Goal: Task Accomplishment & Management: Manage account settings

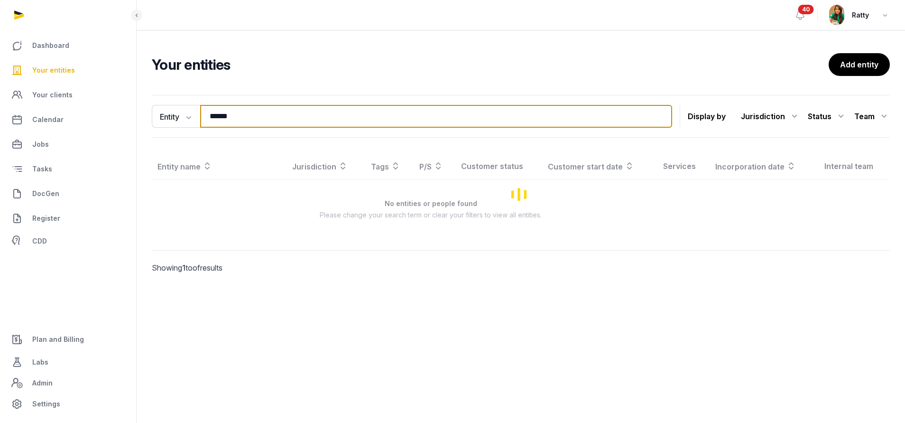
drag, startPoint x: 265, startPoint y: 116, endPoint x: -161, endPoint y: 84, distance: 427.5
click at [0, 84] on html "Dashboard Your entities Your clients Calendar Jobs Tasks DocGen Register CDD Pl…" at bounding box center [452, 211] width 905 height 423
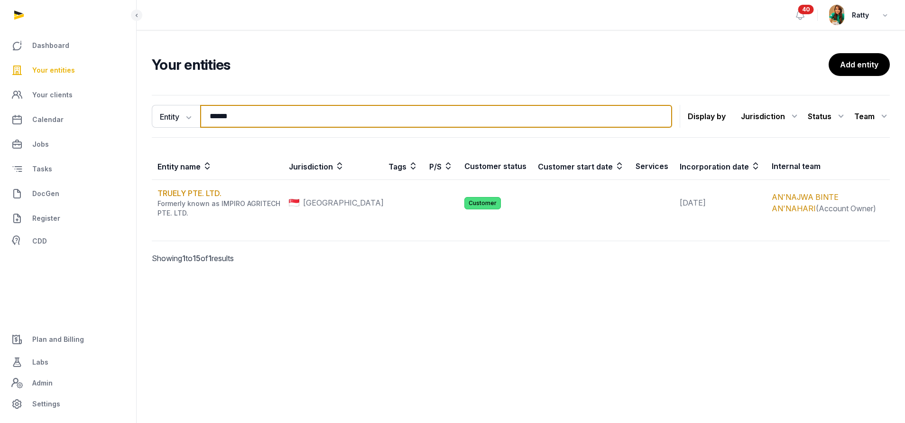
paste input "**********"
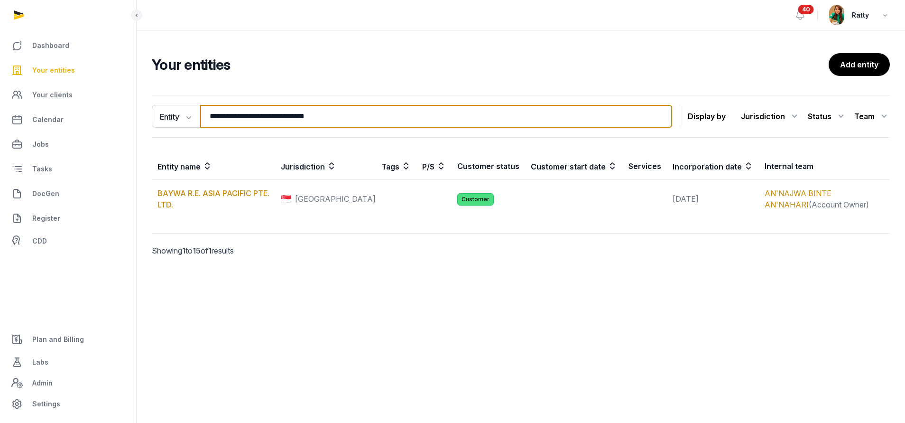
drag, startPoint x: 347, startPoint y: 110, endPoint x: 2, endPoint y: 102, distance: 344.8
click at [10, 104] on div "**********" at bounding box center [452, 211] width 905 height 423
paste input "search"
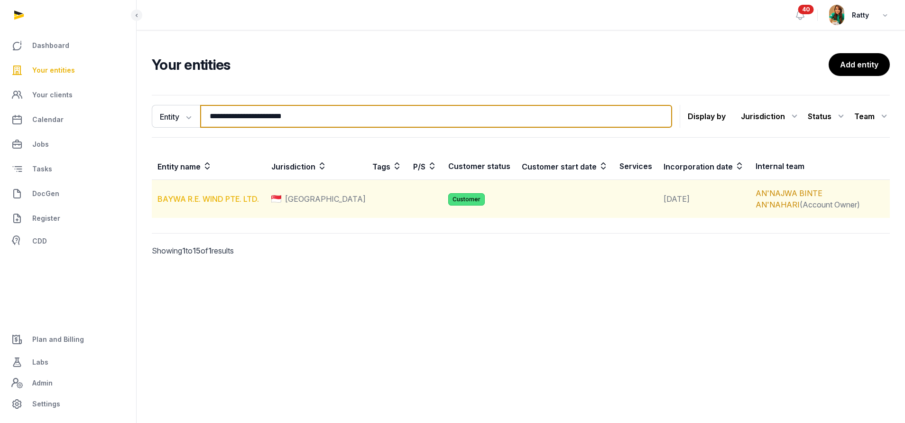
type input "**********"
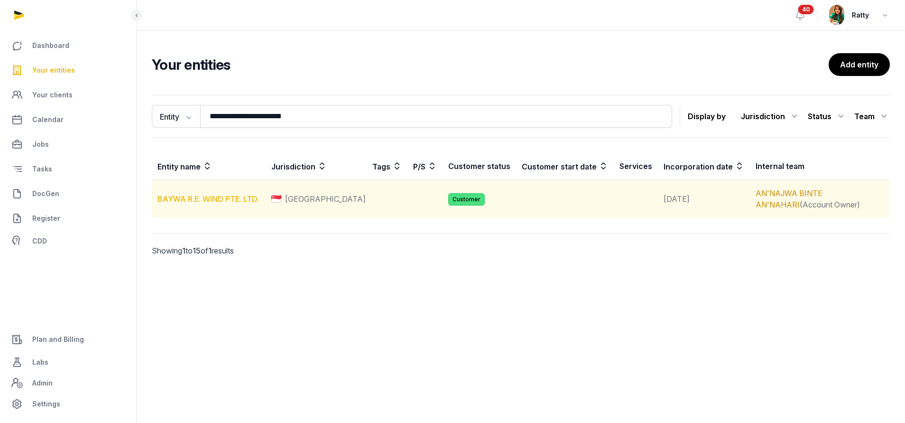
click at [198, 201] on link "BAYWA R.E. WIND PTE. LTD." at bounding box center [207, 198] width 101 height 9
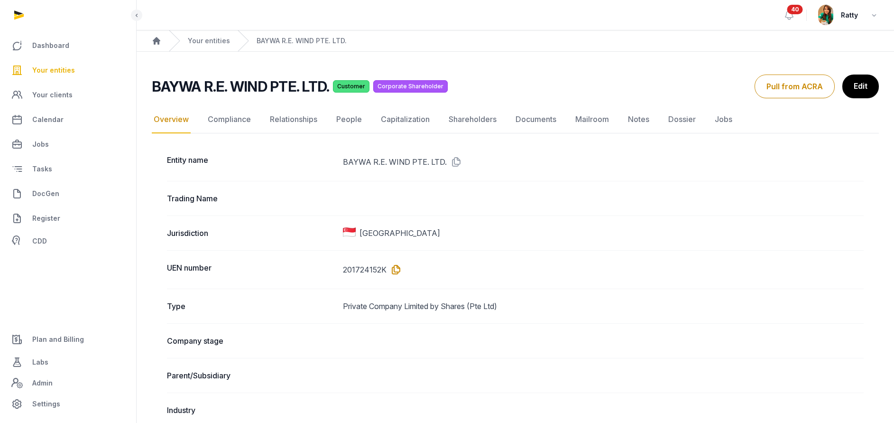
click at [396, 266] on icon at bounding box center [393, 269] width 15 height 15
click at [391, 265] on icon at bounding box center [393, 269] width 15 height 15
click at [49, 60] on link "Your entities" at bounding box center [68, 70] width 121 height 23
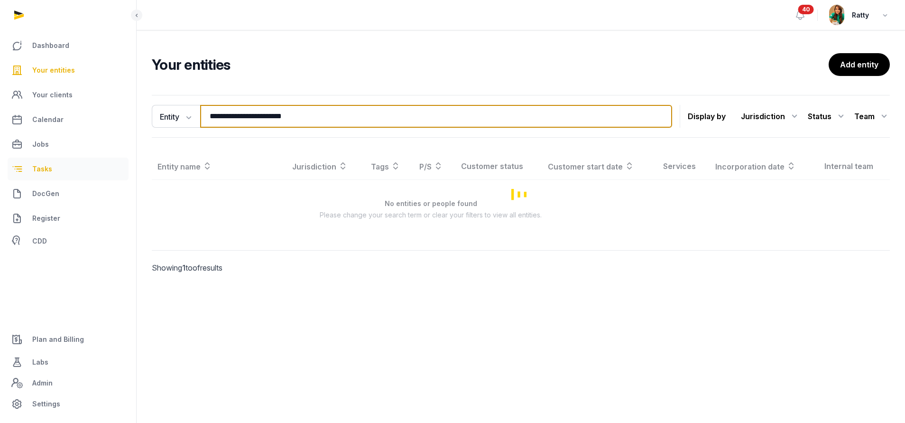
drag, startPoint x: 306, startPoint y: 120, endPoint x: 97, endPoint y: 161, distance: 213.1
click at [105, 160] on div "**********" at bounding box center [452, 211] width 905 height 423
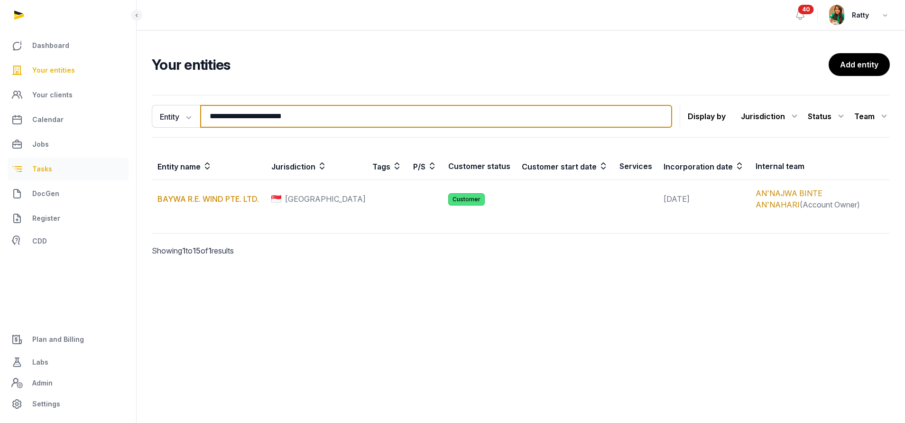
paste input "******"
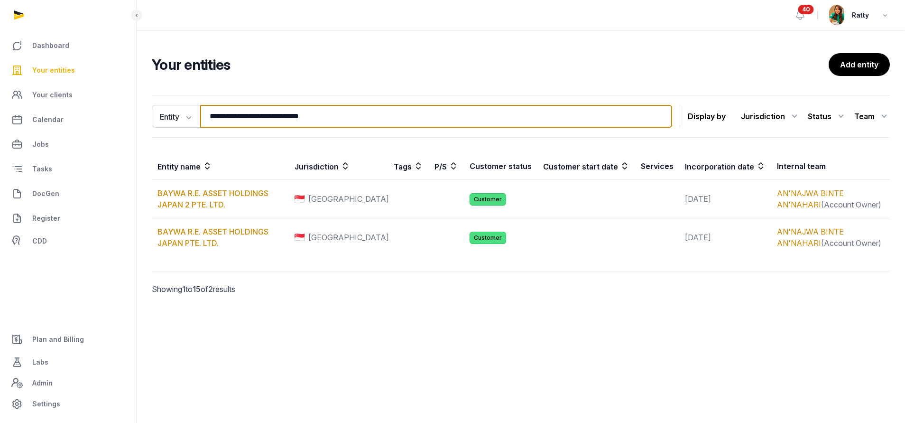
type input "**********"
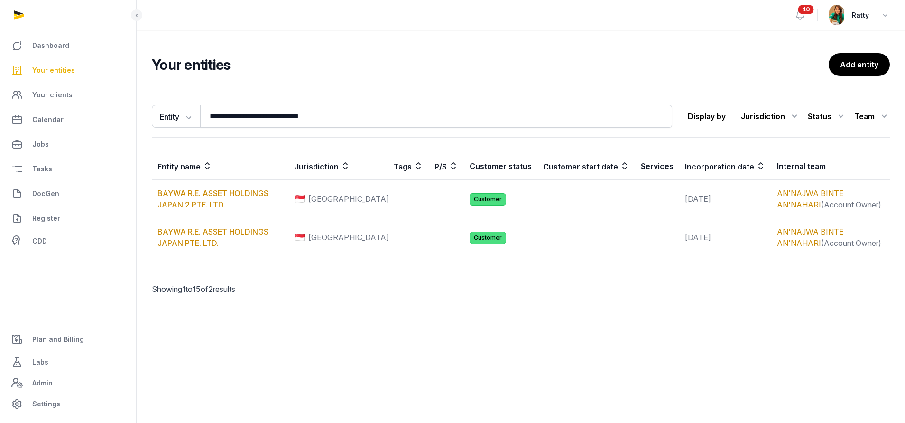
click at [302, 85] on div "**********" at bounding box center [521, 187] width 768 height 268
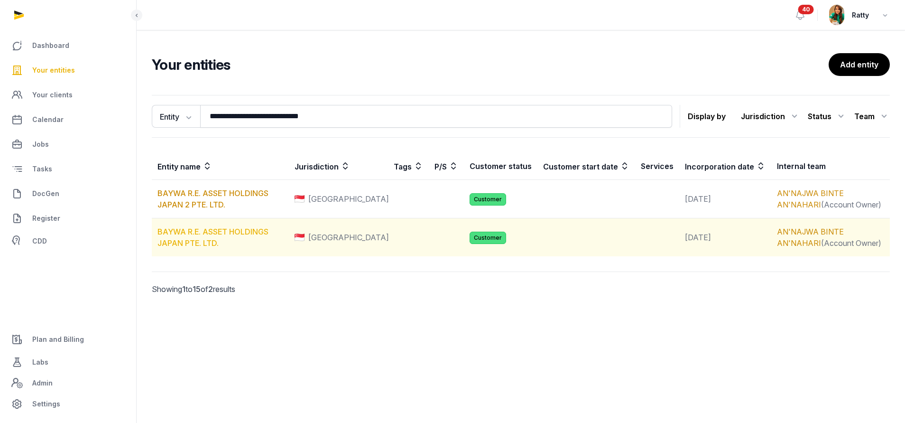
click at [198, 233] on link "BAYWA R.E. ASSET HOLDINGS JAPAN PTE. LTD." at bounding box center [212, 237] width 111 height 21
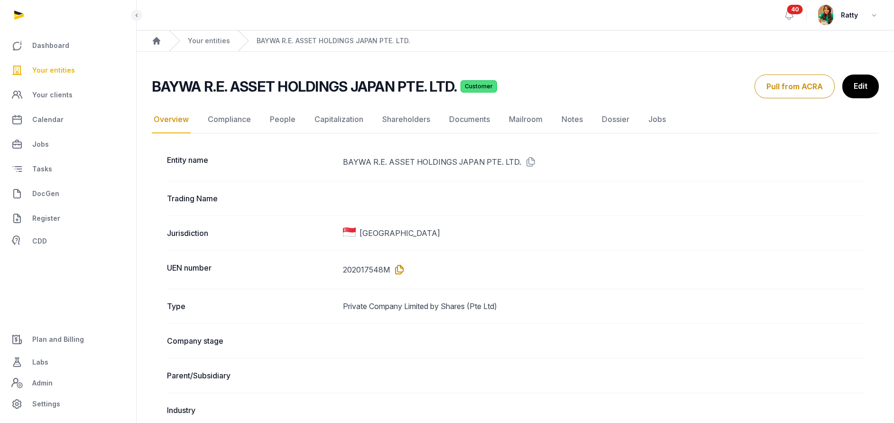
click at [398, 268] on icon at bounding box center [397, 269] width 15 height 15
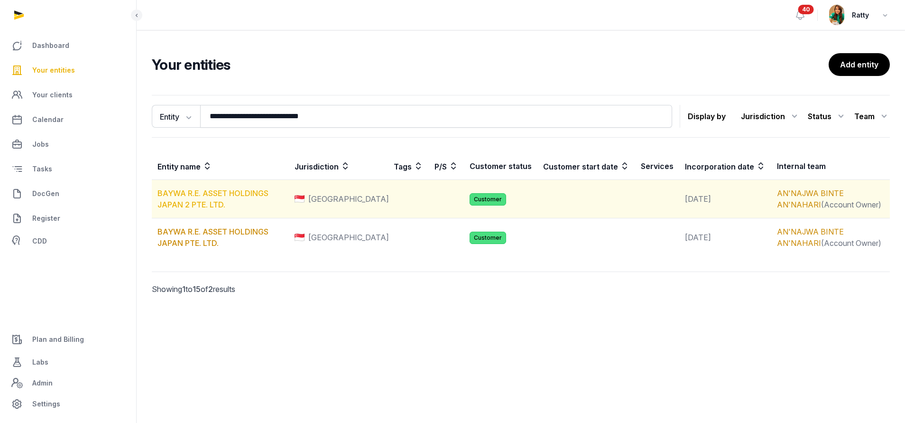
click at [214, 194] on link "BAYWA R.E. ASSET HOLDINGS JAPAN 2 PTE. LTD." at bounding box center [212, 198] width 111 height 21
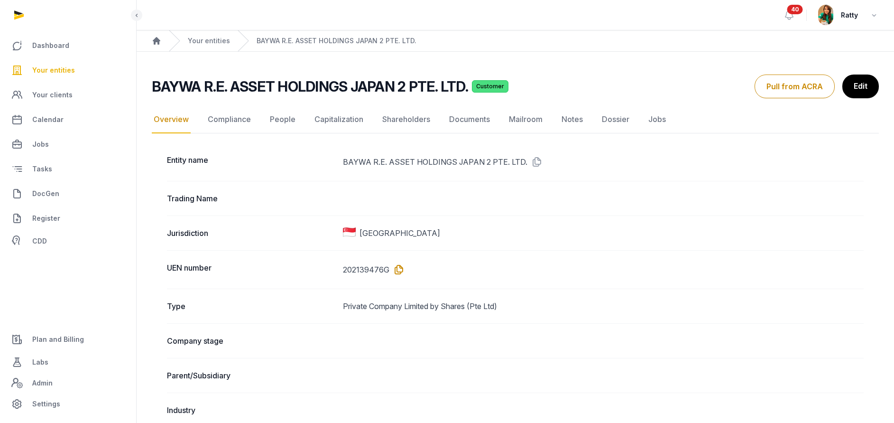
click at [398, 266] on icon at bounding box center [396, 269] width 15 height 15
click at [47, 68] on span "Your entities" at bounding box center [53, 69] width 43 height 11
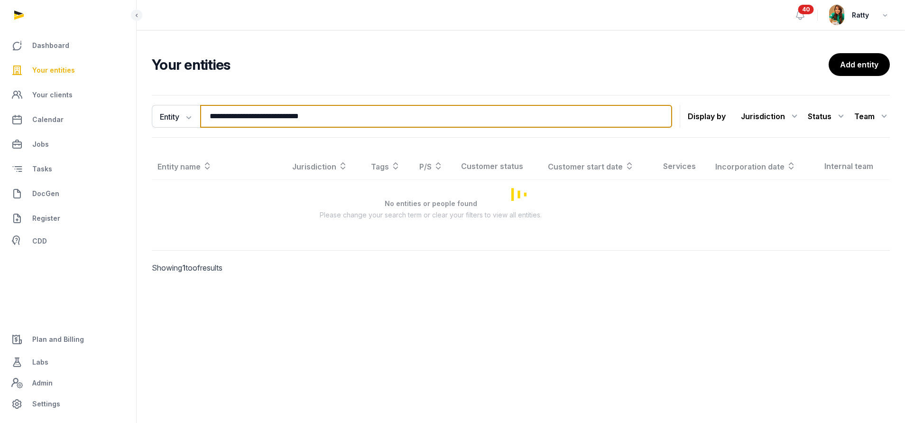
drag, startPoint x: 352, startPoint y: 115, endPoint x: -40, endPoint y: 122, distance: 392.2
click at [0, 122] on html "**********" at bounding box center [452, 211] width 905 height 423
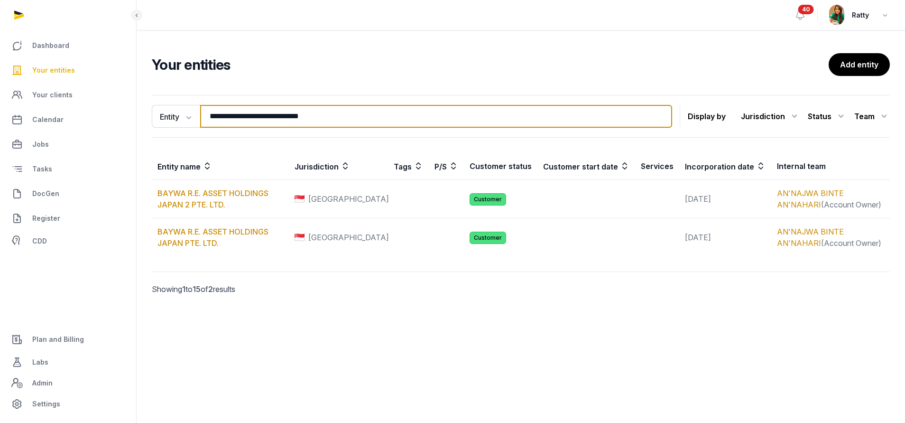
paste input "**********"
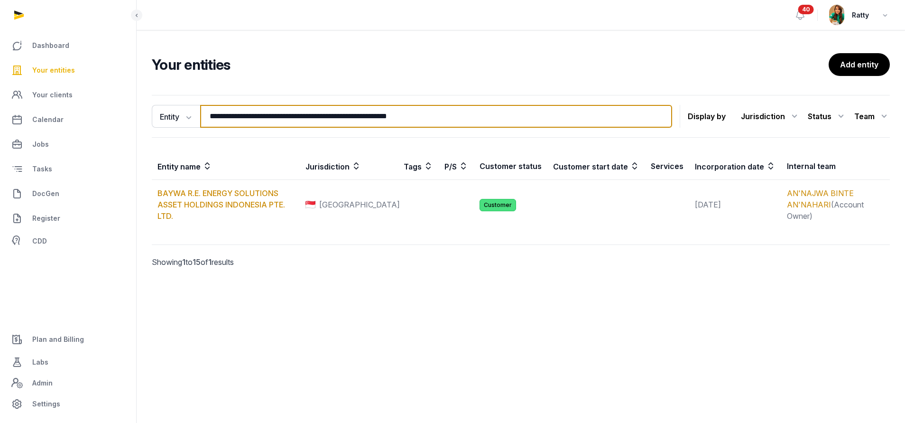
type input "**********"
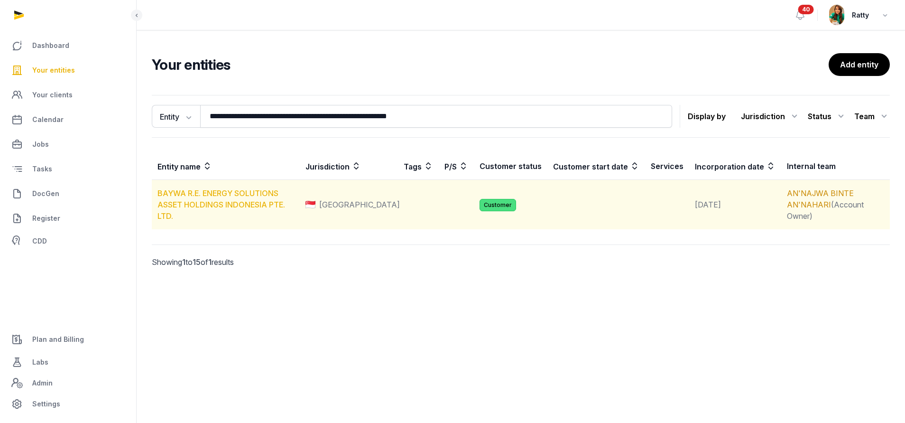
click at [184, 201] on link "BAYWA R.E. ENERGY SOLUTIONS ASSET HOLDINGS INDONESIA PTE. LTD." at bounding box center [221, 204] width 128 height 32
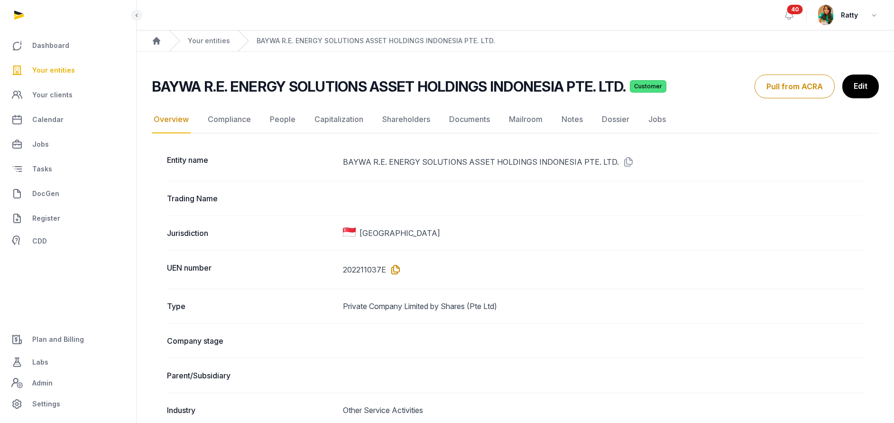
click at [390, 265] on icon at bounding box center [393, 269] width 15 height 15
click at [43, 70] on span "Your entities" at bounding box center [53, 69] width 43 height 11
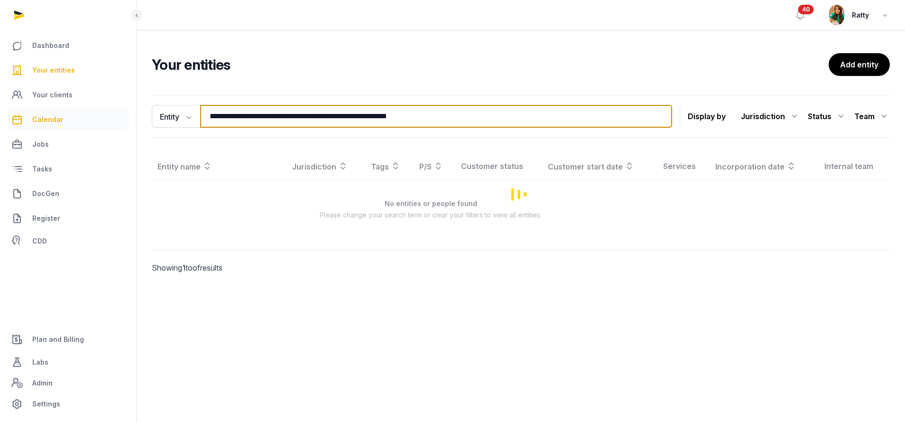
drag, startPoint x: 442, startPoint y: 117, endPoint x: 86, endPoint y: 116, distance: 356.1
click at [86, 116] on div "**********" at bounding box center [452, 211] width 905 height 423
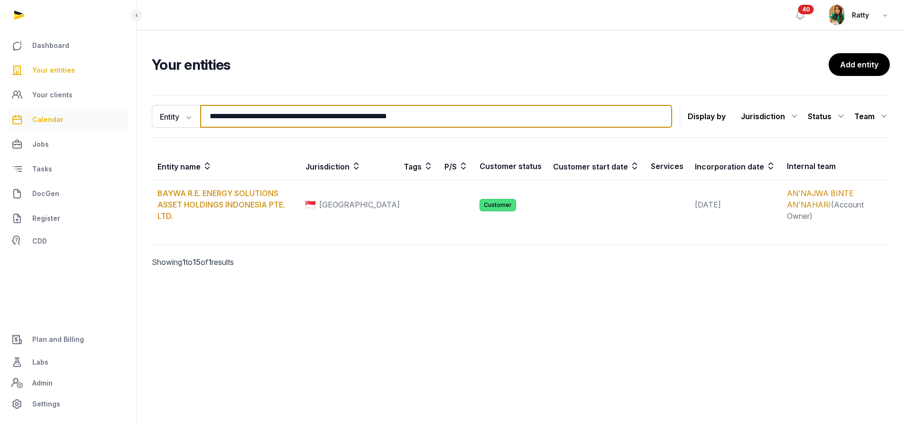
paste input "search"
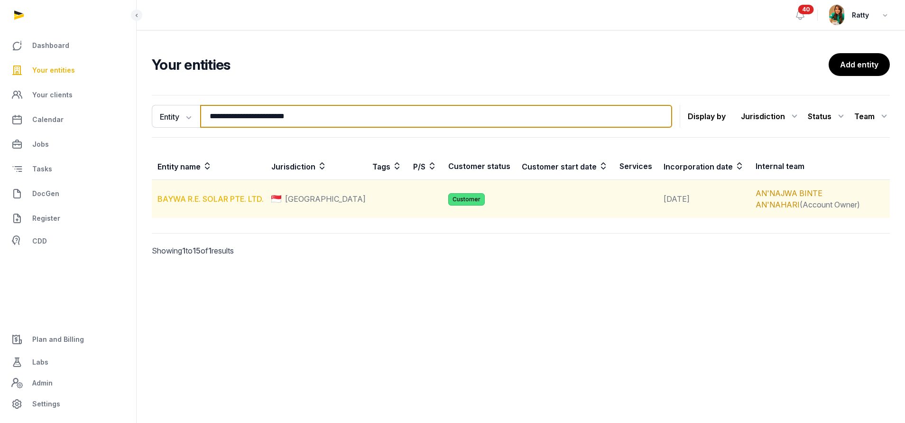
type input "**********"
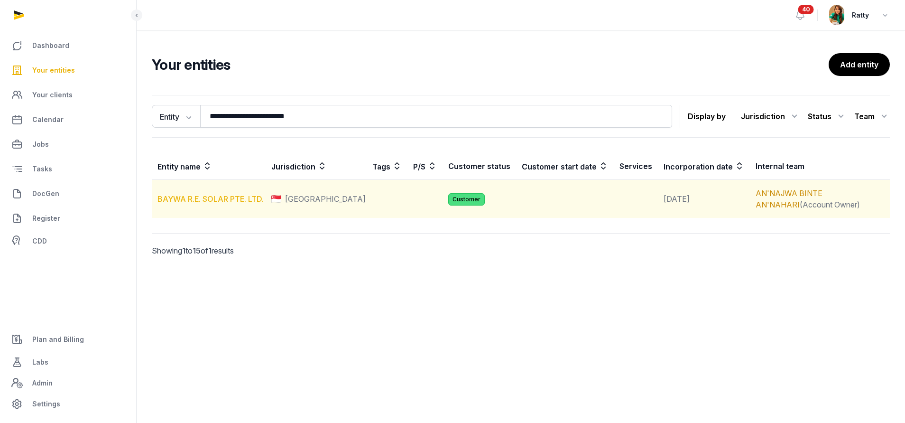
click at [233, 202] on link "BAYWA R.E. SOLAR PTE. LTD." at bounding box center [210, 198] width 106 height 9
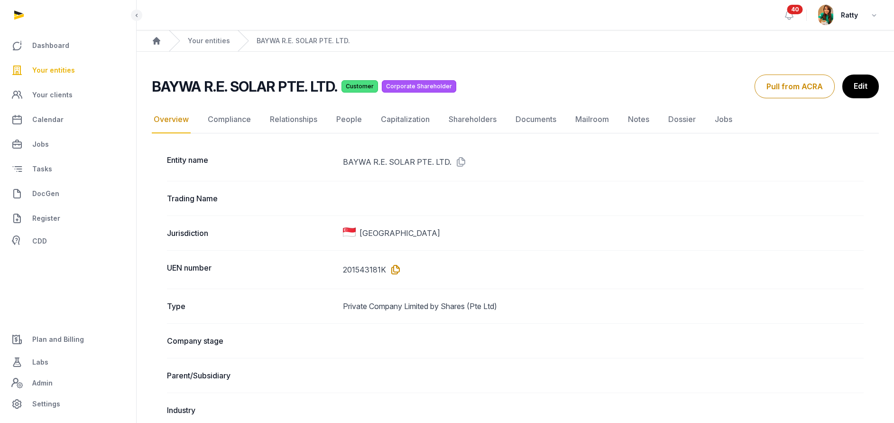
click at [396, 270] on icon at bounding box center [393, 269] width 15 height 15
click at [59, 68] on span "Your entities" at bounding box center [53, 69] width 43 height 11
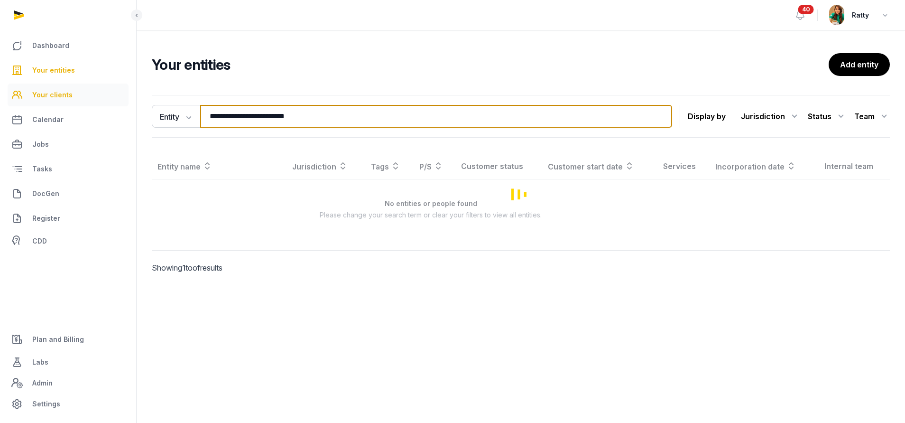
drag, startPoint x: 304, startPoint y: 113, endPoint x: 63, endPoint y: 101, distance: 241.7
click at [63, 101] on div "**********" at bounding box center [452, 211] width 905 height 423
paste input "**********"
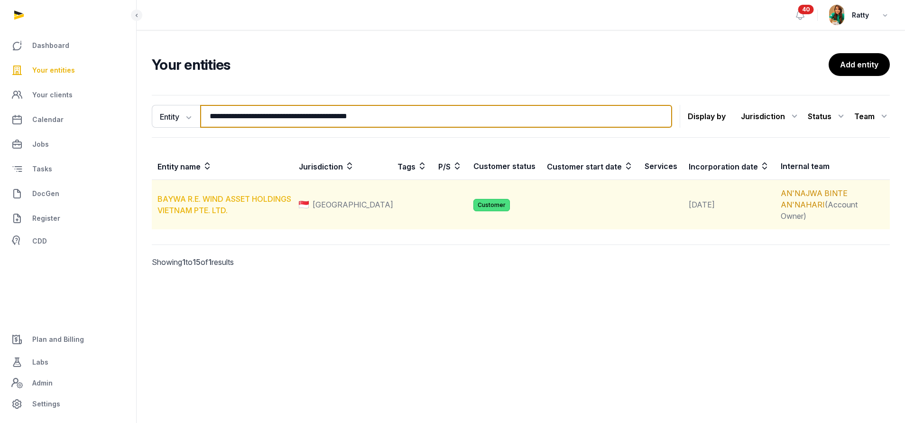
type input "**********"
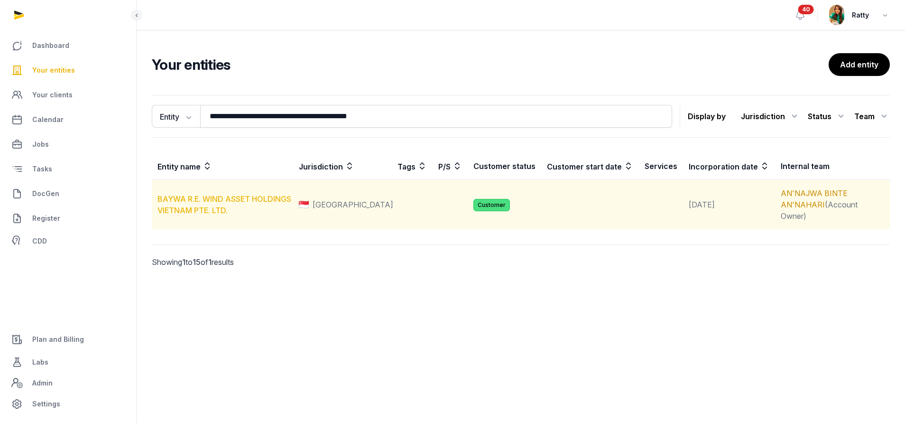
click at [230, 195] on link "BAYWA R.E. WIND ASSET HOLDINGS VIETNAM PTE. LTD." at bounding box center [224, 204] width 134 height 21
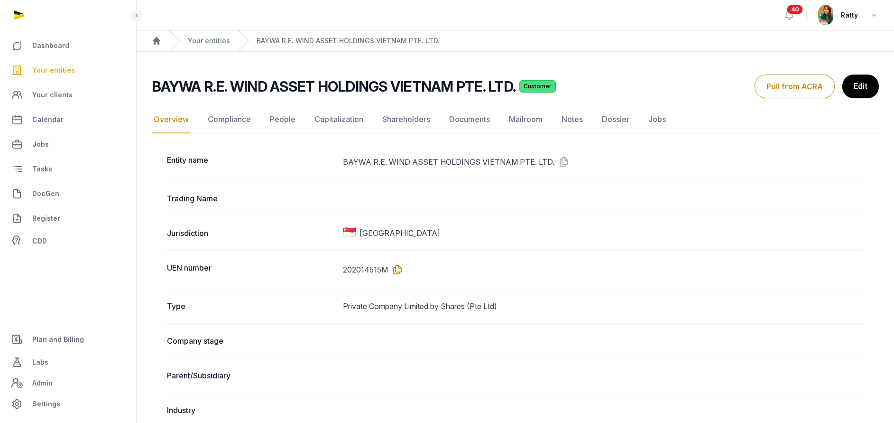
click at [396, 269] on icon at bounding box center [395, 269] width 15 height 15
click at [55, 64] on link "Your entities" at bounding box center [68, 70] width 121 height 23
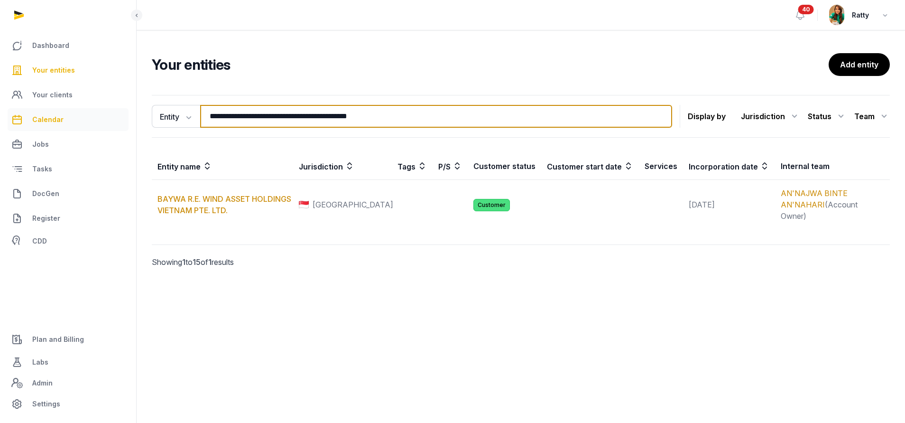
drag, startPoint x: 414, startPoint y: 114, endPoint x: 107, endPoint y: 116, distance: 306.3
click at [108, 116] on div "**********" at bounding box center [452, 211] width 905 height 423
paste input "search"
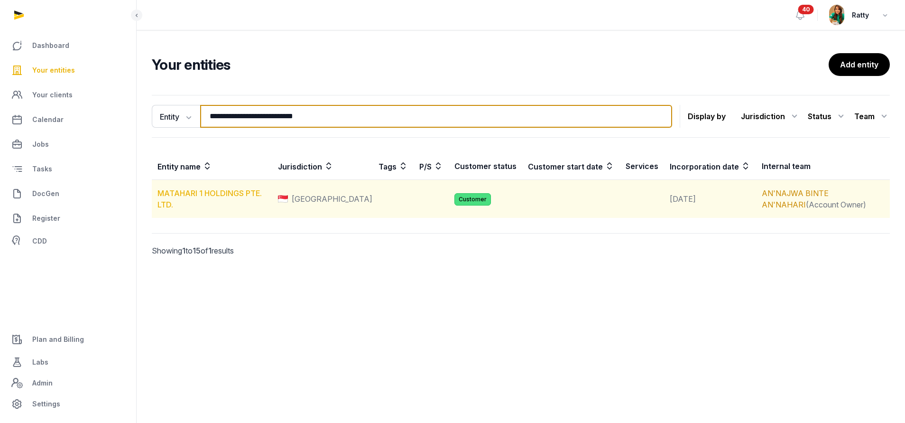
type input "**********"
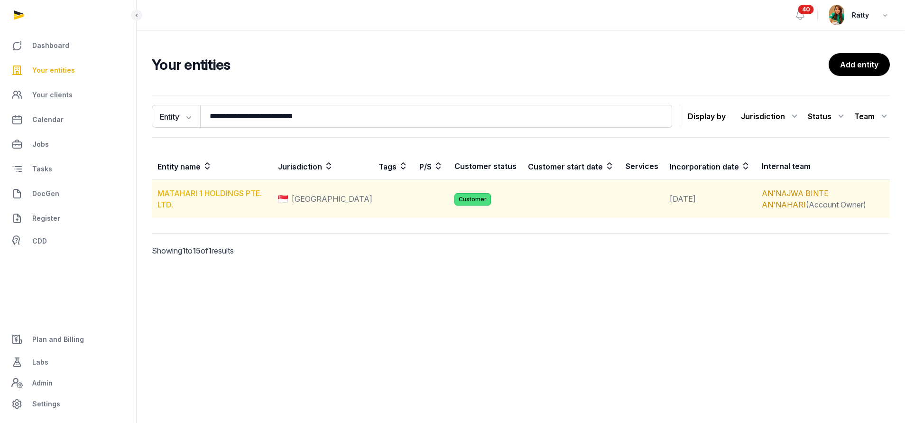
click at [189, 193] on link "MATAHARI 1 HOLDINGS PTE. LTD." at bounding box center [209, 198] width 104 height 21
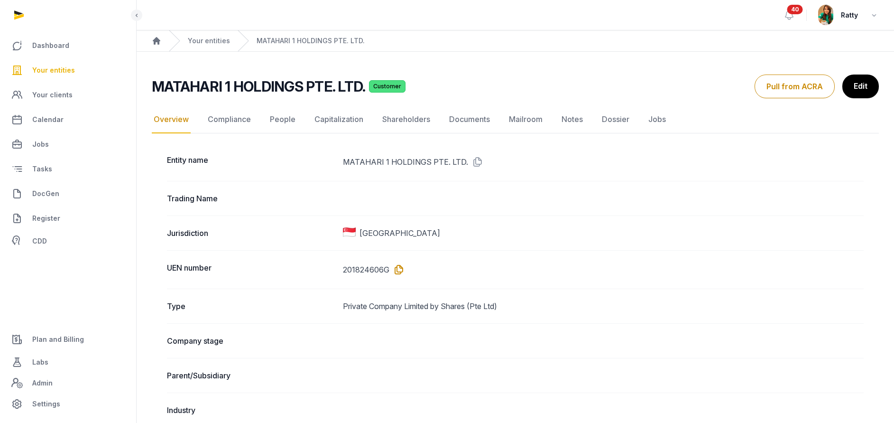
click at [396, 266] on icon at bounding box center [396, 269] width 15 height 15
click at [52, 65] on span "Your entities" at bounding box center [53, 69] width 43 height 11
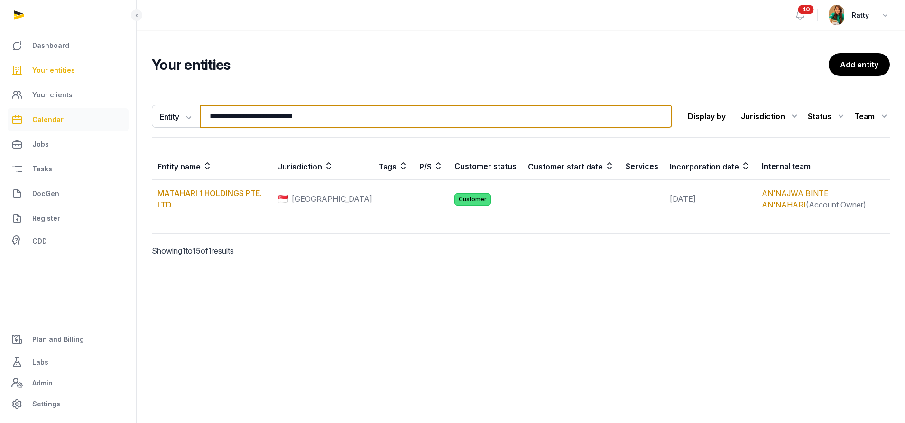
drag, startPoint x: 361, startPoint y: 118, endPoint x: 41, endPoint y: 116, distance: 320.1
click at [45, 118] on div "**********" at bounding box center [452, 211] width 905 height 423
paste input "search"
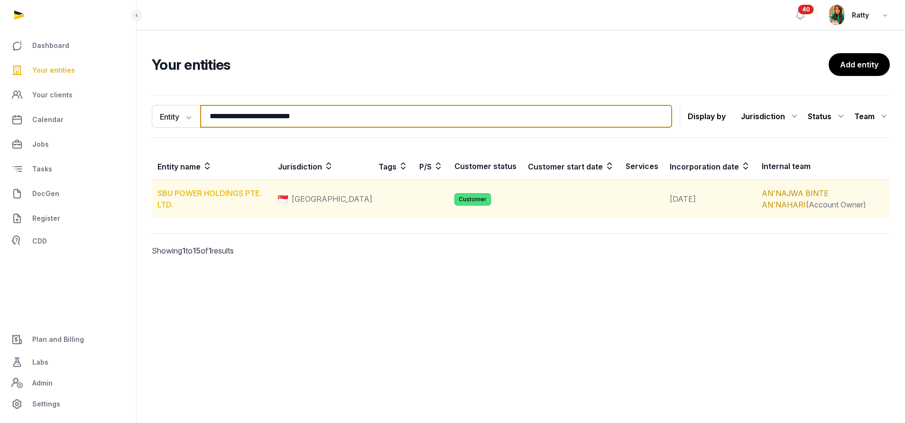
type input "**********"
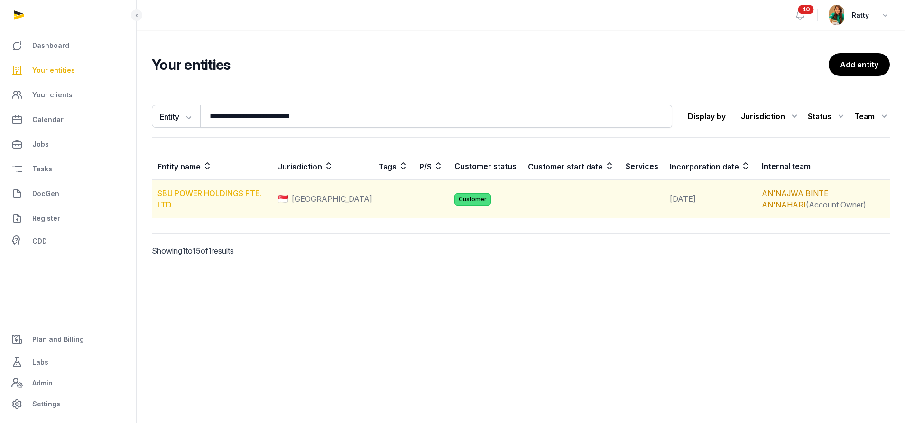
click at [222, 193] on link "SBU POWER HOLDINGS PTE. LTD." at bounding box center [209, 198] width 104 height 21
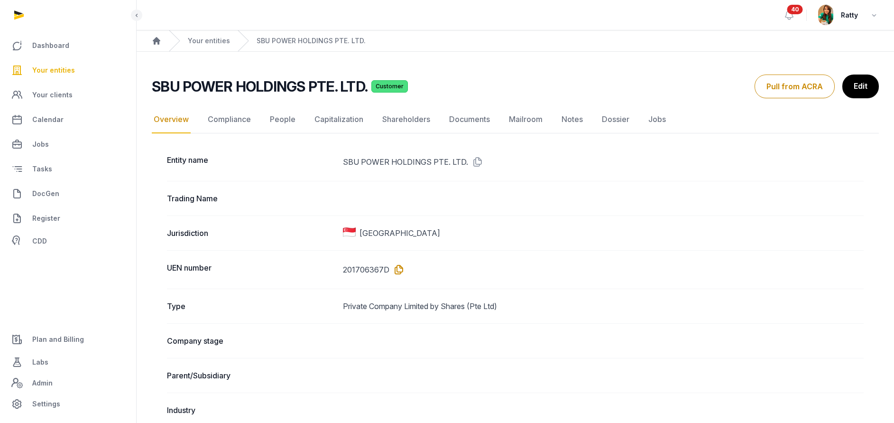
click at [394, 267] on icon at bounding box center [396, 269] width 15 height 15
click at [66, 71] on span "Your entities" at bounding box center [53, 69] width 43 height 11
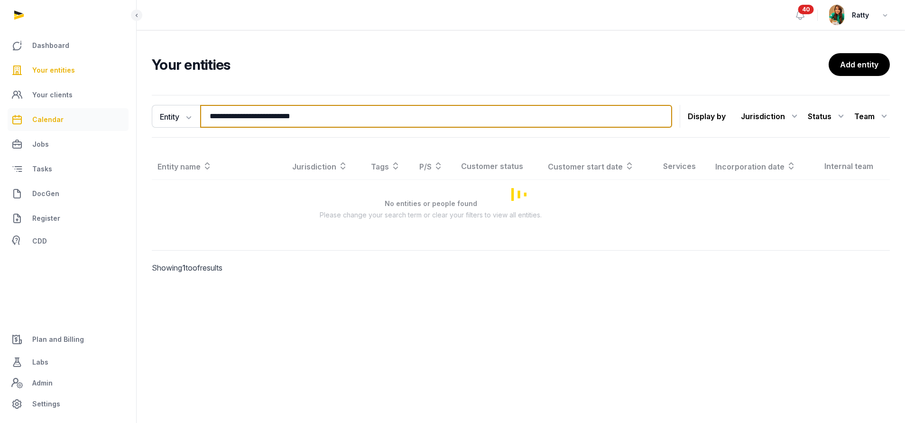
drag, startPoint x: 336, startPoint y: 119, endPoint x: 17, endPoint y: 116, distance: 319.6
click at [30, 118] on div "**********" at bounding box center [452, 211] width 905 height 423
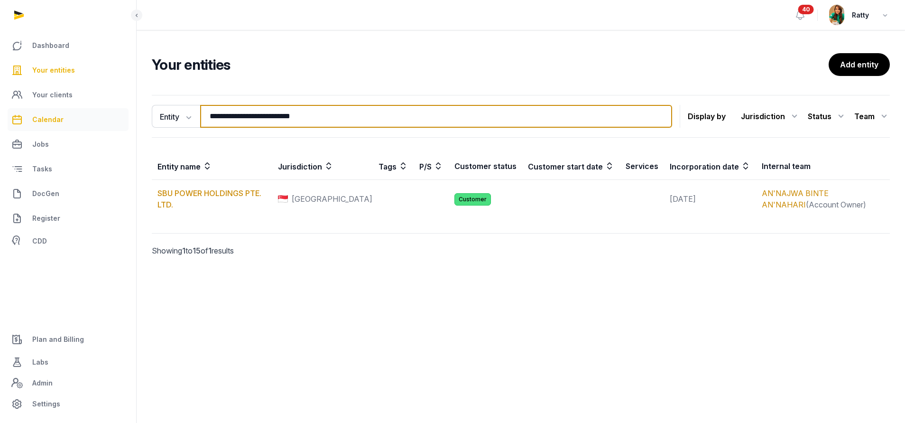
paste input "search"
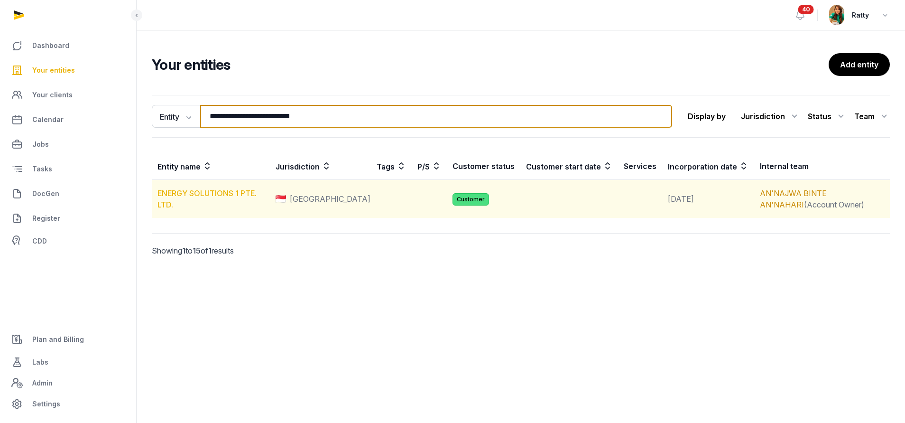
type input "**********"
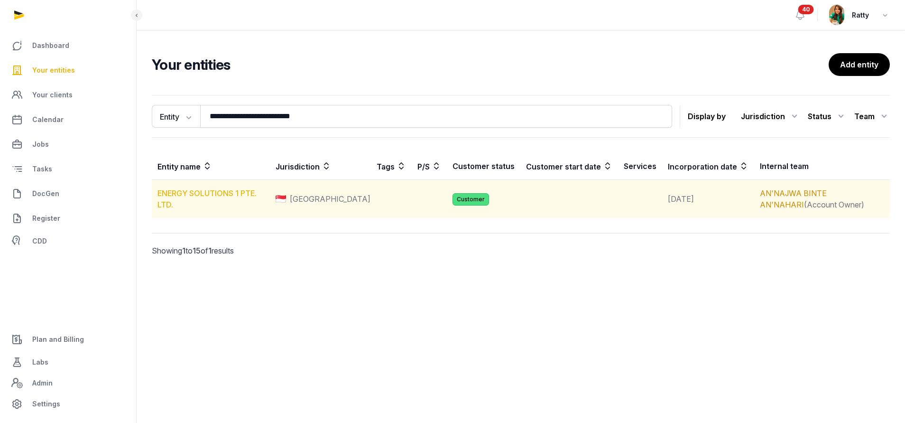
click at [218, 193] on link "ENERGY SOLUTIONS 1 PTE. LTD." at bounding box center [206, 198] width 99 height 21
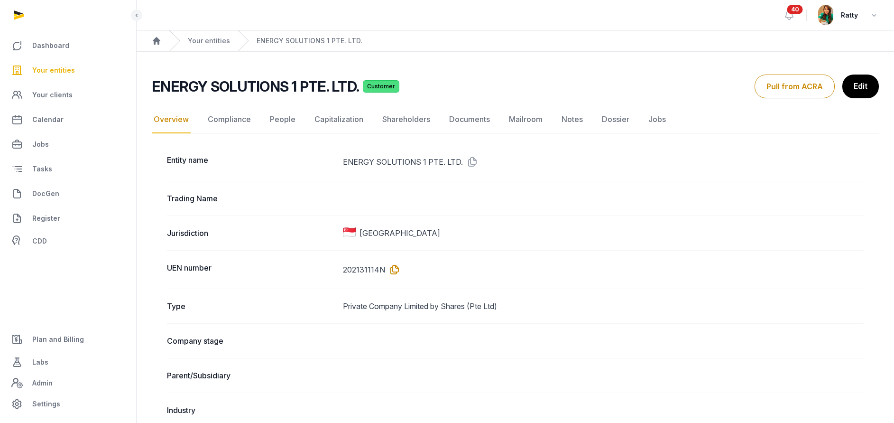
click at [393, 267] on icon at bounding box center [392, 269] width 15 height 15
click at [43, 65] on span "Your entities" at bounding box center [53, 69] width 43 height 11
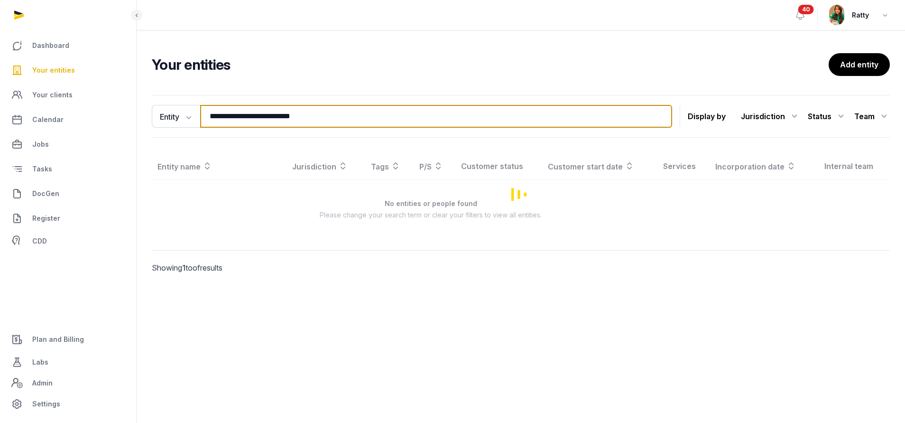
drag, startPoint x: 313, startPoint y: 114, endPoint x: 4, endPoint y: 125, distance: 309.8
click at [8, 125] on div "**********" at bounding box center [452, 211] width 905 height 423
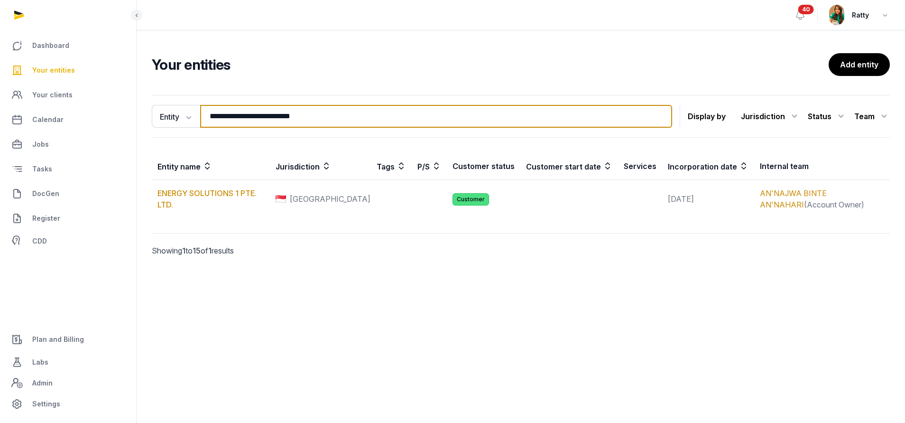
paste input "*********"
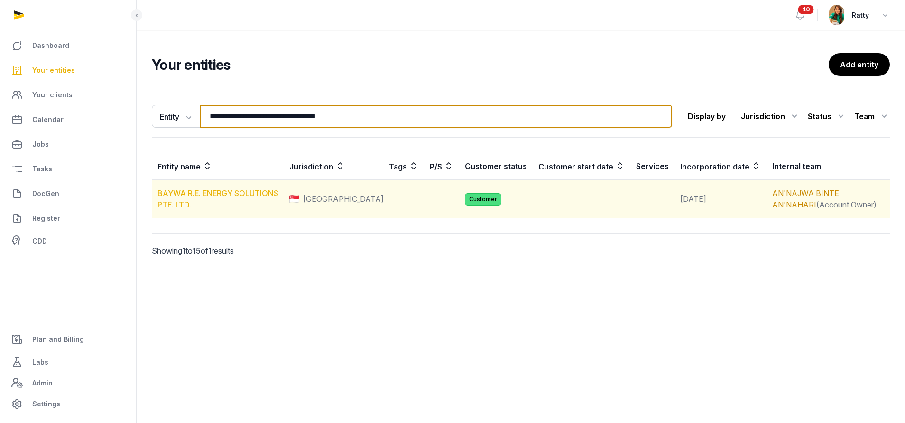
type input "**********"
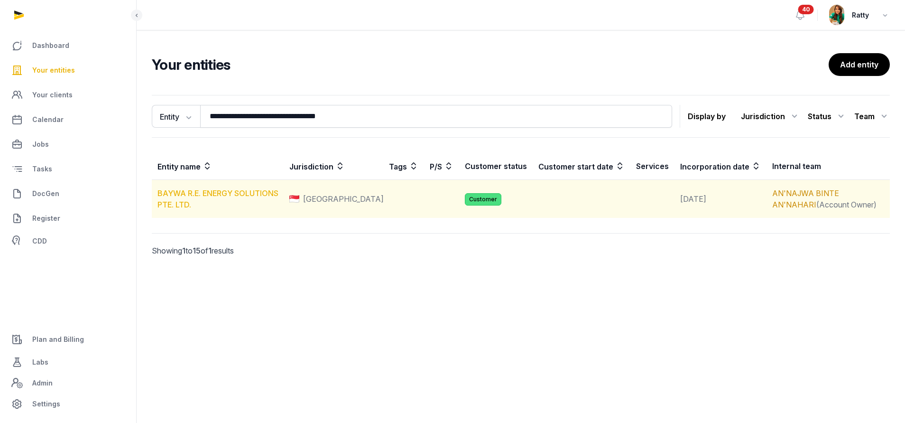
click at [203, 196] on link "BAYWA R.E. ENERGY SOLUTIONS PTE. LTD." at bounding box center [217, 198] width 121 height 21
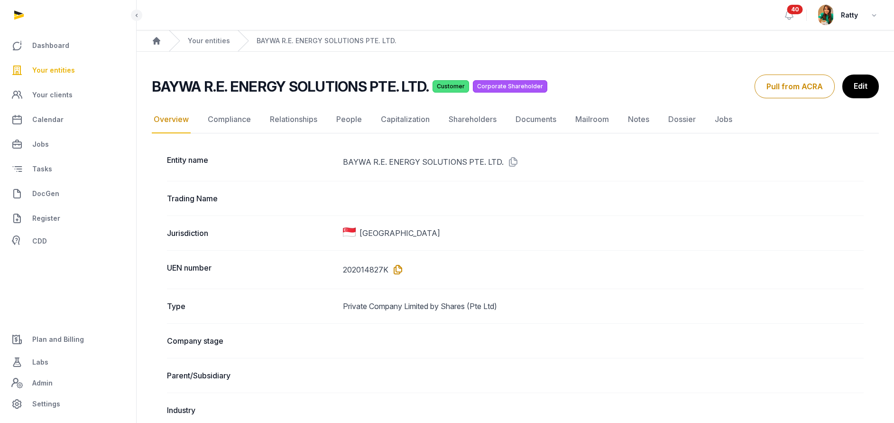
click at [395, 266] on icon at bounding box center [395, 269] width 15 height 15
click at [37, 69] on span "Your entities" at bounding box center [53, 69] width 43 height 11
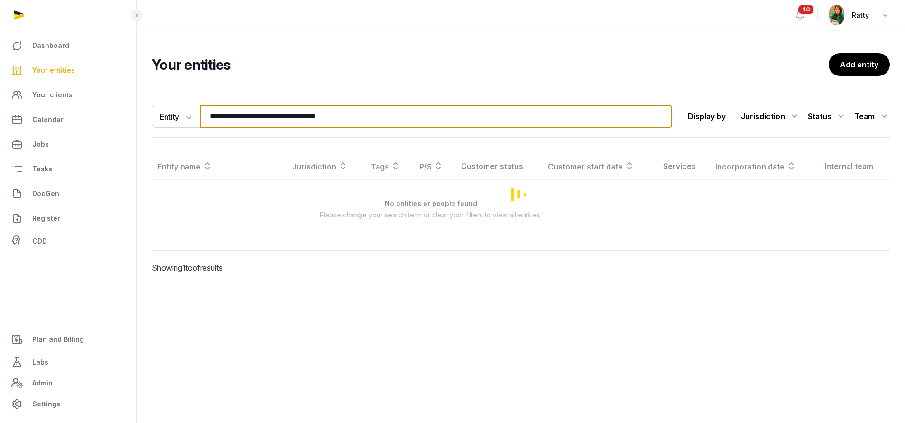
drag, startPoint x: 361, startPoint y: 110, endPoint x: -1, endPoint y: 124, distance: 362.6
click at [0, 124] on html "**********" at bounding box center [452, 211] width 905 height 423
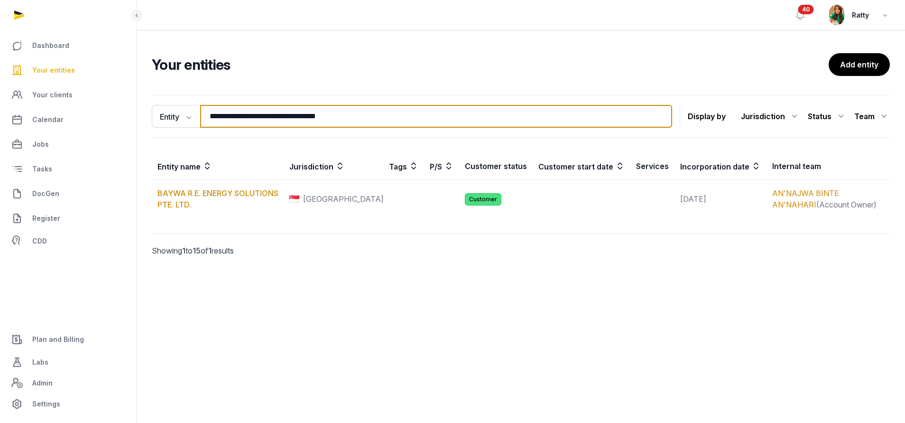
paste input "********"
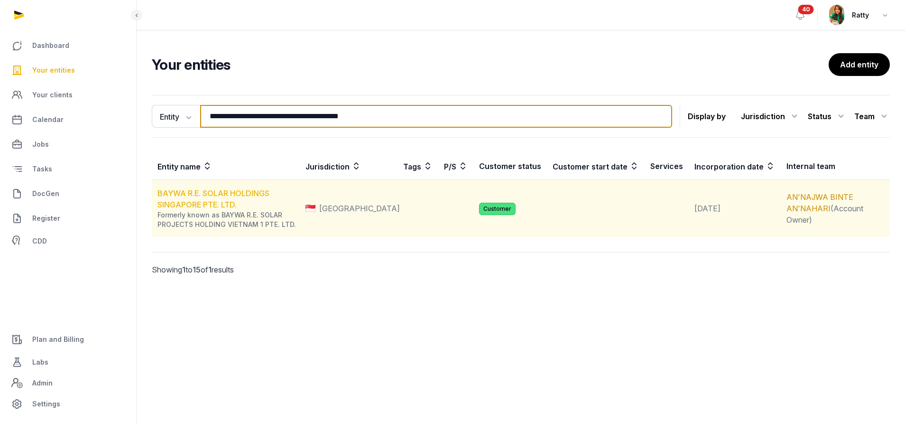
type input "**********"
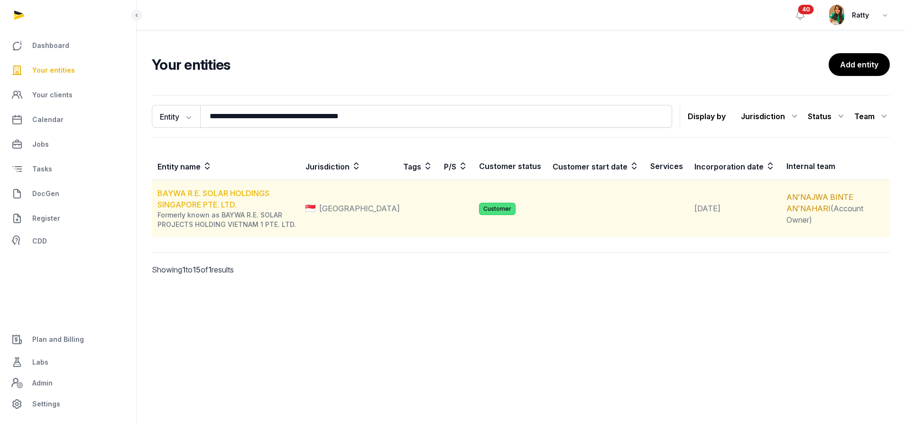
click at [208, 195] on link "BAYWA R.E. SOLAR HOLDINGS SINGAPORE PTE. LTD." at bounding box center [213, 198] width 112 height 21
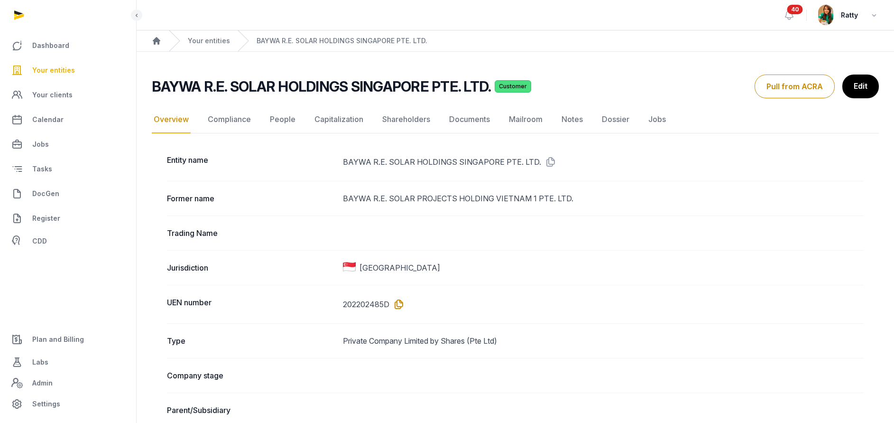
click at [399, 303] on icon at bounding box center [396, 303] width 15 height 15
click at [402, 300] on icon at bounding box center [396, 303] width 15 height 15
click at [396, 305] on icon at bounding box center [396, 303] width 15 height 15
click at [58, 72] on span "Your entities" at bounding box center [53, 69] width 43 height 11
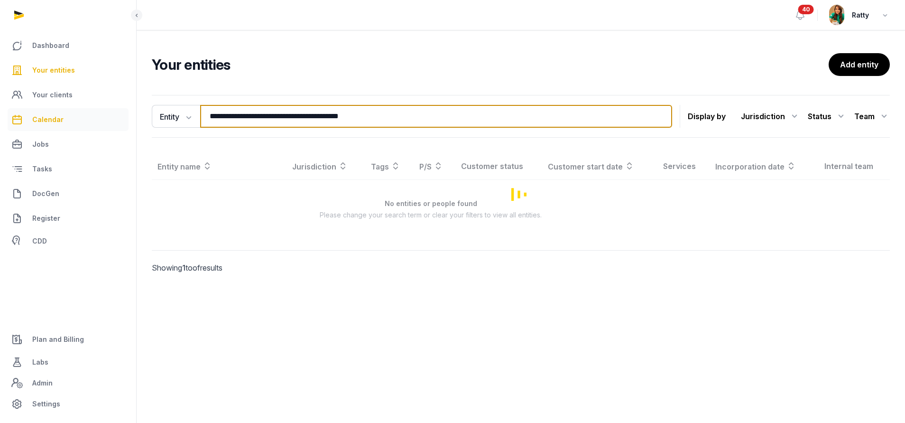
drag, startPoint x: 382, startPoint y: 119, endPoint x: 47, endPoint y: 118, distance: 335.3
click at [57, 119] on div "**********" at bounding box center [452, 211] width 905 height 423
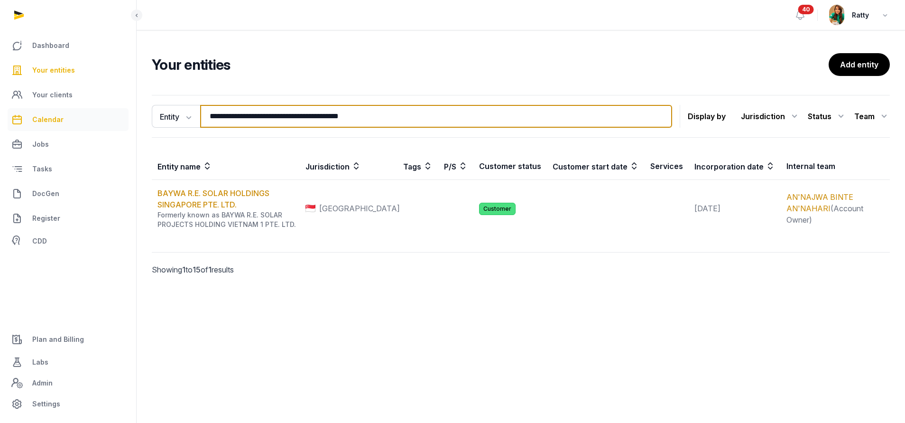
paste input "*"
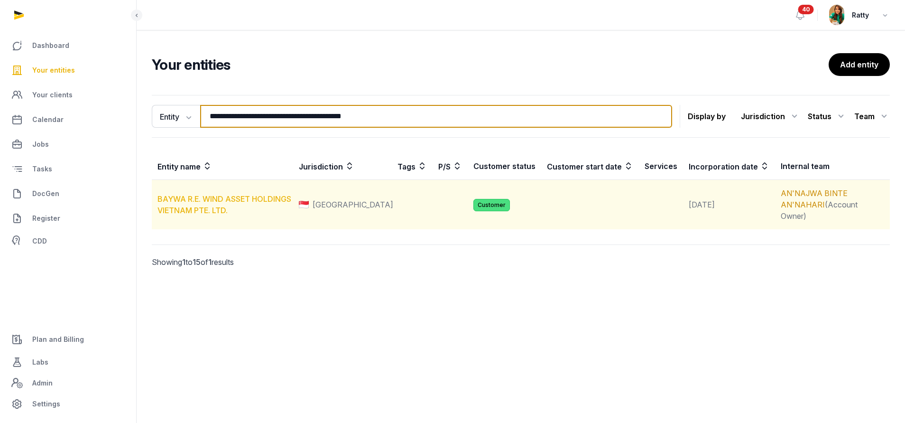
type input "**********"
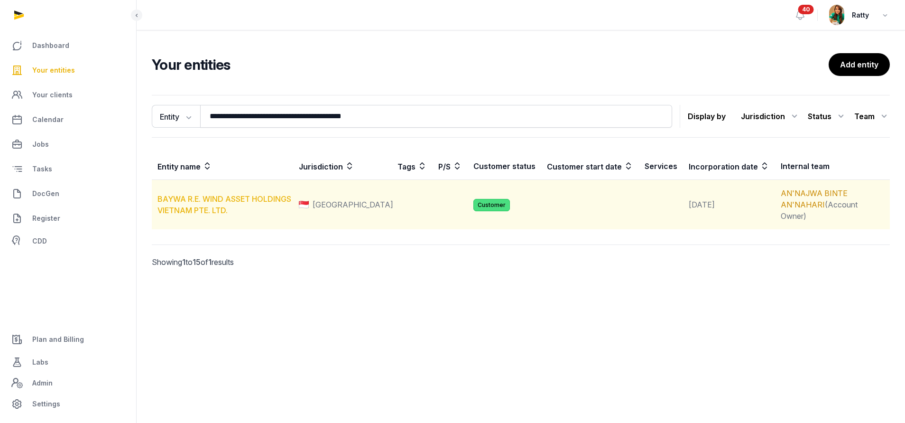
click at [232, 194] on link "BAYWA R.E. WIND ASSET HOLDINGS VIETNAM PTE. LTD." at bounding box center [224, 204] width 134 height 21
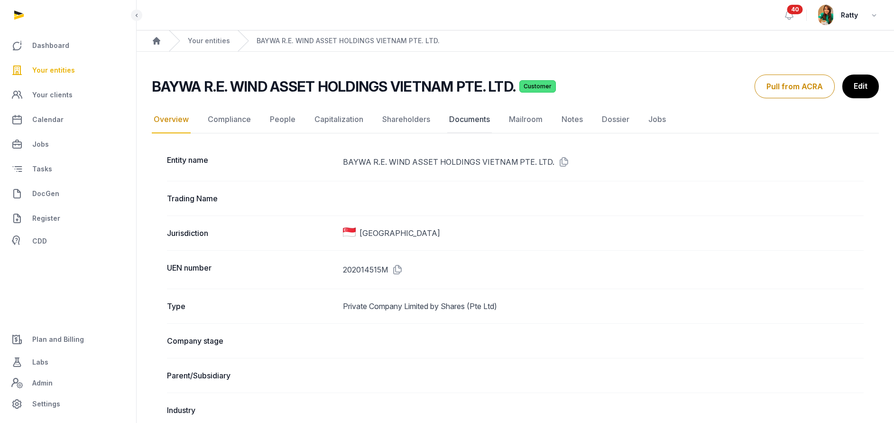
click at [469, 119] on link "Documents" at bounding box center [469, 120] width 45 height 28
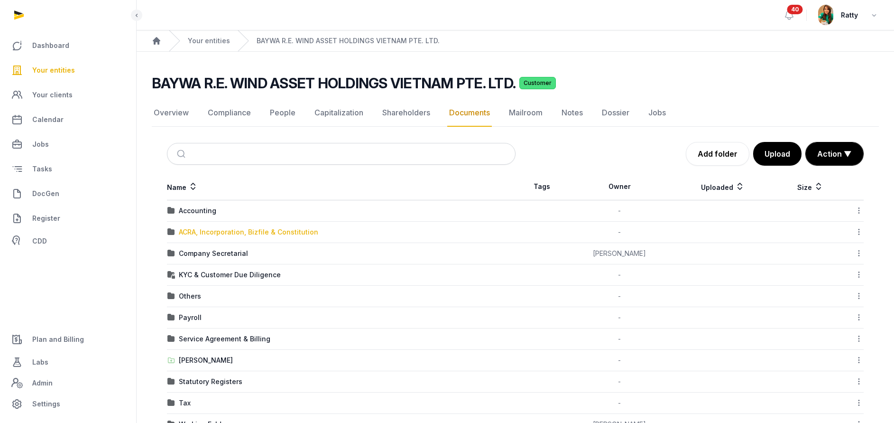
click at [200, 229] on div "ACRA, Incorporation, Bizfile & Constitution" at bounding box center [248, 231] width 139 height 9
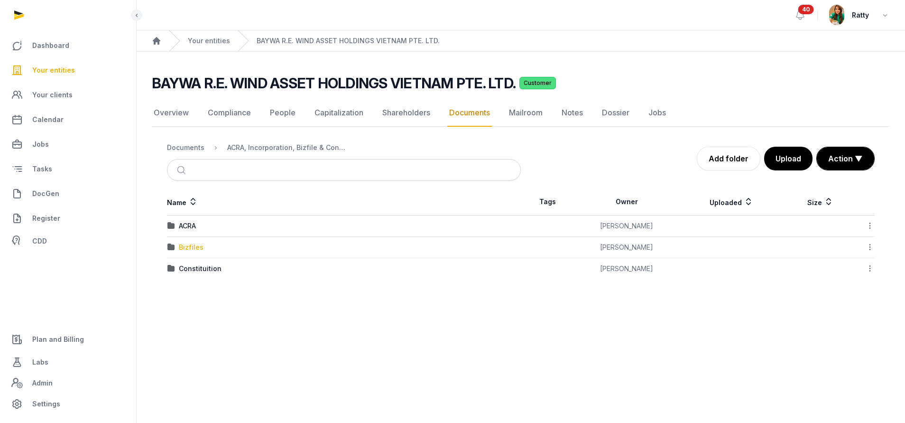
click at [189, 244] on div "Bizfiles" at bounding box center [191, 246] width 25 height 9
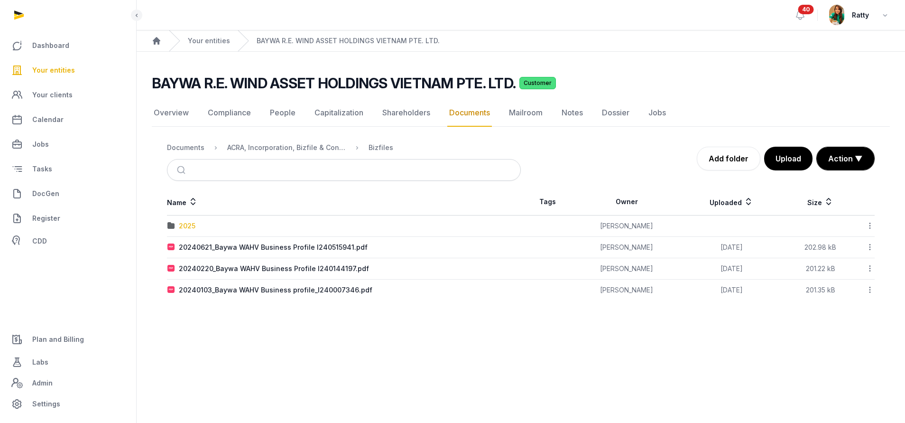
click at [186, 226] on div "2025" at bounding box center [187, 225] width 17 height 9
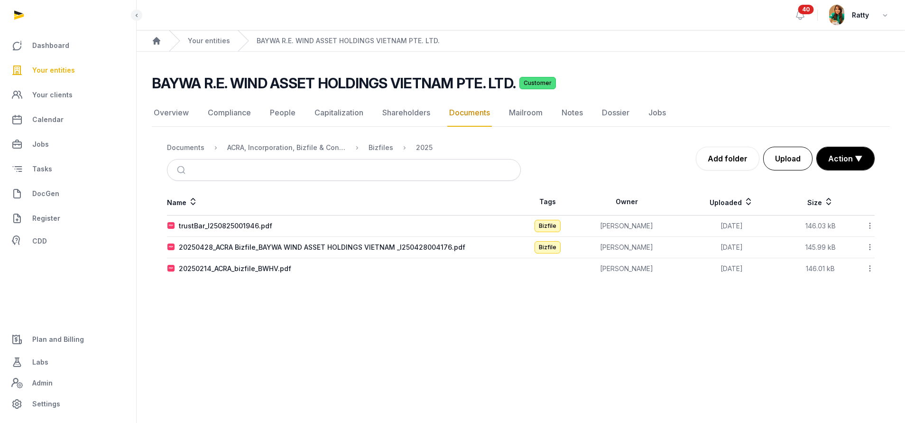
click at [796, 157] on button "Upload" at bounding box center [787, 159] width 49 height 24
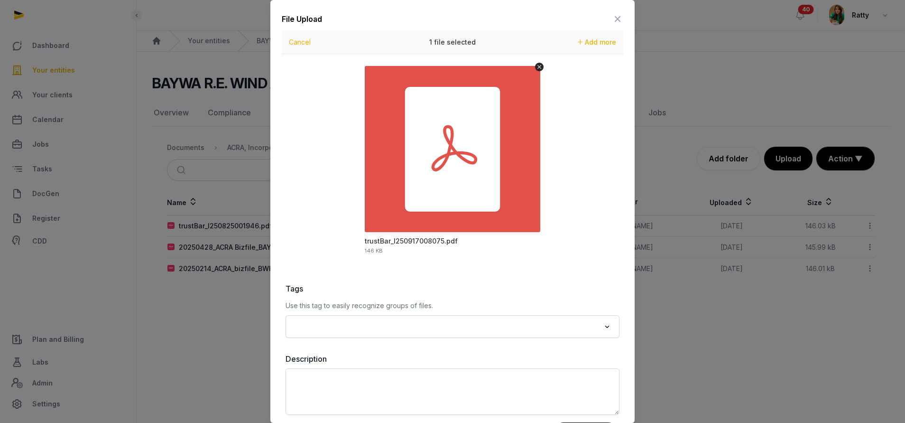
click at [338, 324] on input "Search for option" at bounding box center [445, 326] width 309 height 13
click at [312, 363] on li "Bizfile" at bounding box center [452, 361] width 333 height 14
type input "***"
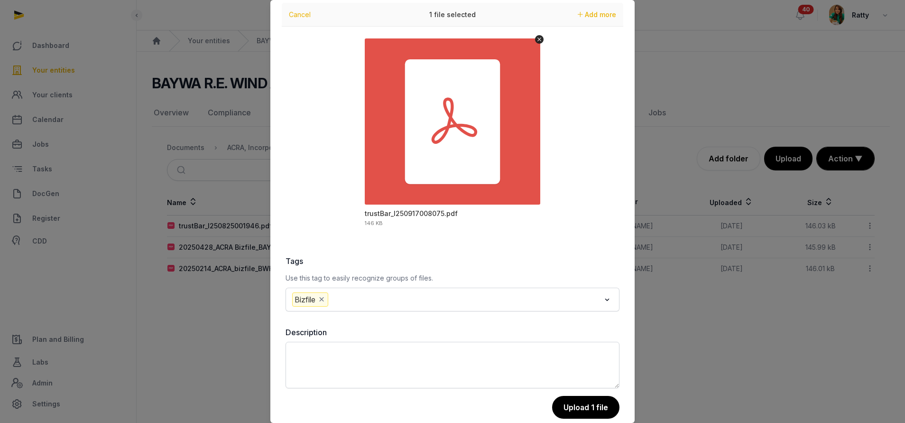
scroll to position [42, 0]
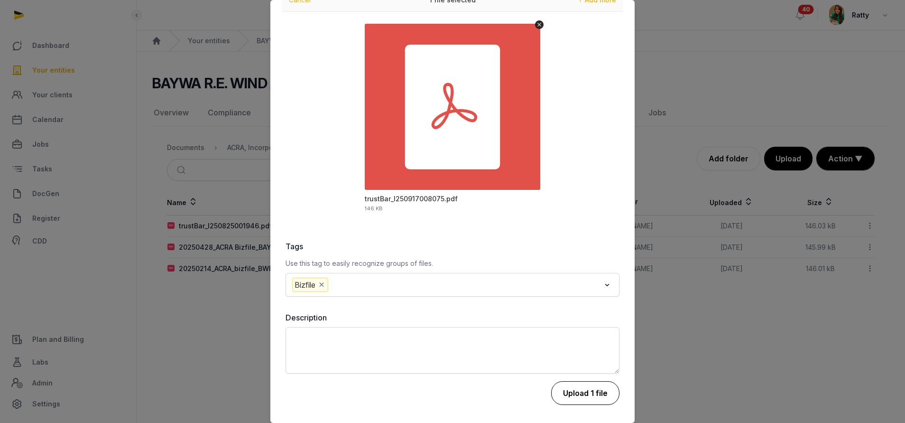
click at [575, 390] on button "Upload 1 file" at bounding box center [585, 393] width 68 height 24
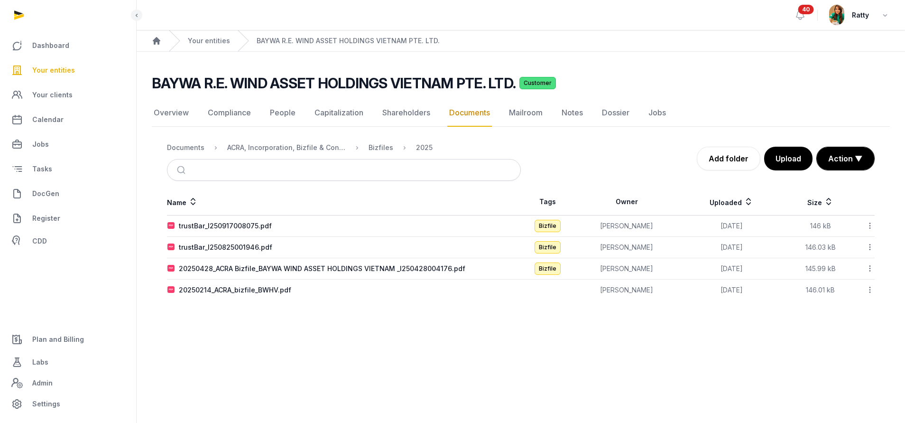
click at [869, 222] on icon at bounding box center [869, 226] width 9 height 10
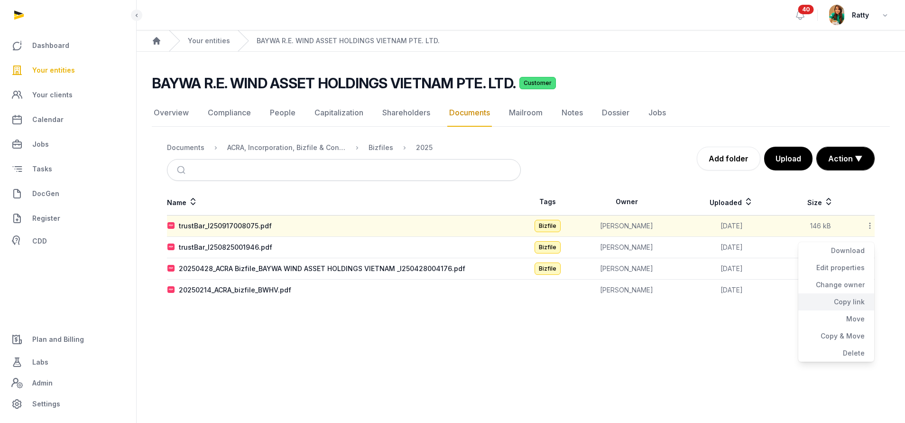
click at [860, 296] on div "Copy link" at bounding box center [836, 301] width 76 height 17
click at [64, 71] on span "Your entities" at bounding box center [53, 69] width 43 height 11
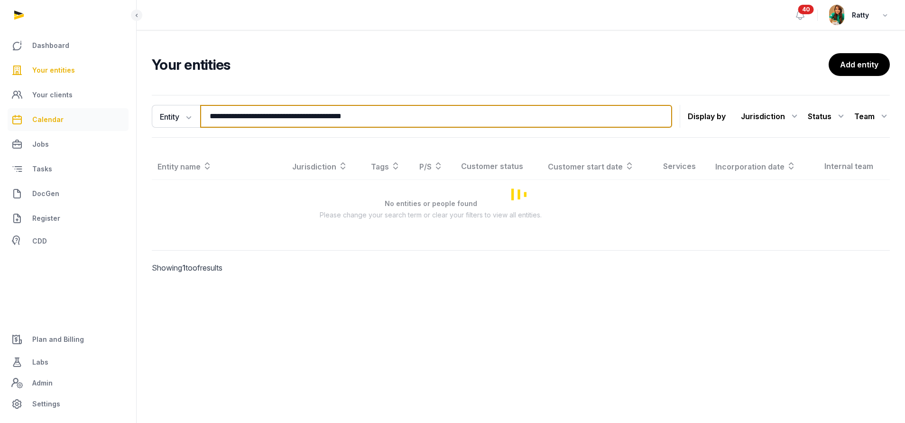
drag, startPoint x: 425, startPoint y: 120, endPoint x: 16, endPoint y: 123, distance: 409.2
click at [28, 122] on div "**********" at bounding box center [452, 211] width 905 height 423
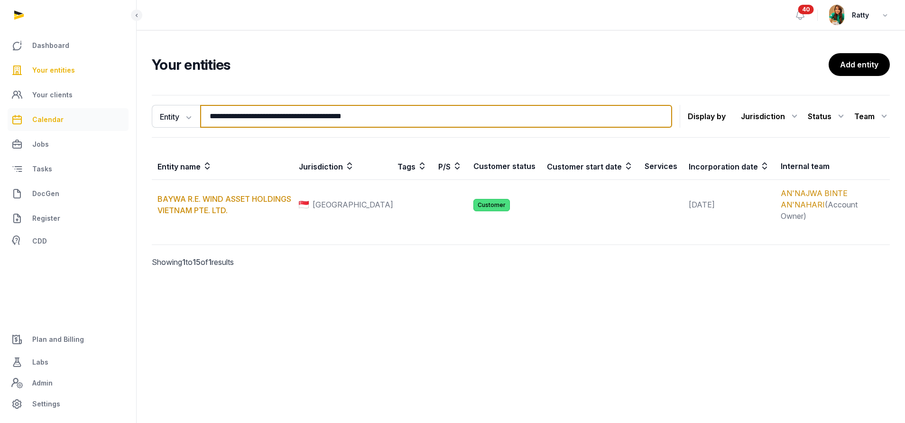
paste input "**********"
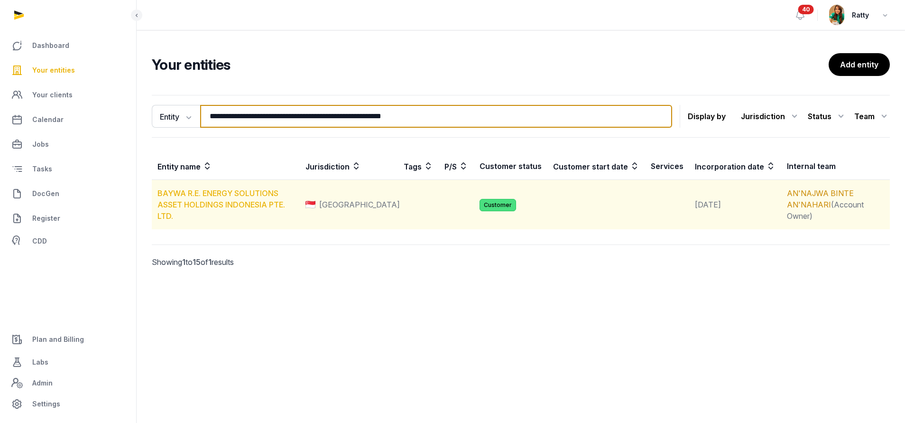
type input "**********"
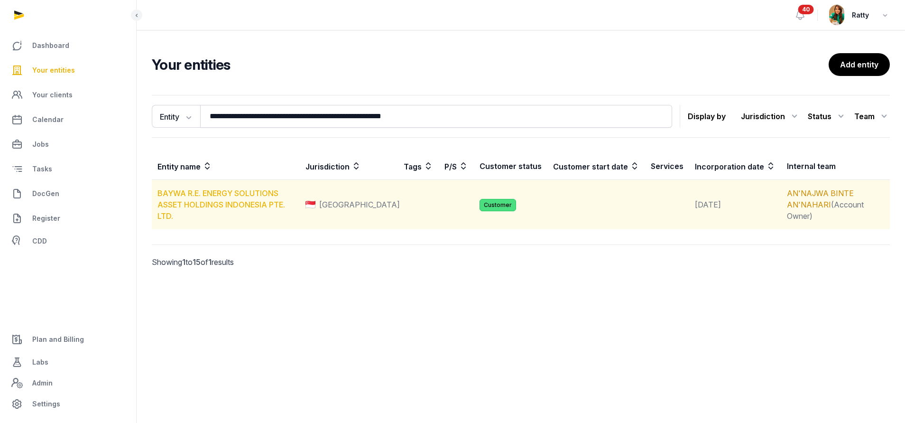
click at [208, 198] on link "BAYWA R.E. ENERGY SOLUTIONS ASSET HOLDINGS INDONESIA PTE. LTD." at bounding box center [221, 204] width 128 height 32
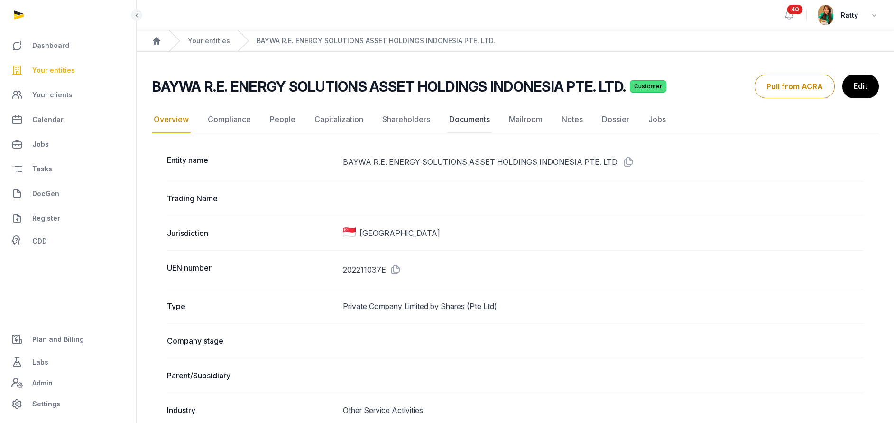
click at [479, 114] on link "Documents" at bounding box center [469, 120] width 45 height 28
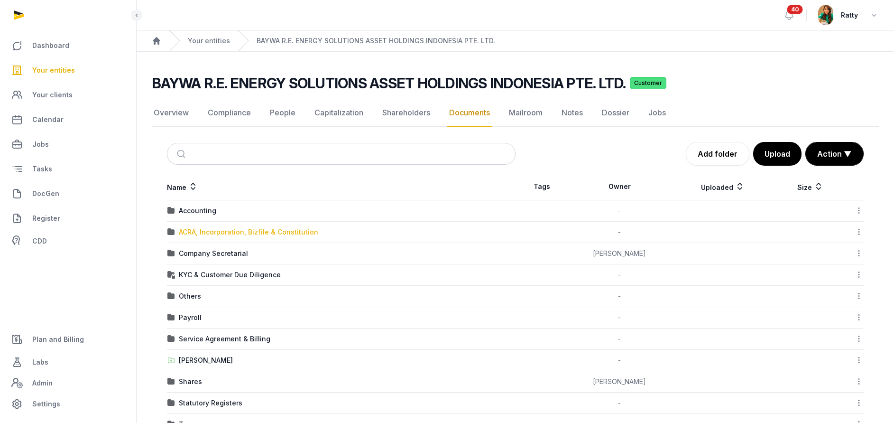
click at [221, 230] on div "ACRA, Incorporation, Bizfile & Constitution" at bounding box center [248, 231] width 139 height 9
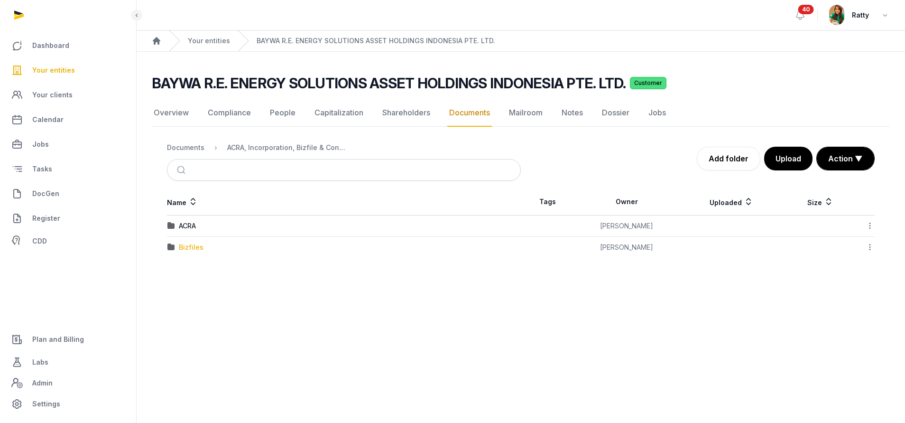
click at [186, 248] on div "Bizfiles" at bounding box center [191, 246] width 25 height 9
click at [188, 267] on div "2025" at bounding box center [187, 268] width 17 height 9
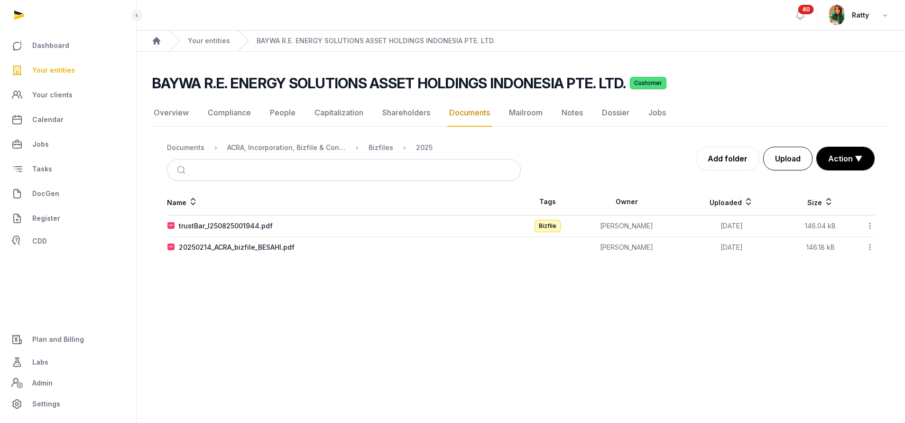
click at [785, 153] on button "Upload" at bounding box center [787, 159] width 49 height 24
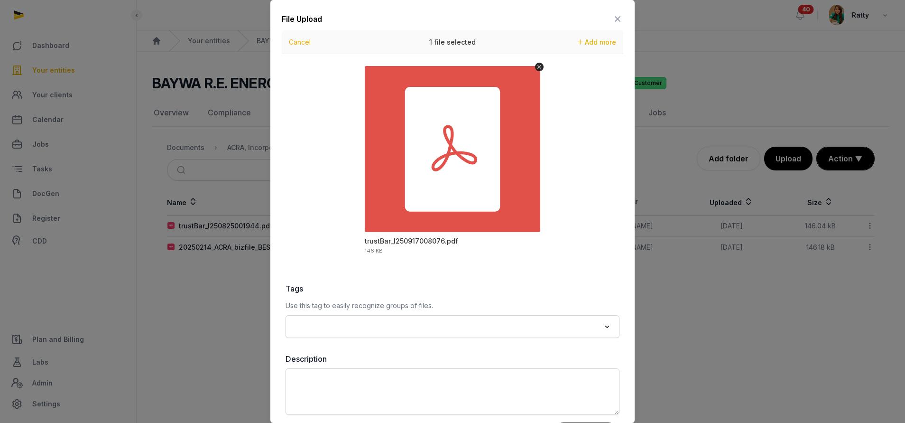
scroll to position [41, 0]
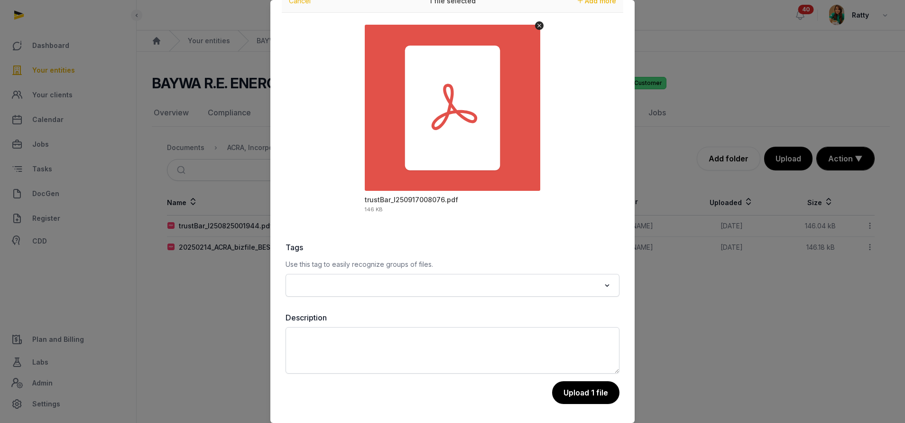
click at [359, 284] on input "Search for option" at bounding box center [445, 284] width 309 height 13
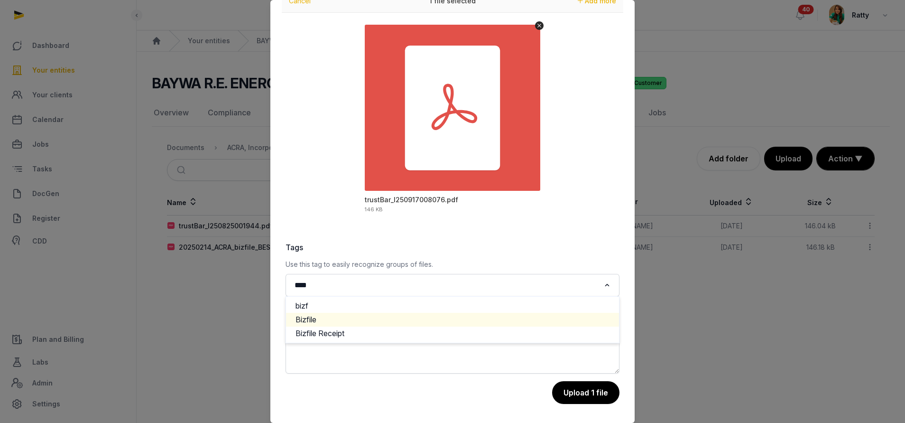
click at [324, 318] on li "Bizfile" at bounding box center [452, 319] width 333 height 14
type input "****"
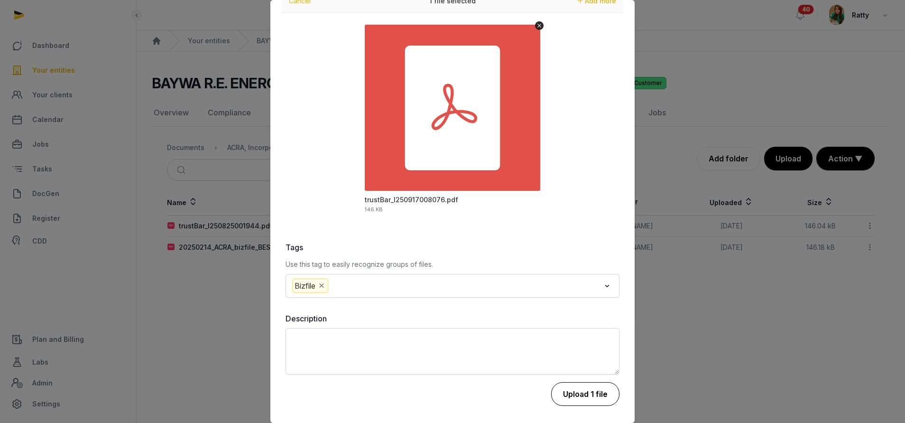
click at [565, 384] on button "Upload 1 file" at bounding box center [585, 394] width 68 height 24
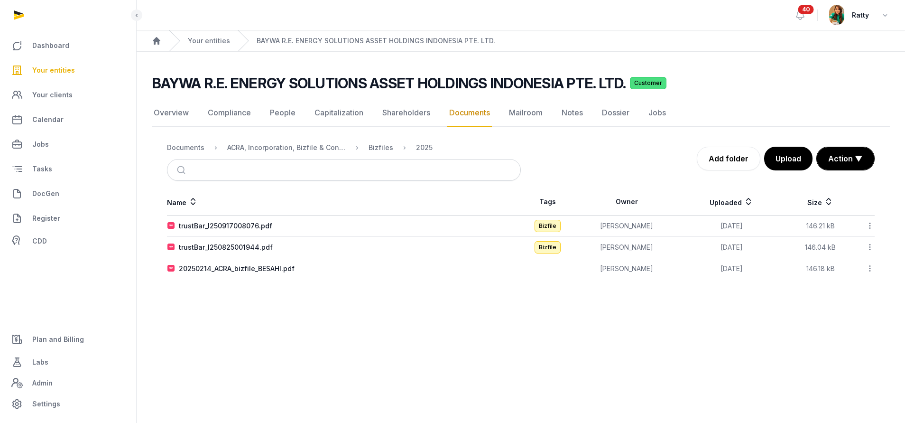
click at [870, 222] on icon at bounding box center [869, 226] width 9 height 10
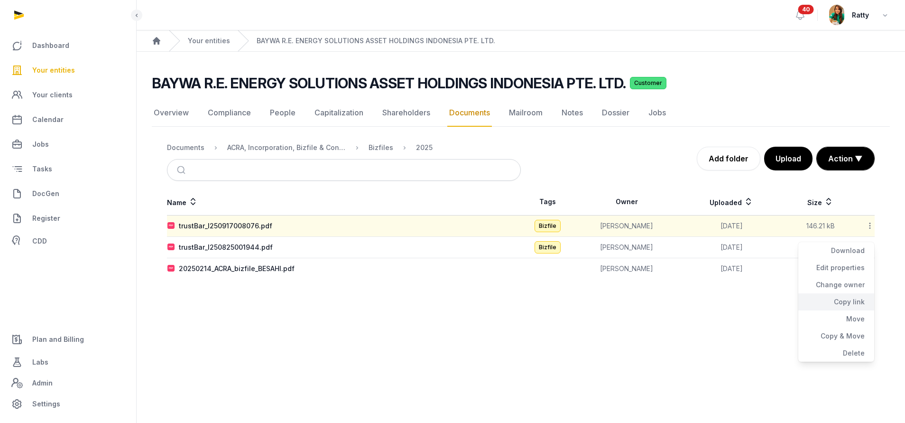
click at [849, 297] on div "Copy link" at bounding box center [836, 301] width 76 height 17
click at [53, 70] on span "Your entities" at bounding box center [53, 69] width 43 height 11
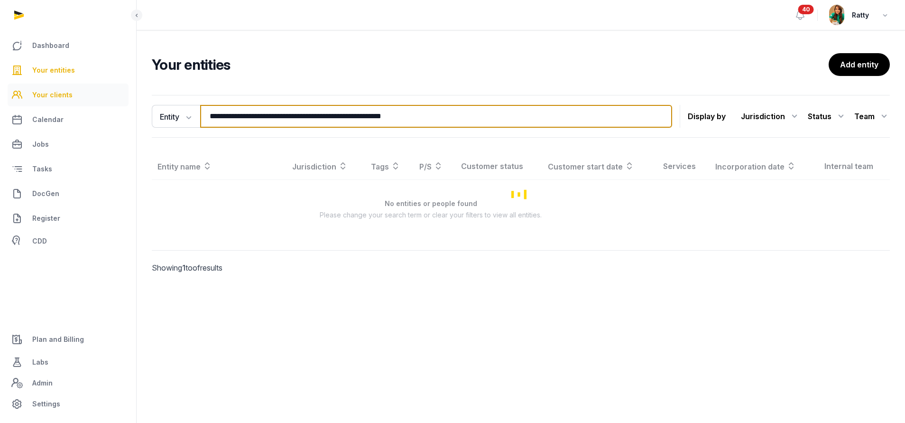
drag, startPoint x: 494, startPoint y: 113, endPoint x: 100, endPoint y: 105, distance: 393.7
click at [103, 106] on div "**********" at bounding box center [452, 211] width 905 height 423
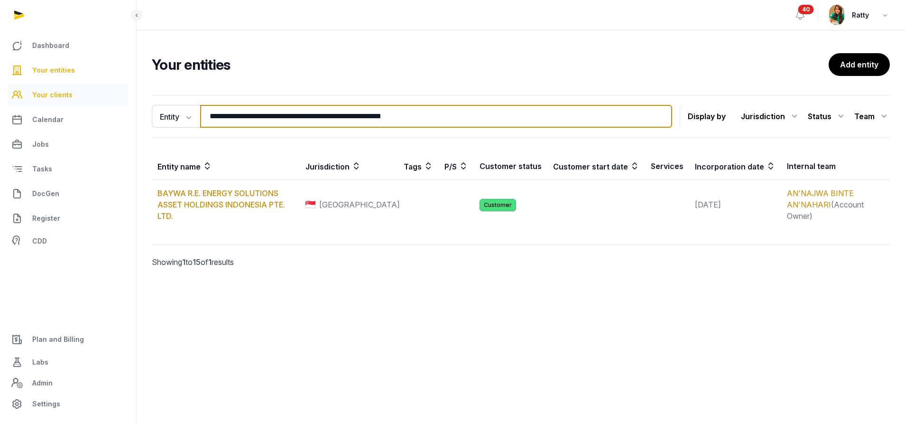
paste input "search"
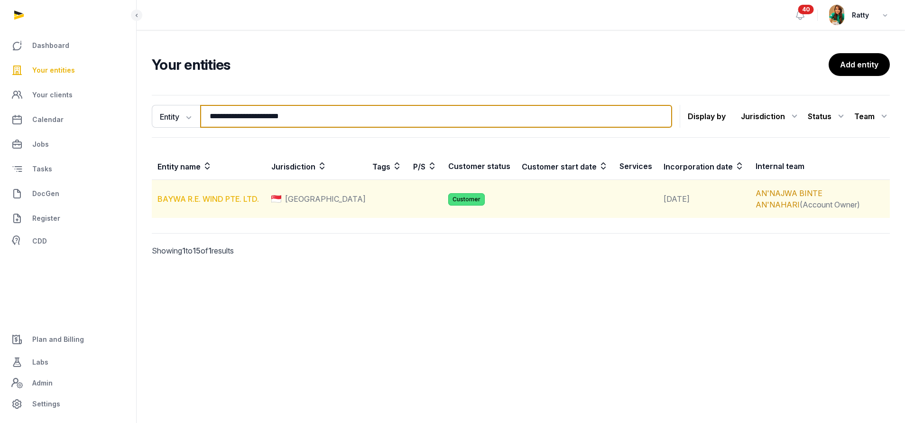
type input "**********"
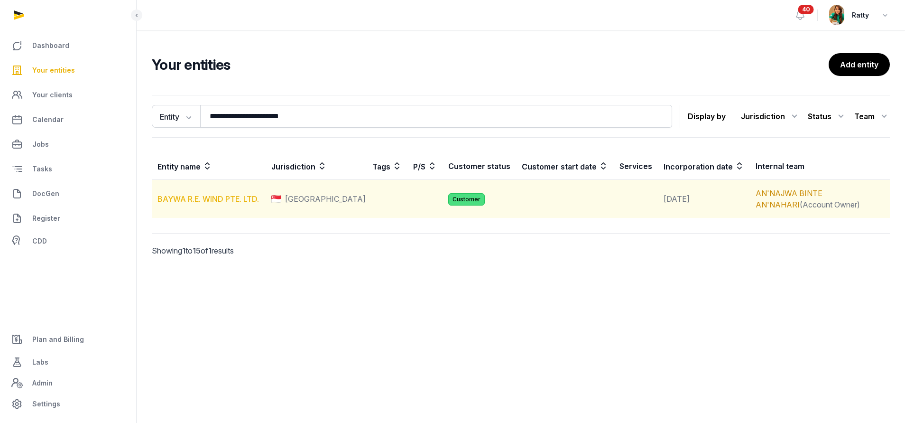
click at [198, 198] on link "BAYWA R.E. WIND PTE. LTD." at bounding box center [207, 198] width 101 height 9
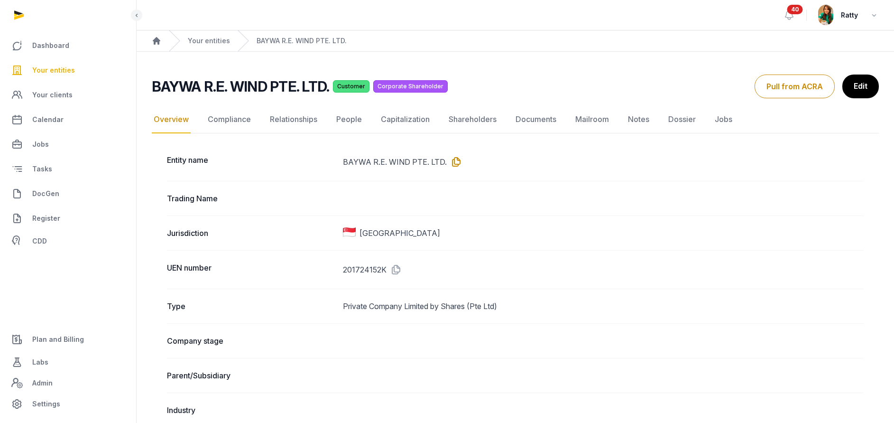
click at [452, 157] on icon at bounding box center [454, 161] width 15 height 15
click at [540, 121] on link "Documents" at bounding box center [536, 120] width 45 height 28
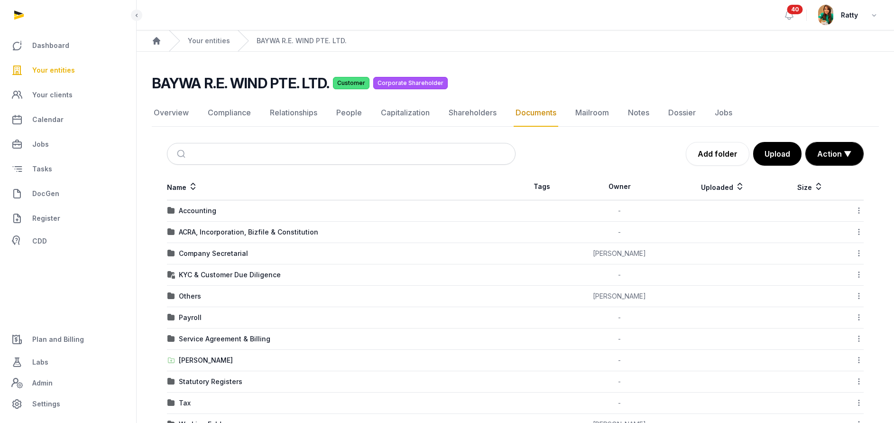
click at [42, 68] on span "Your entities" at bounding box center [53, 69] width 43 height 11
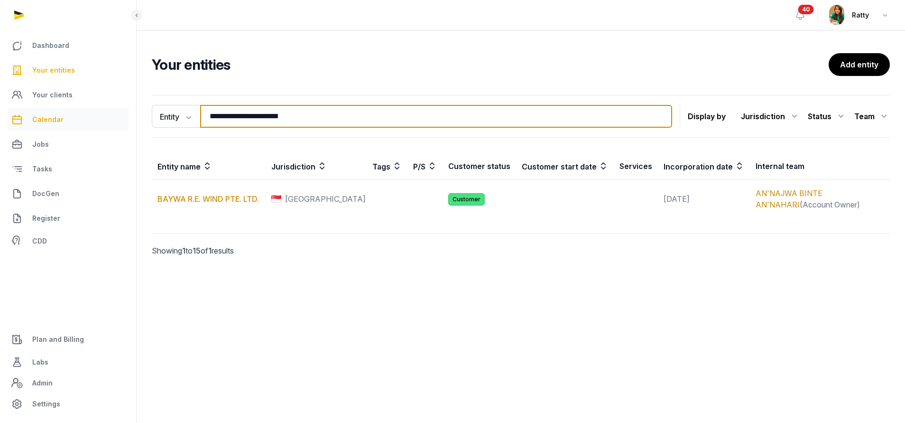
drag, startPoint x: 311, startPoint y: 118, endPoint x: 11, endPoint y: 116, distance: 299.7
click at [14, 118] on div "**********" at bounding box center [452, 211] width 905 height 423
paste input "*"
type input "**********"
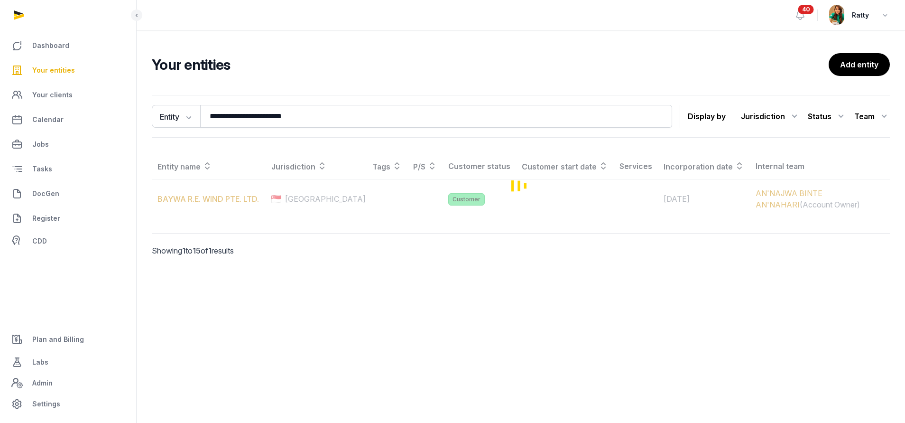
drag, startPoint x: 11, startPoint y: 116, endPoint x: 213, endPoint y: 193, distance: 216.3
click at [213, 193] on div "Loading" at bounding box center [521, 185] width 738 height 65
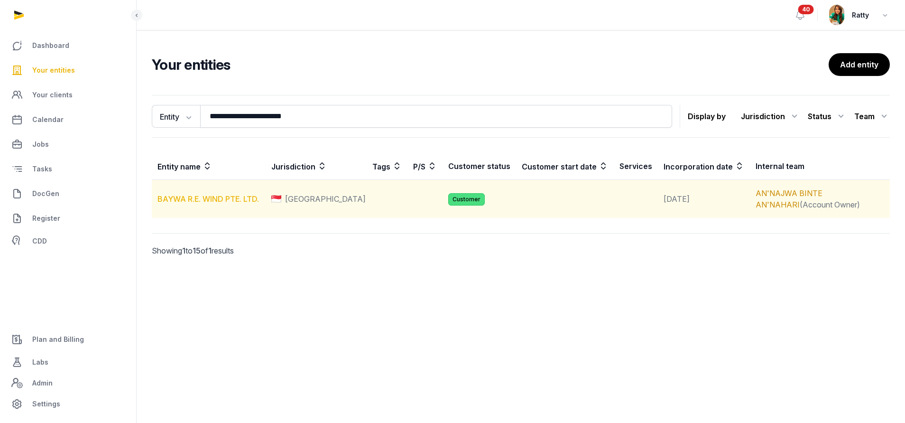
click at [207, 199] on link "BAYWA R.E. WIND PTE. LTD." at bounding box center [207, 198] width 101 height 9
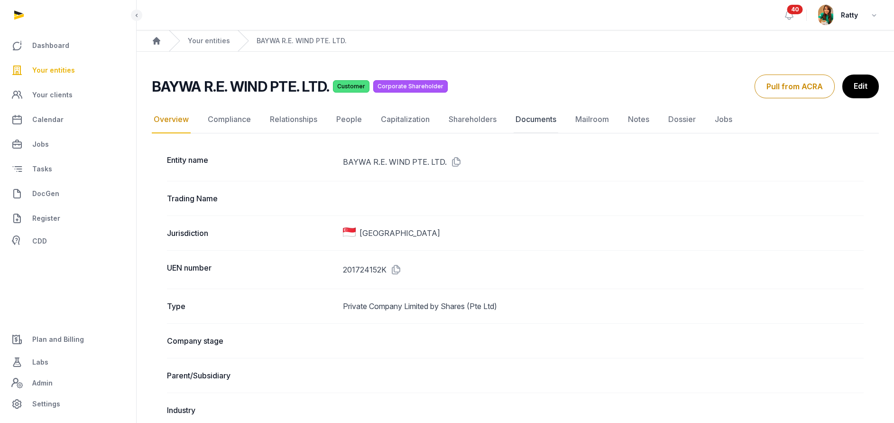
click at [541, 118] on link "Documents" at bounding box center [536, 120] width 45 height 28
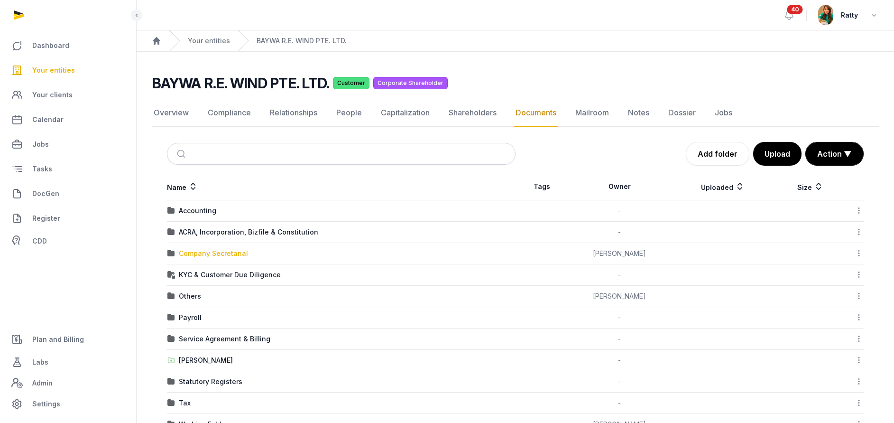
click at [192, 252] on div "Company Secretarial" at bounding box center [213, 252] width 69 height 9
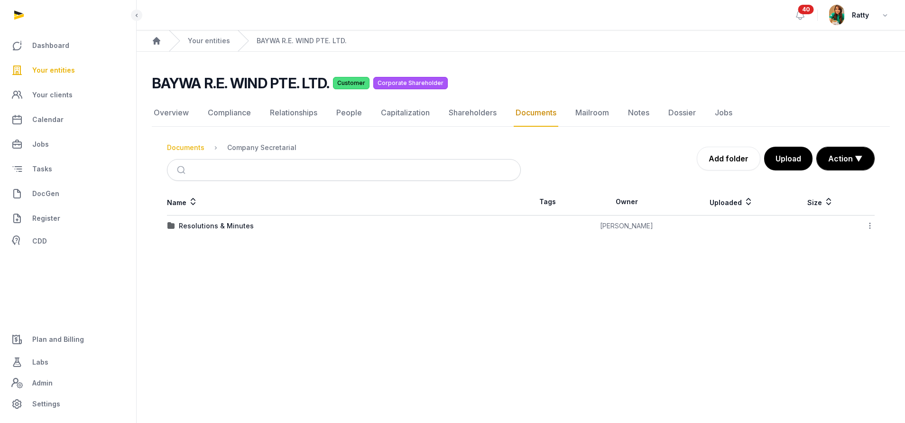
click at [193, 144] on div "Documents" at bounding box center [185, 147] width 37 height 9
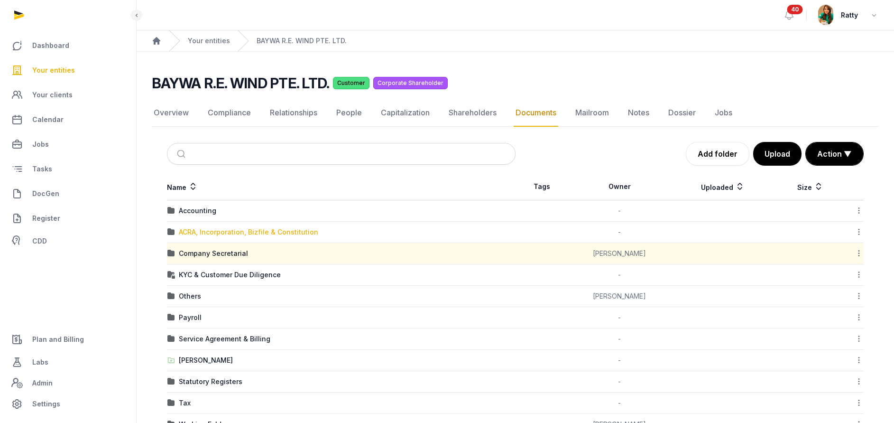
click at [205, 234] on div "ACRA, Incorporation, Bizfile & Constitution" at bounding box center [248, 231] width 139 height 9
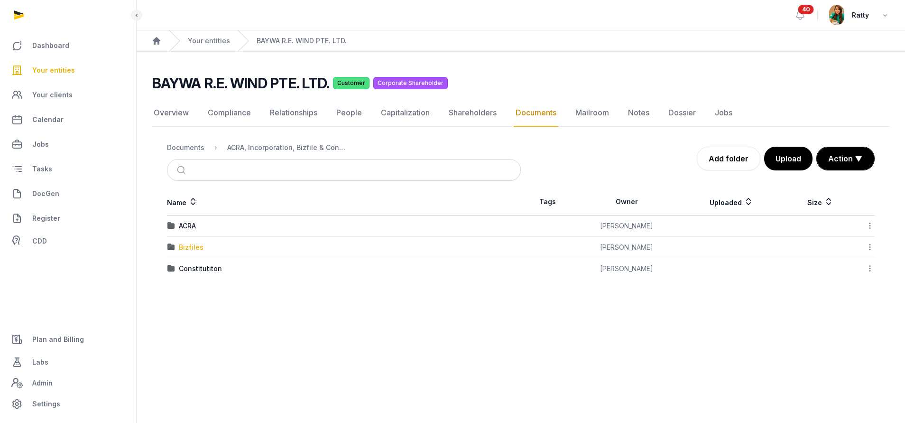
click at [182, 247] on div "Bizfiles" at bounding box center [191, 246] width 25 height 9
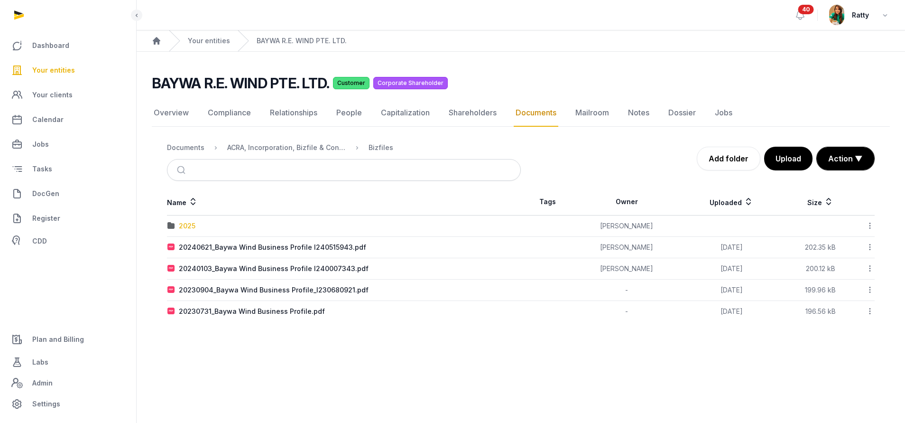
click at [181, 222] on div "2025" at bounding box center [187, 225] width 17 height 9
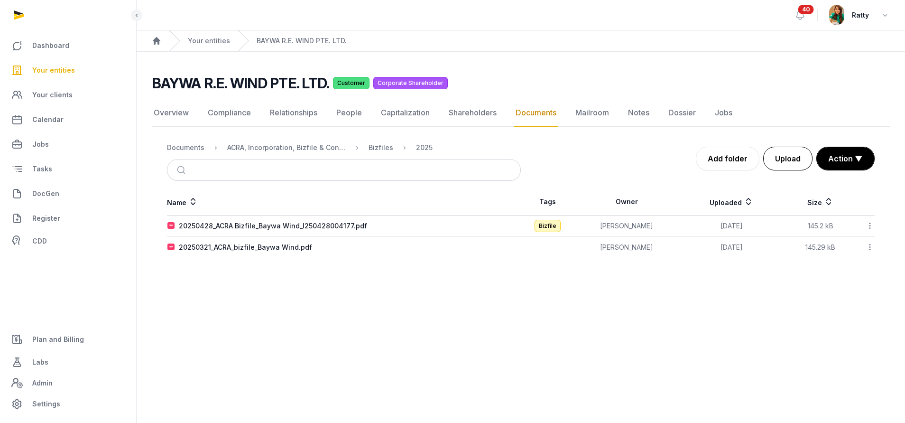
click at [784, 153] on button "Upload" at bounding box center [787, 159] width 49 height 24
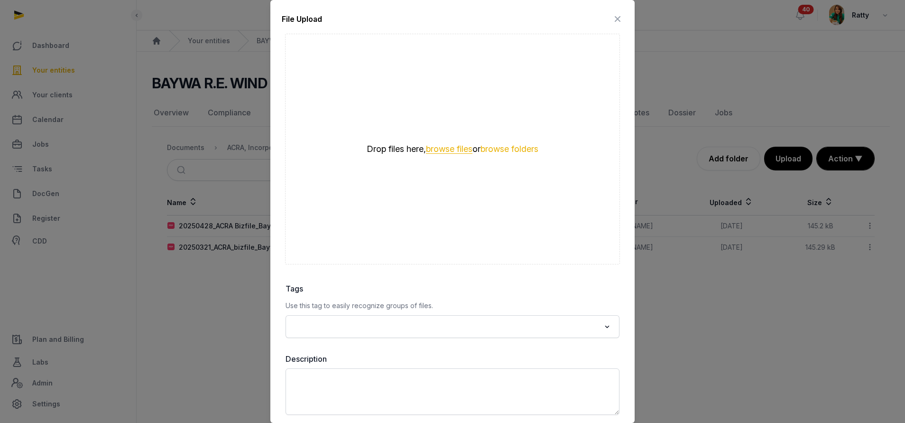
click at [449, 146] on button "browse files" at bounding box center [449, 149] width 46 height 9
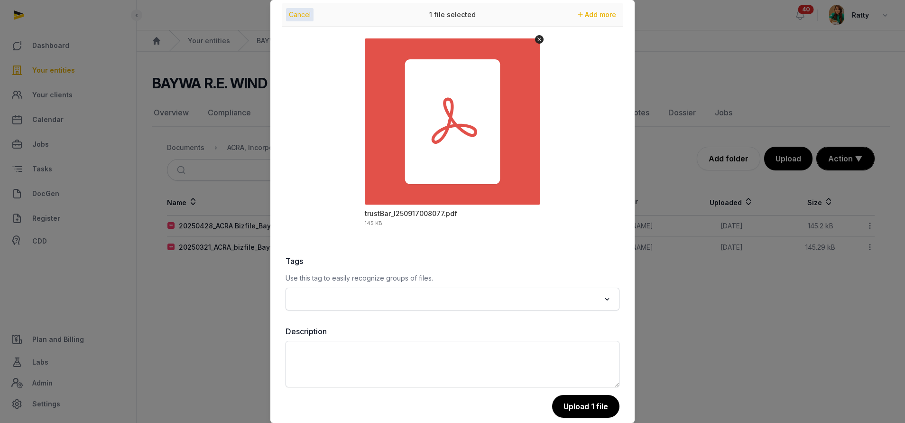
scroll to position [41, 0]
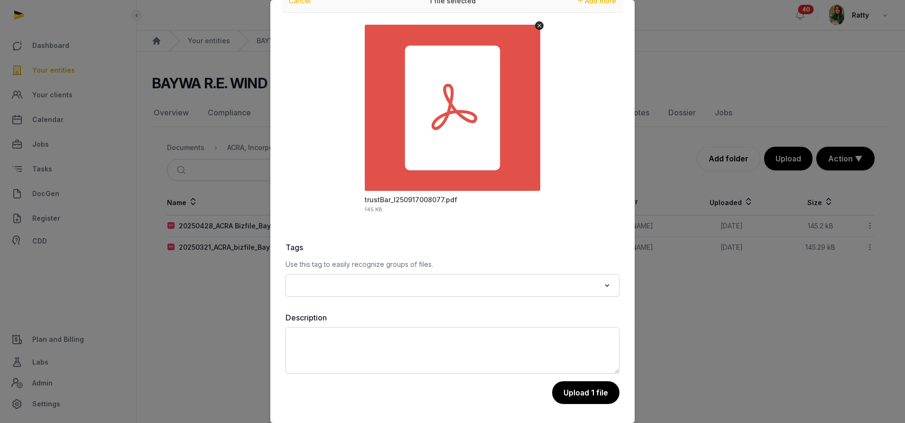
click at [387, 281] on input "Search for option" at bounding box center [445, 284] width 309 height 13
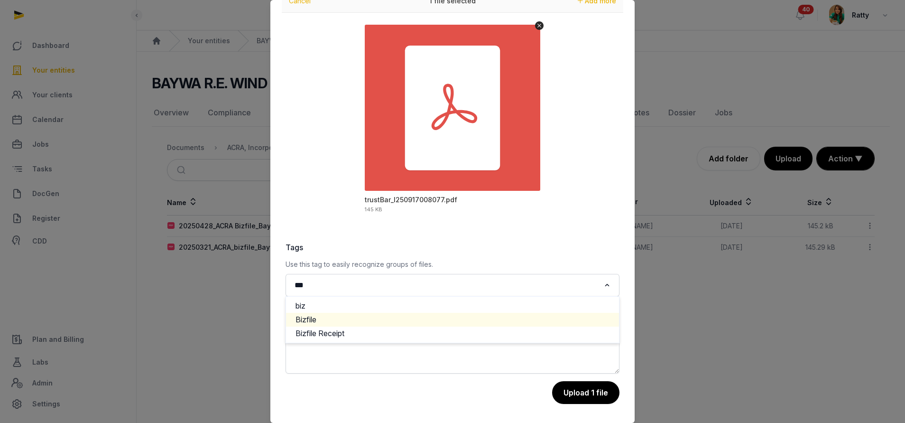
click at [347, 314] on li "Bizfile" at bounding box center [452, 319] width 333 height 14
type input "***"
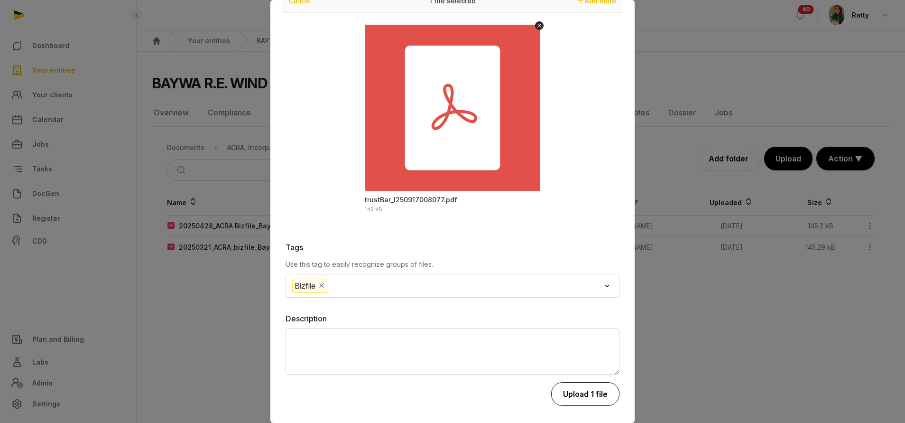
click at [567, 390] on button "Upload 1 file" at bounding box center [585, 394] width 68 height 24
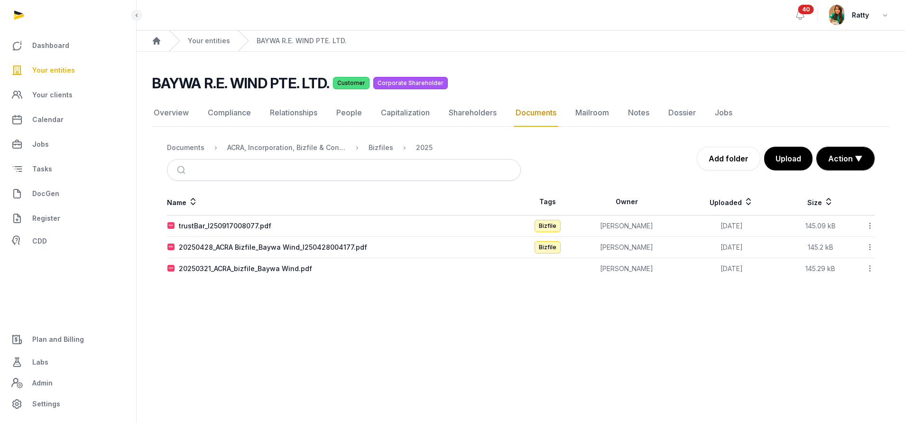
click at [870, 222] on icon at bounding box center [869, 226] width 9 height 10
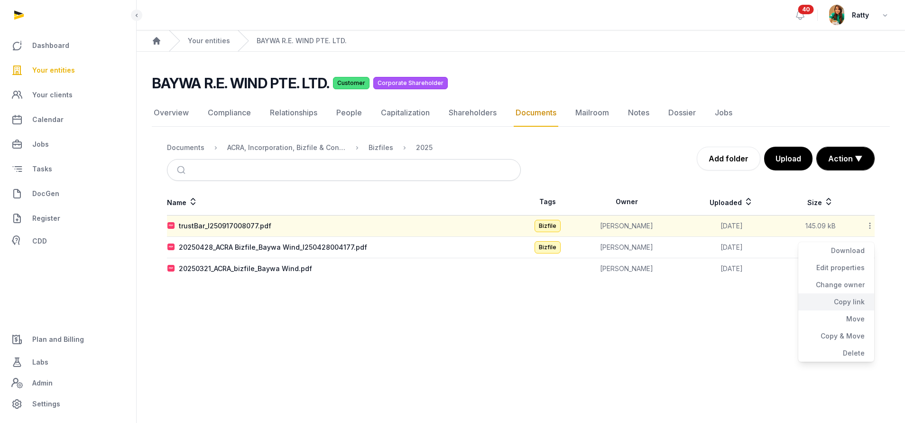
click at [845, 297] on div "Copy link" at bounding box center [836, 301] width 76 height 17
click at [31, 72] on link "Your entities" at bounding box center [68, 70] width 121 height 23
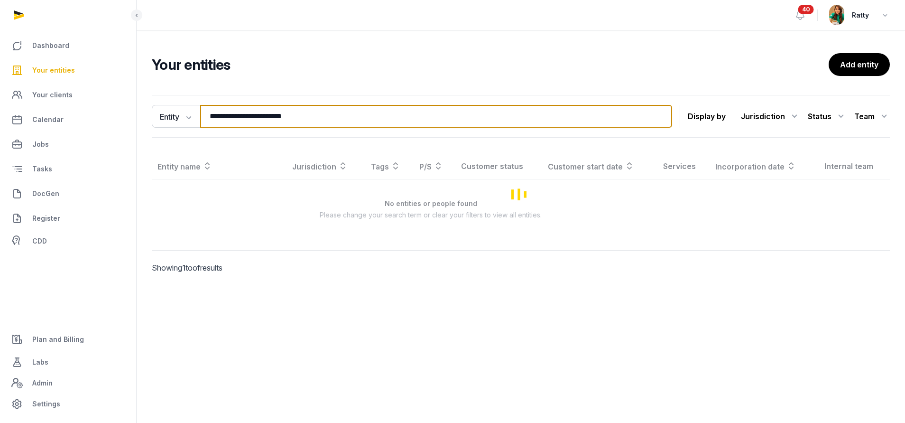
drag, startPoint x: 338, startPoint y: 118, endPoint x: -14, endPoint y: 102, distance: 351.7
click at [0, 102] on html "**********" at bounding box center [452, 211] width 905 height 423
paste input "*"
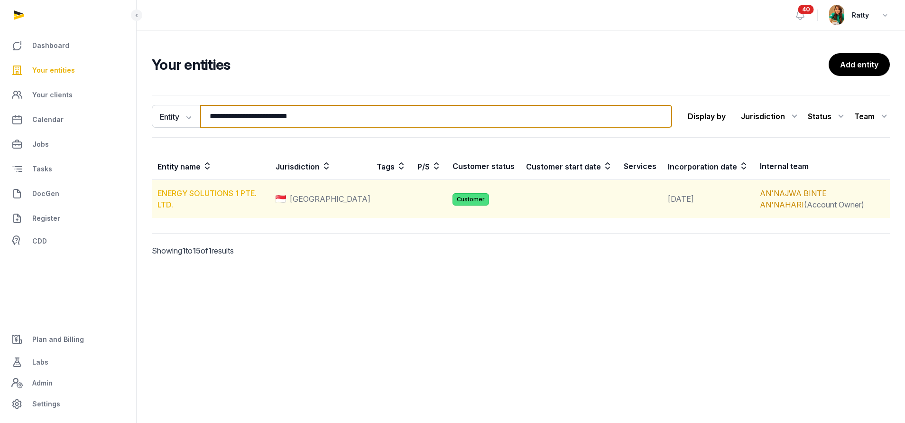
type input "**********"
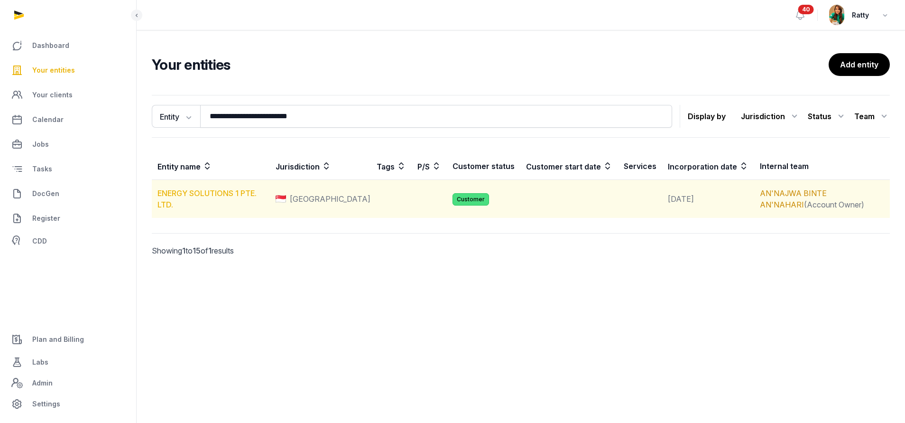
click at [206, 191] on link "ENERGY SOLUTIONS 1 PTE. LTD." at bounding box center [206, 198] width 99 height 21
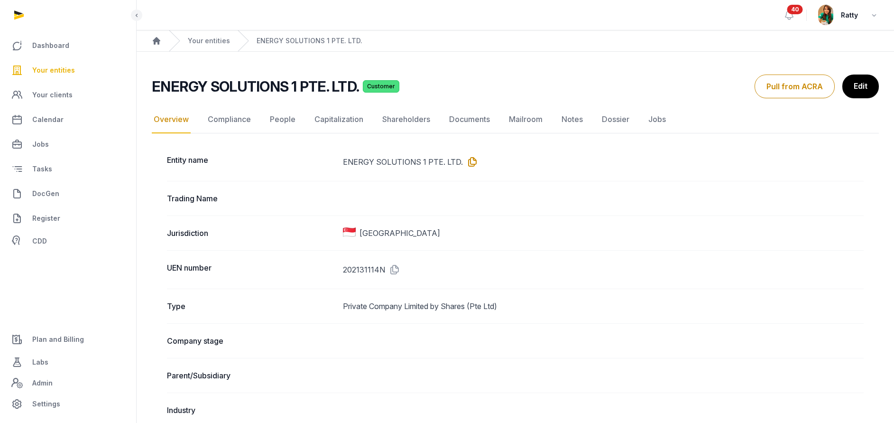
click at [471, 158] on icon at bounding box center [470, 161] width 15 height 15
click at [474, 122] on link "Documents" at bounding box center [469, 120] width 45 height 28
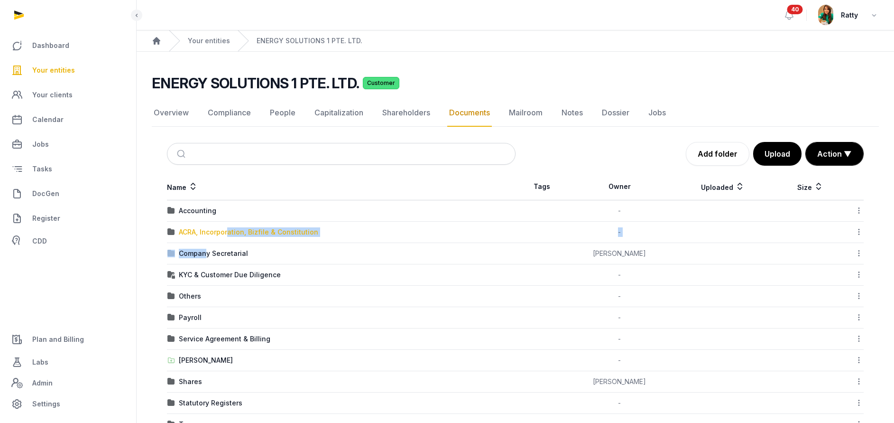
drag, startPoint x: 204, startPoint y: 253, endPoint x: 227, endPoint y: 230, distance: 32.2
click at [227, 230] on tbody "Accounting - Download Folder Edit properties Change owner Copy link Move Copy &…" at bounding box center [515, 317] width 697 height 235
click at [228, 230] on div "ACRA, Incorporation, Bizfile & Constitution" at bounding box center [248, 231] width 139 height 9
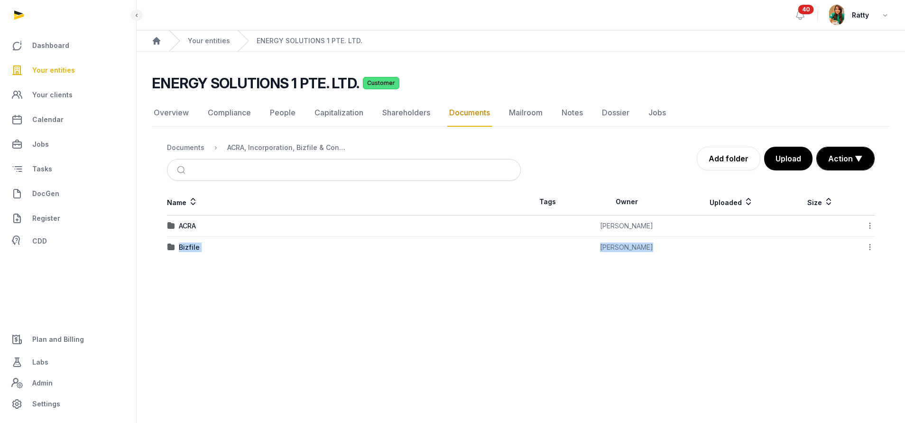
click at [186, 241] on td "Bizfile" at bounding box center [344, 247] width 354 height 21
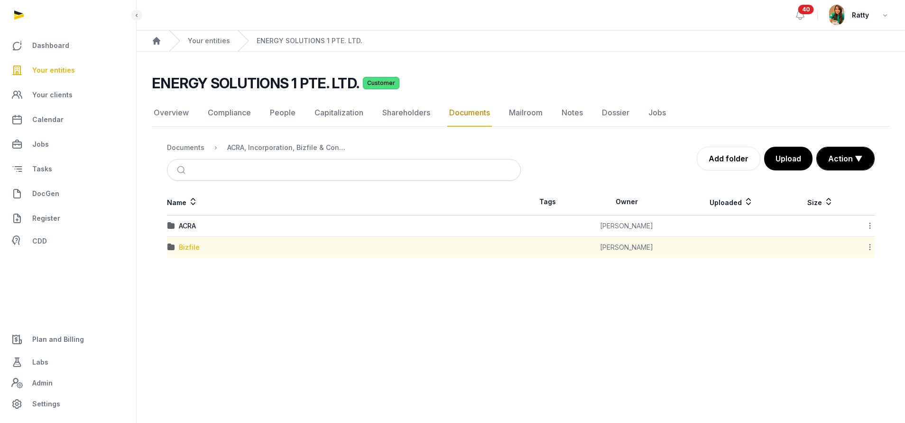
click at [186, 245] on div "Bizfile" at bounding box center [189, 246] width 21 height 9
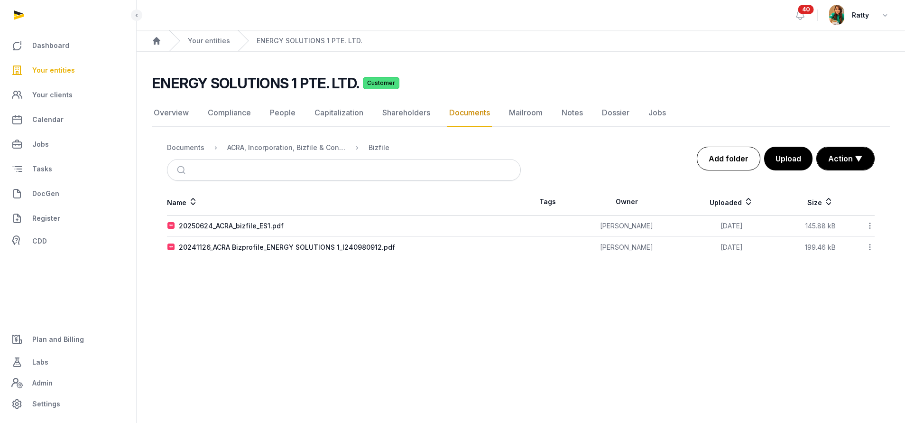
click at [727, 153] on link "Add folder" at bounding box center [729, 159] width 64 height 24
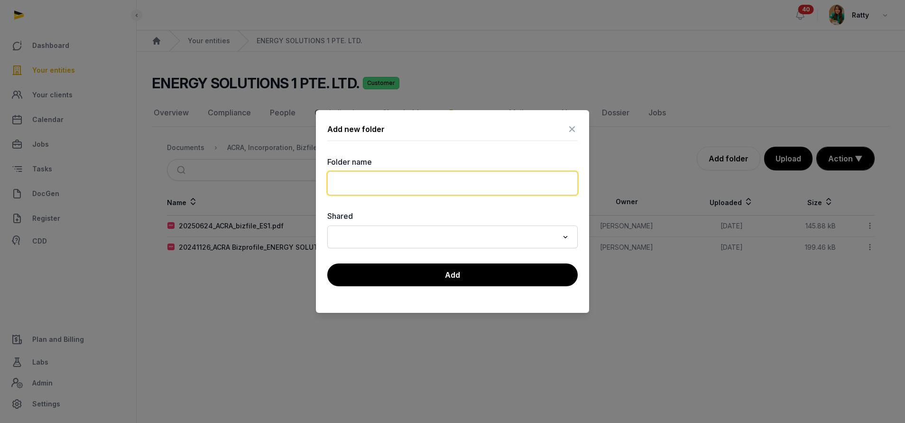
click at [385, 186] on input "text" at bounding box center [452, 183] width 250 height 24
type input "****"
click at [418, 151] on div "Add new folder Folder name **** Shared Loading... Add" at bounding box center [452, 211] width 273 height 202
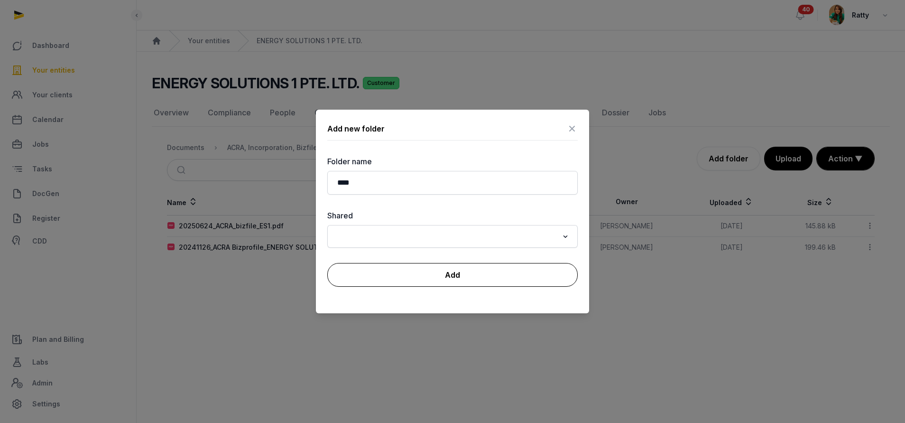
click at [438, 267] on button "Add" at bounding box center [452, 275] width 250 height 24
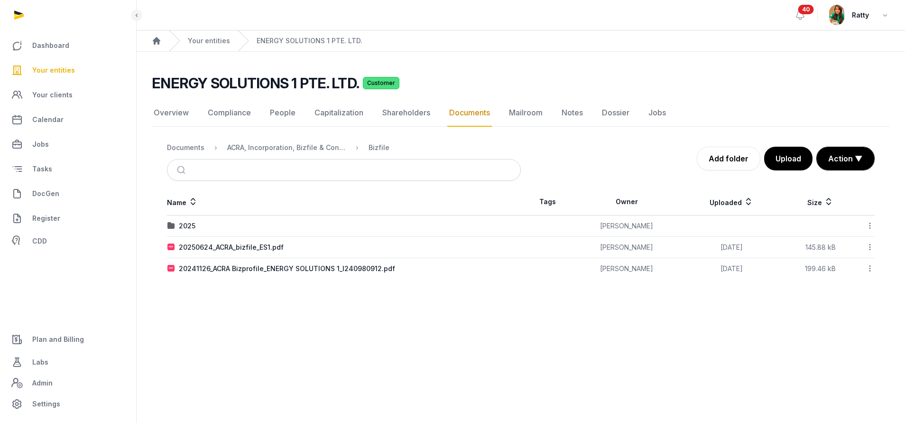
click at [873, 249] on icon at bounding box center [869, 247] width 9 height 10
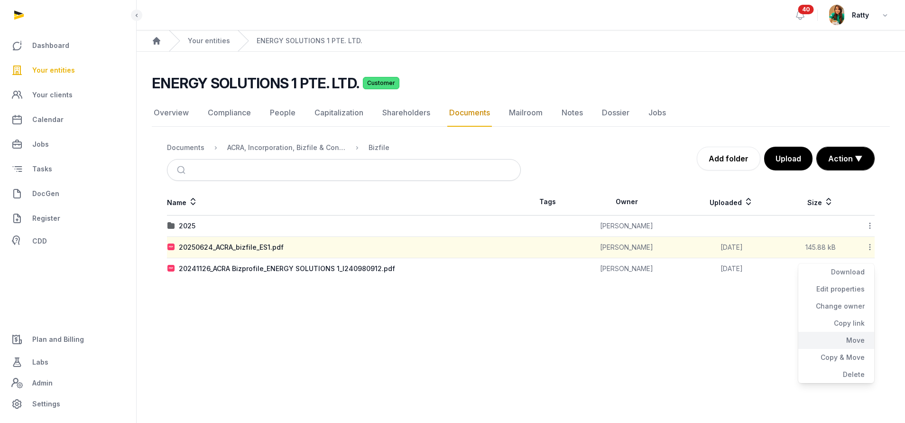
click at [855, 335] on div "Move" at bounding box center [836, 339] width 76 height 17
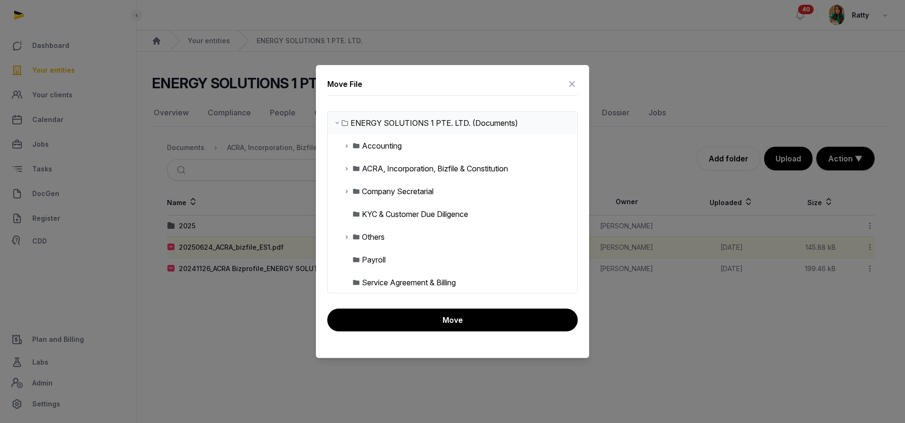
click at [347, 167] on icon at bounding box center [347, 168] width 8 height 11
click at [355, 212] on icon at bounding box center [354, 213] width 8 height 11
click at [385, 234] on div "2025" at bounding box center [386, 236] width 18 height 11
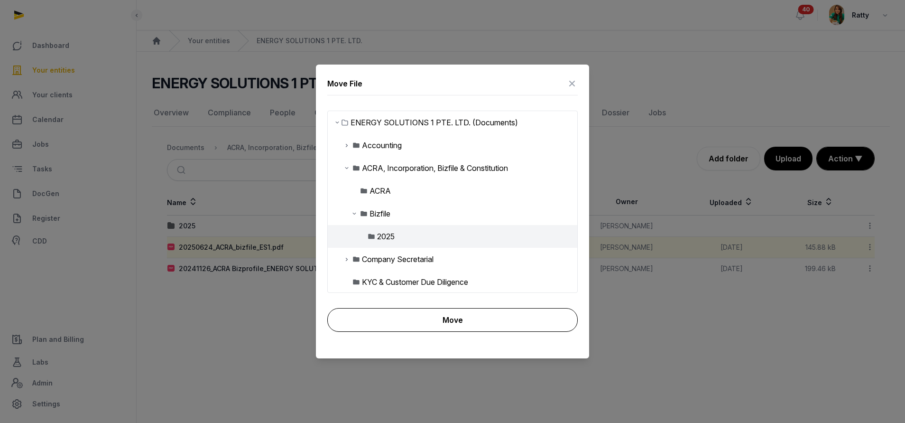
click at [434, 318] on button "Move" at bounding box center [452, 320] width 250 height 24
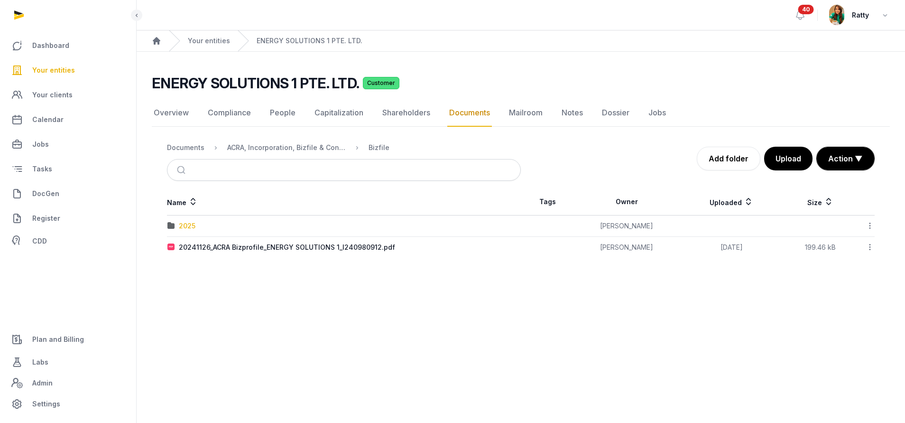
click at [188, 223] on div "2025" at bounding box center [187, 225] width 17 height 9
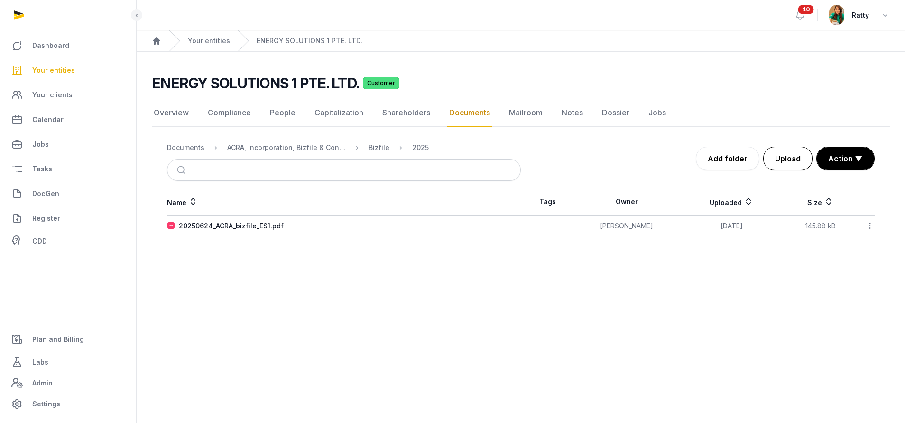
click at [786, 151] on button "Upload" at bounding box center [787, 159] width 49 height 24
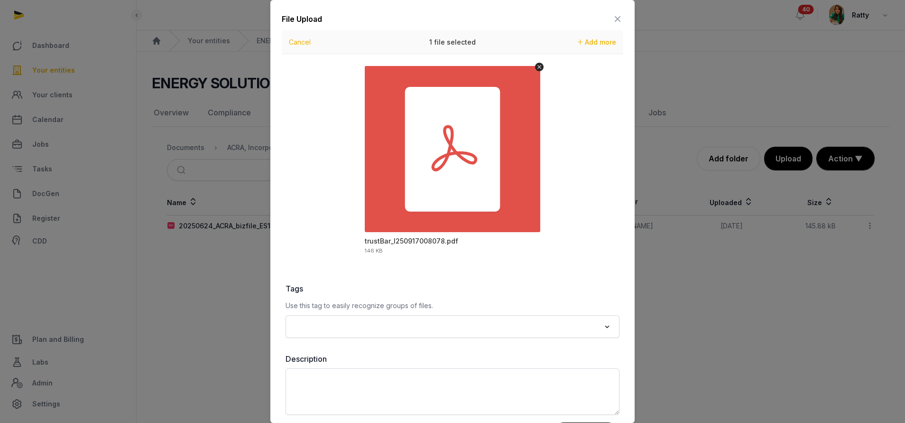
scroll to position [41, 0]
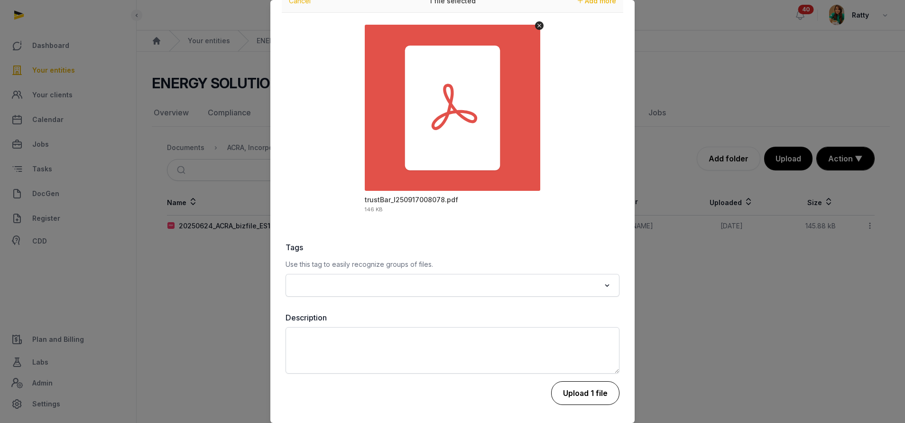
click at [566, 382] on button "Upload 1 file" at bounding box center [585, 393] width 68 height 24
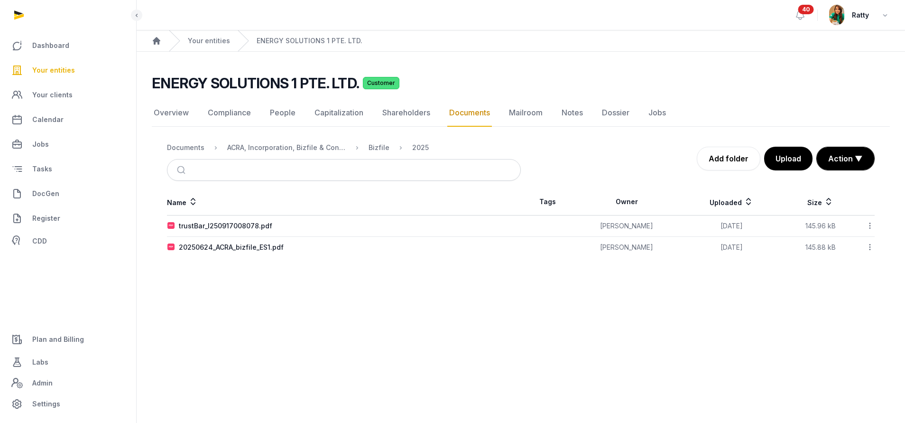
click at [869, 225] on icon at bounding box center [869, 226] width 9 height 10
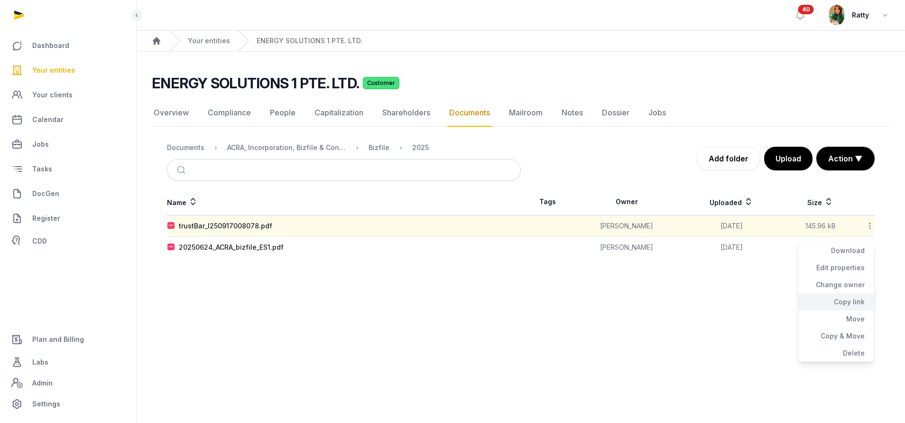
click at [845, 303] on div "Copy link" at bounding box center [836, 301] width 76 height 17
click at [50, 66] on span "Your entities" at bounding box center [53, 69] width 43 height 11
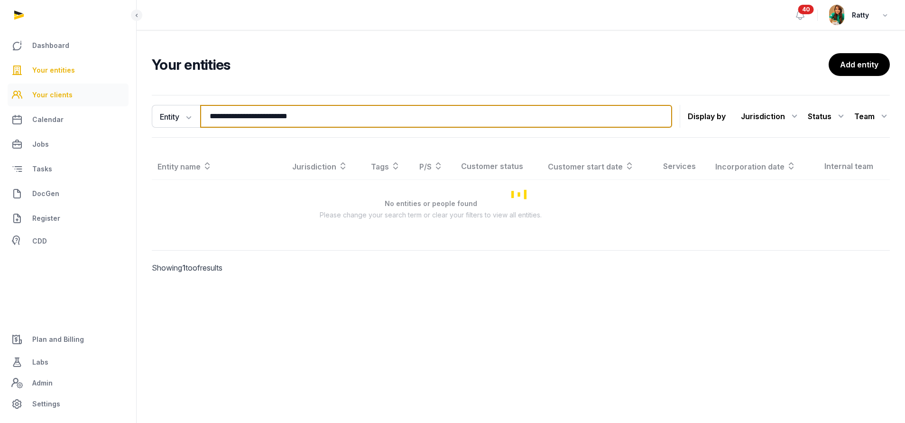
drag, startPoint x: 331, startPoint y: 121, endPoint x: 29, endPoint y: 104, distance: 302.5
click at [29, 104] on div "**********" at bounding box center [452, 211] width 905 height 423
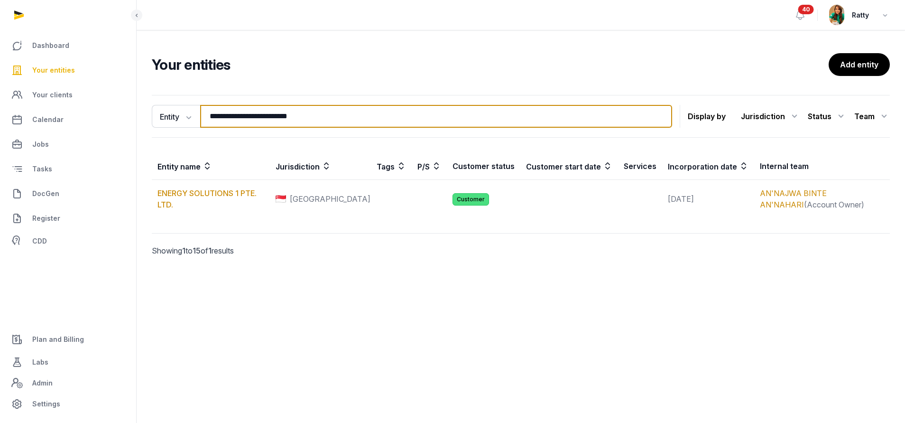
paste input "**********"
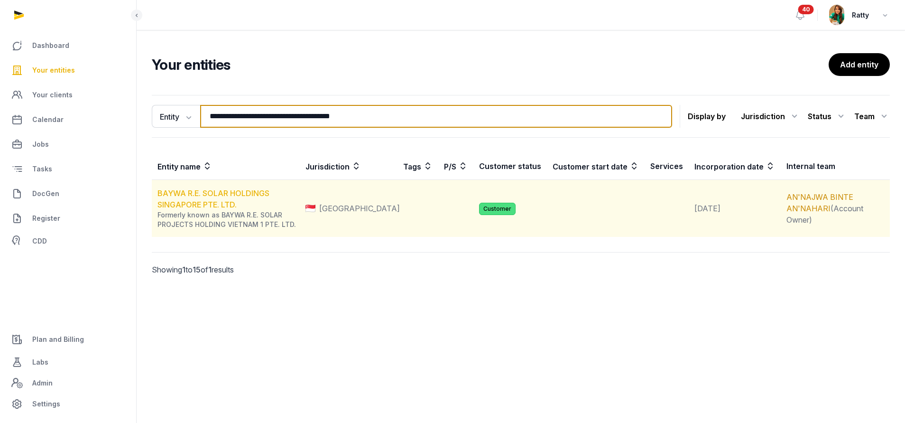
type input "**********"
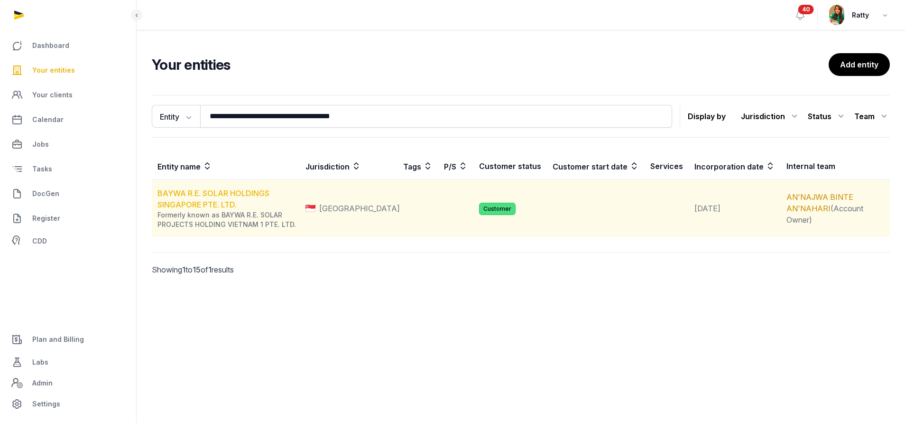
click at [205, 193] on link "BAYWA R.E. SOLAR HOLDINGS SINGAPORE PTE. LTD." at bounding box center [213, 198] width 112 height 21
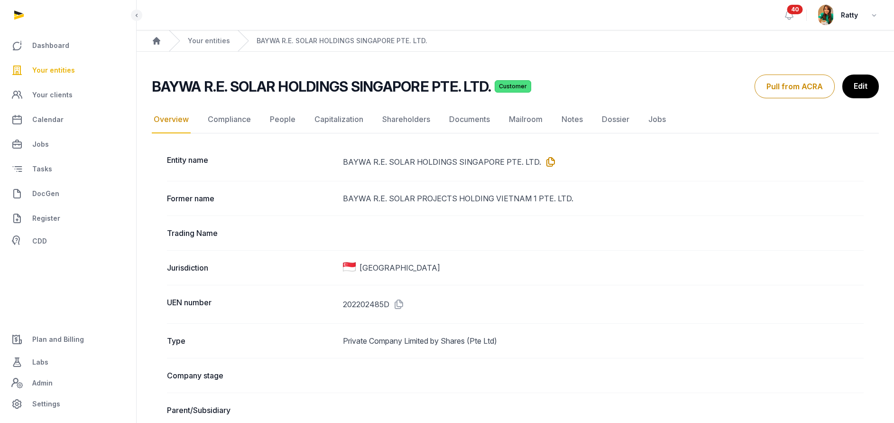
click at [546, 156] on icon at bounding box center [548, 161] width 15 height 15
click at [475, 116] on link "Documents" at bounding box center [469, 120] width 45 height 28
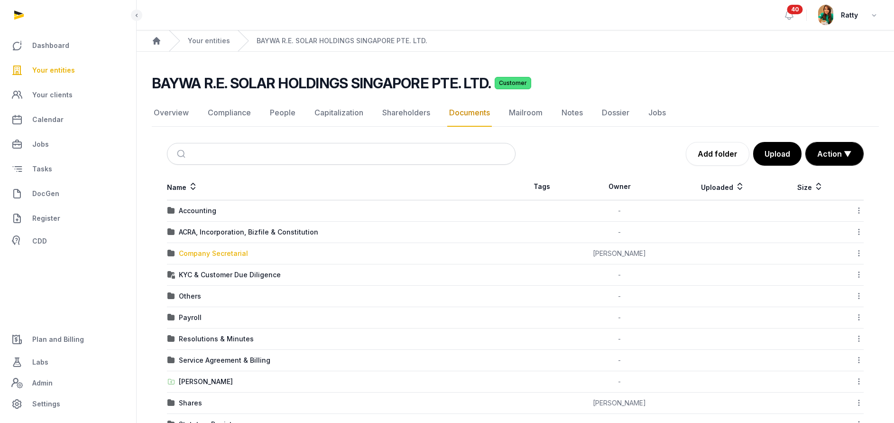
click at [199, 257] on div "Company Secretarial" at bounding box center [213, 252] width 69 height 9
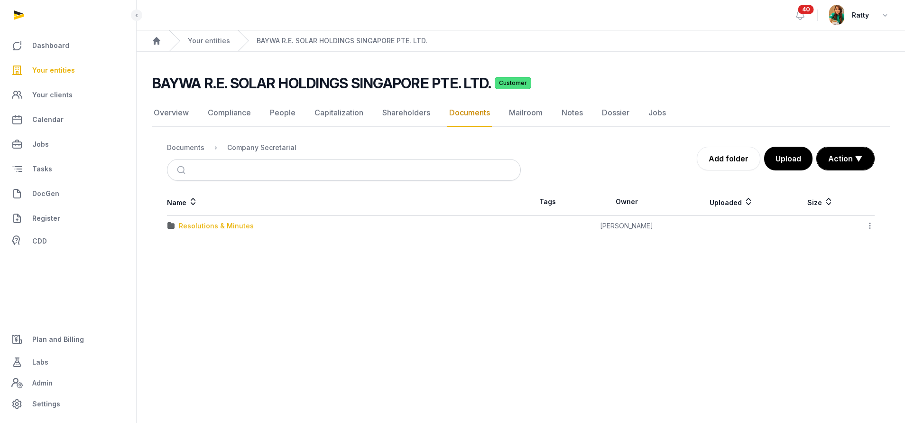
click at [205, 223] on div "Resolutions & Minutes" at bounding box center [216, 225] width 75 height 9
click at [184, 246] on div "2025" at bounding box center [187, 246] width 17 height 9
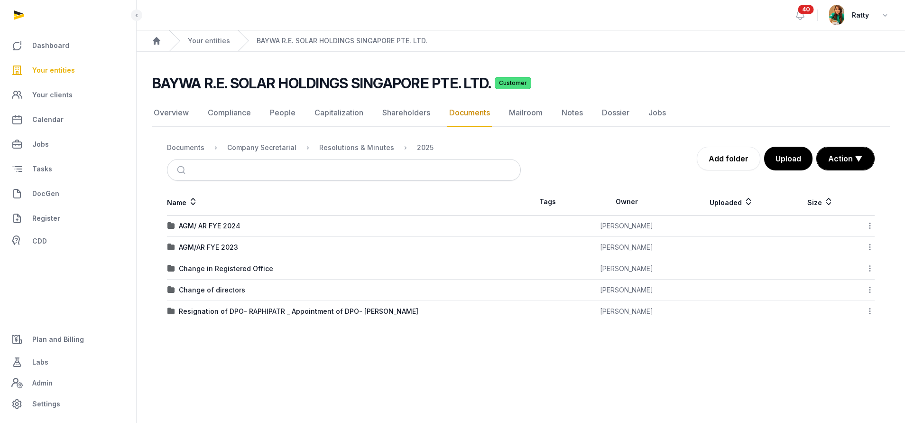
click at [192, 141] on nav "Documents Company Secretarial Resolutions & Minutes 2025" at bounding box center [344, 147] width 354 height 23
click at [189, 147] on div "Documents" at bounding box center [185, 147] width 37 height 9
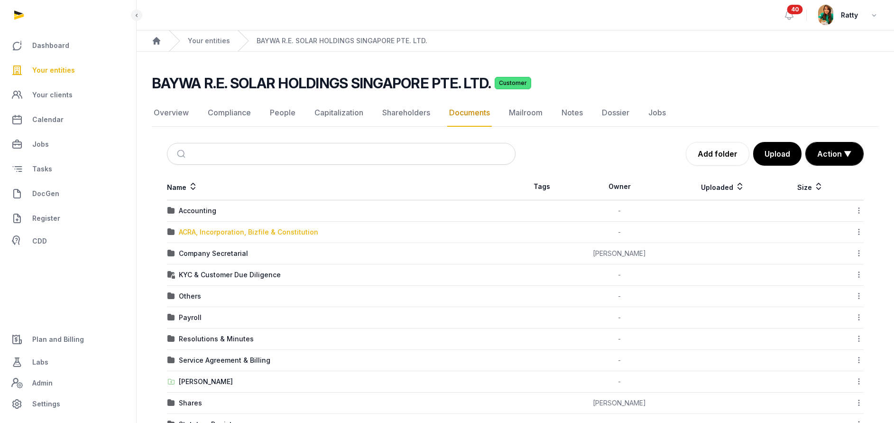
click at [204, 232] on div "ACRA, Incorporation, Bizfile & Constitution" at bounding box center [248, 231] width 139 height 9
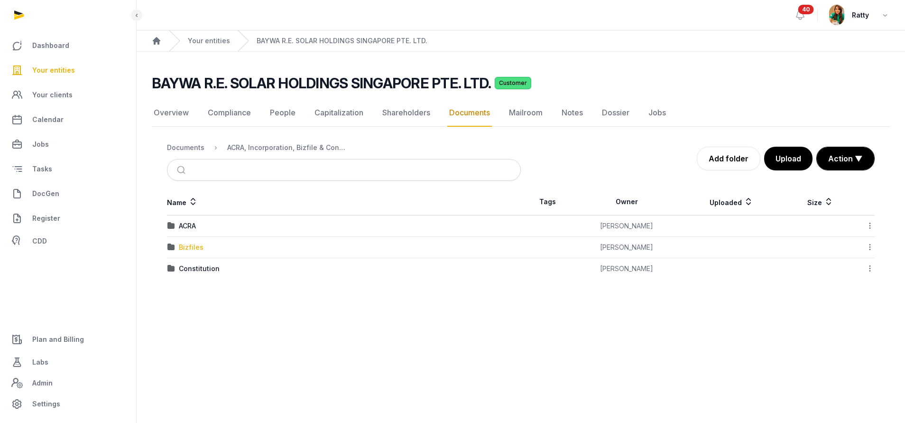
click at [184, 248] on div "Bizfiles" at bounding box center [191, 246] width 25 height 9
click at [183, 270] on div "2025" at bounding box center [187, 268] width 17 height 9
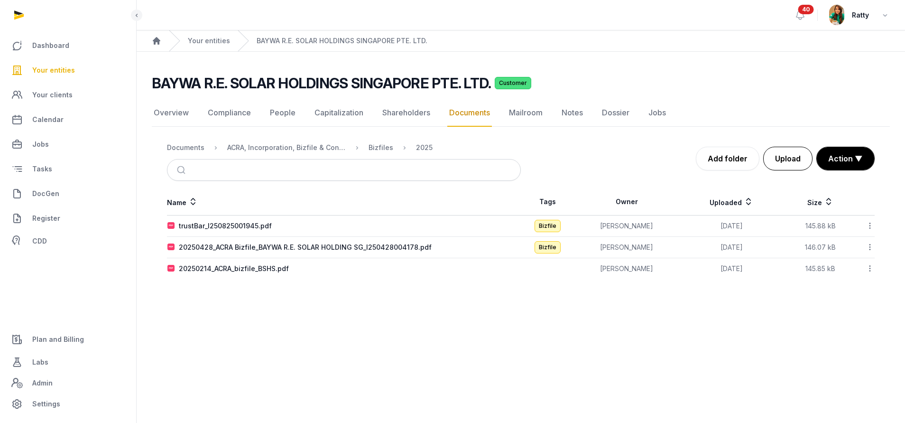
click at [781, 154] on button "Upload" at bounding box center [787, 159] width 49 height 24
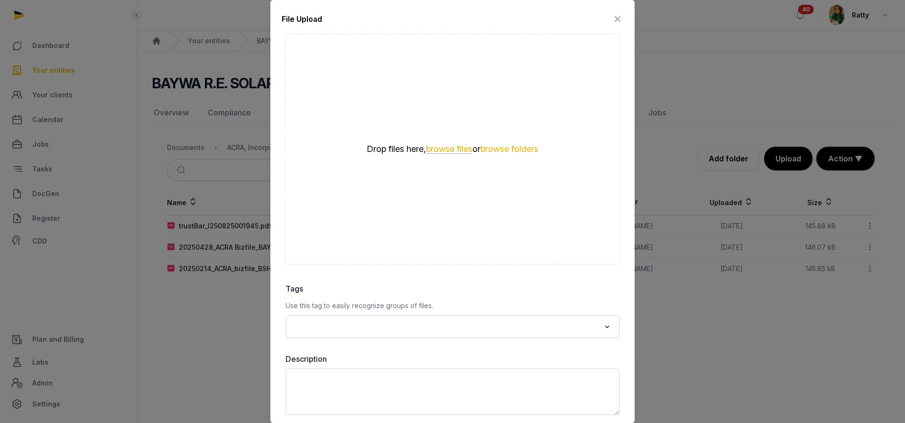
click at [441, 152] on button "browse files" at bounding box center [449, 149] width 46 height 9
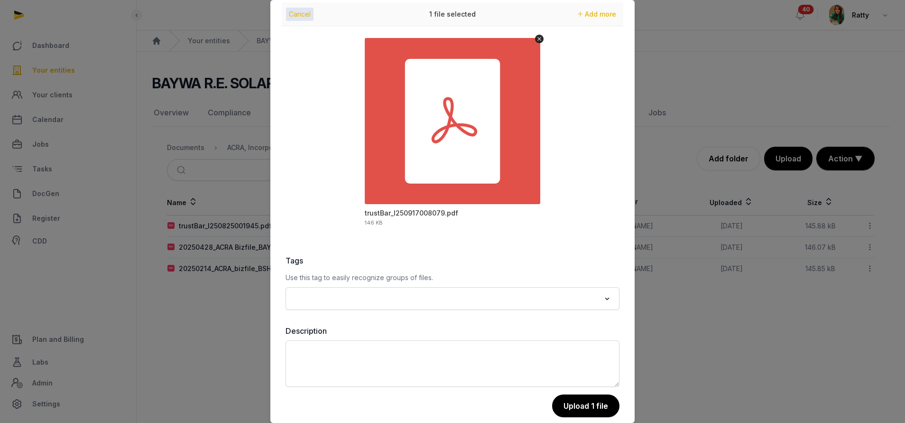
scroll to position [41, 0]
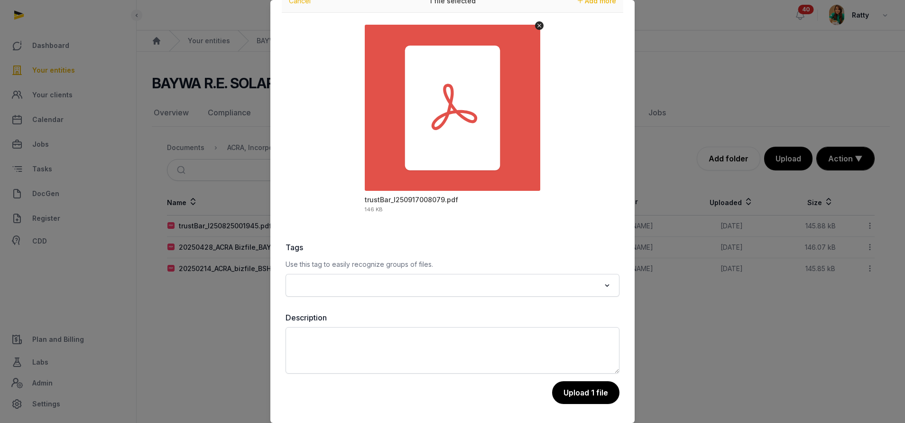
click at [354, 286] on input "Search for option" at bounding box center [445, 284] width 309 height 13
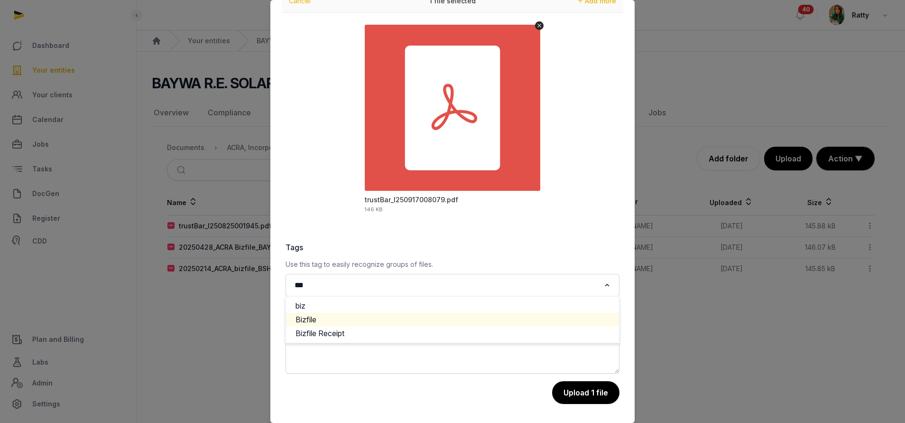
click at [331, 321] on li "Bizfile" at bounding box center [452, 319] width 333 height 14
type input "***"
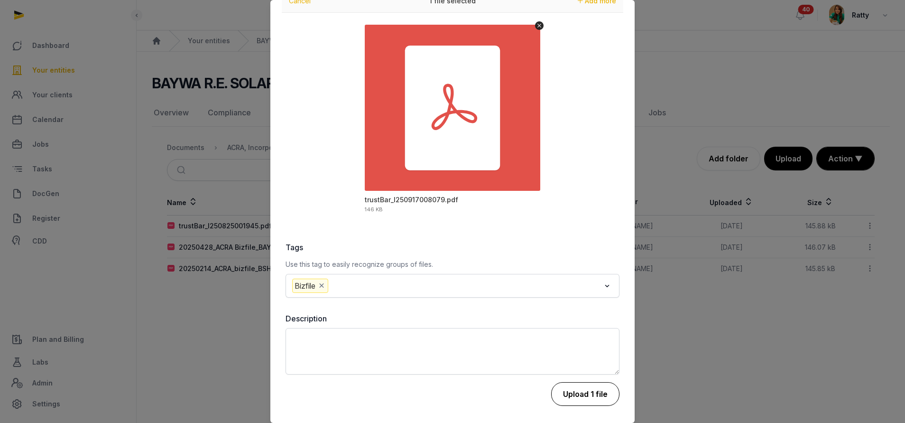
click at [587, 402] on button "Upload 1 file" at bounding box center [585, 394] width 68 height 24
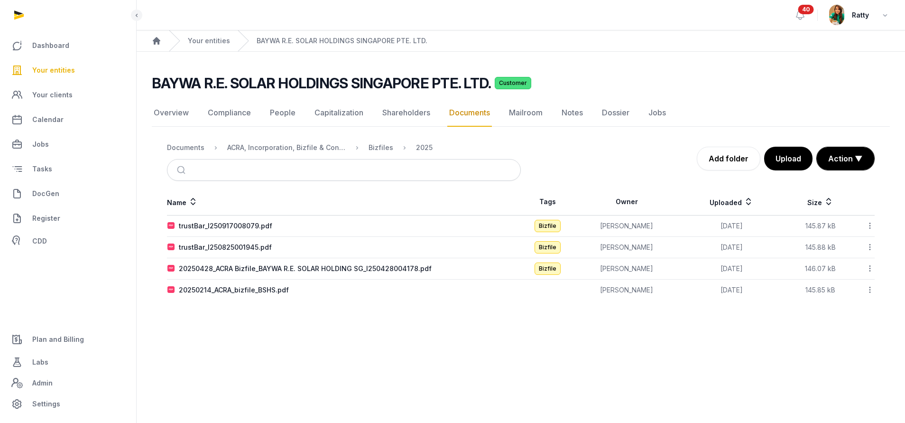
click at [871, 224] on icon at bounding box center [869, 226] width 9 height 10
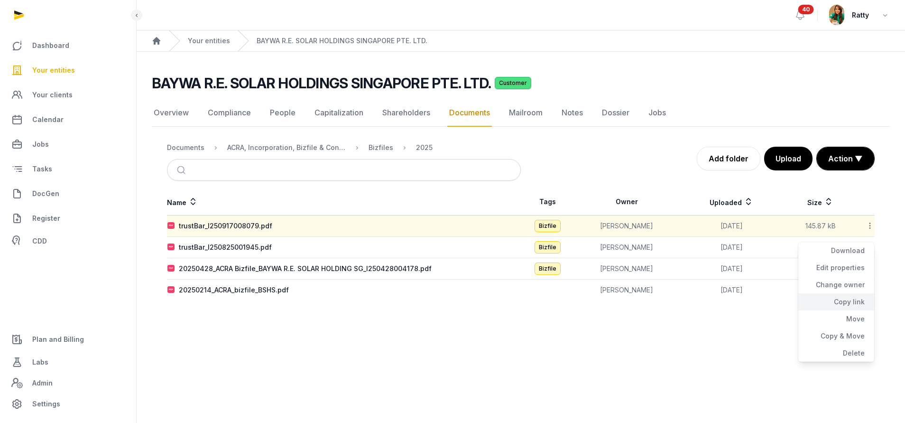
click at [851, 298] on div "Copy link" at bounding box center [836, 301] width 76 height 17
click at [50, 72] on span "Your entities" at bounding box center [53, 69] width 43 height 11
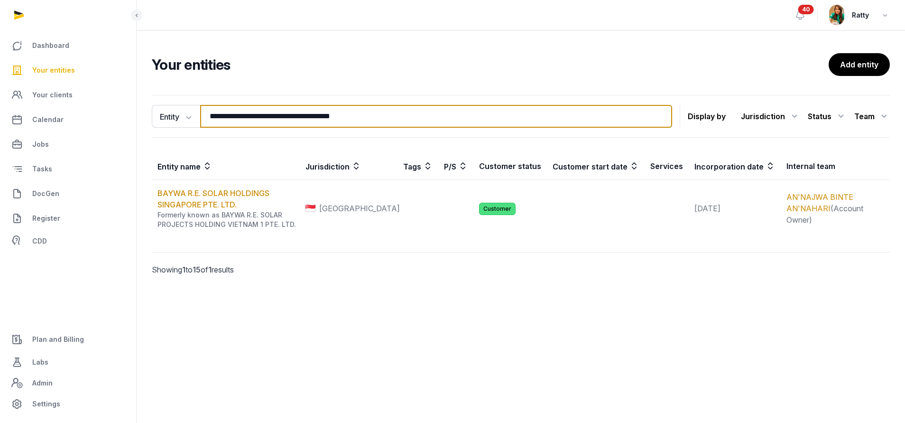
drag, startPoint x: 410, startPoint y: 119, endPoint x: -38, endPoint y: 115, distance: 448.1
click at [0, 115] on html "**********" at bounding box center [452, 211] width 905 height 423
paste input "search"
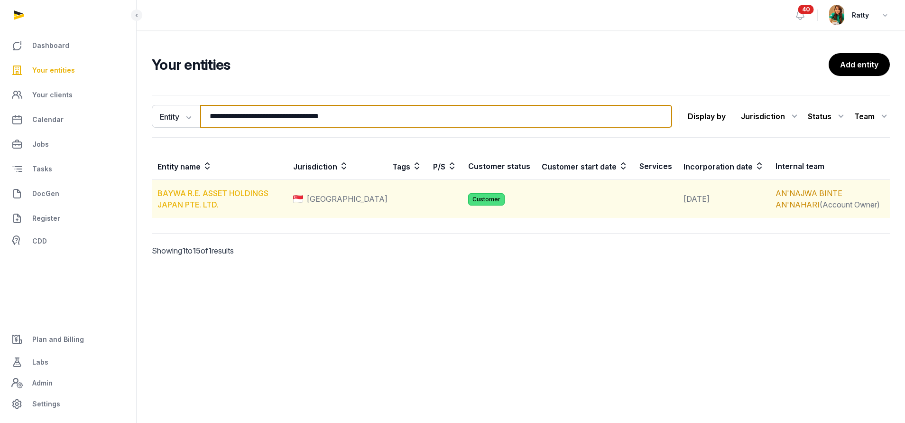
type input "**********"
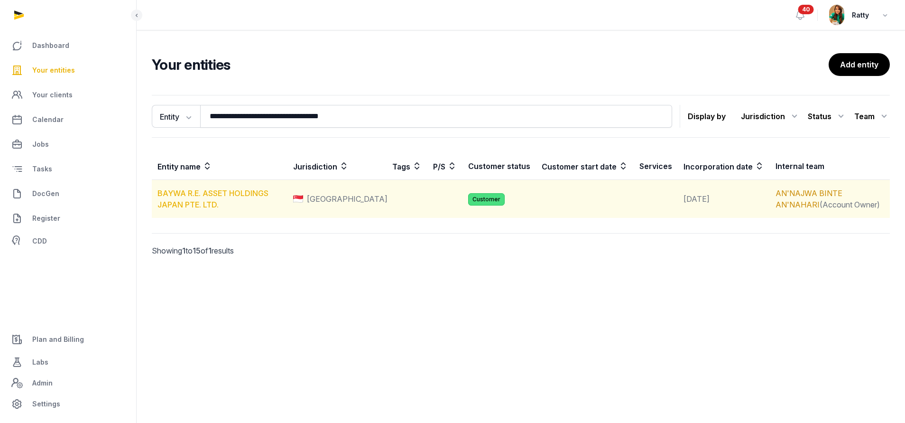
click at [182, 191] on link "BAYWA R.E. ASSET HOLDINGS JAPAN PTE. LTD." at bounding box center [212, 198] width 111 height 21
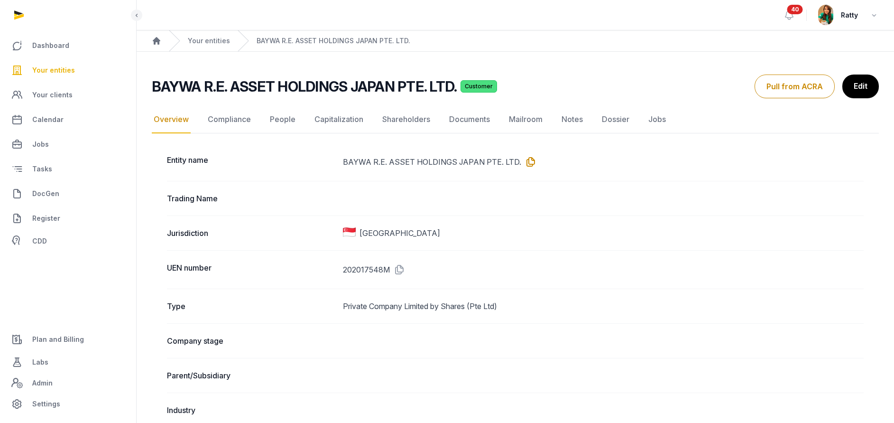
click at [524, 158] on icon at bounding box center [528, 161] width 15 height 15
click at [470, 114] on link "Documents" at bounding box center [469, 120] width 45 height 28
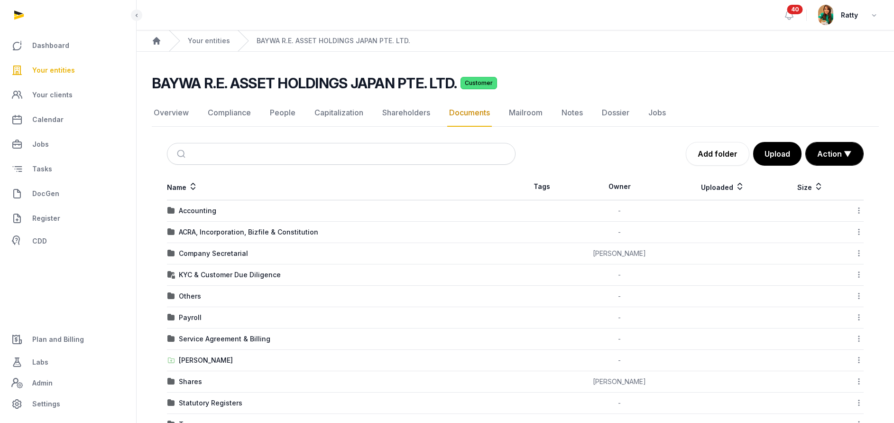
click at [197, 230] on div "ACRA, Incorporation, Bizfile & Constitution" at bounding box center [248, 231] width 139 height 9
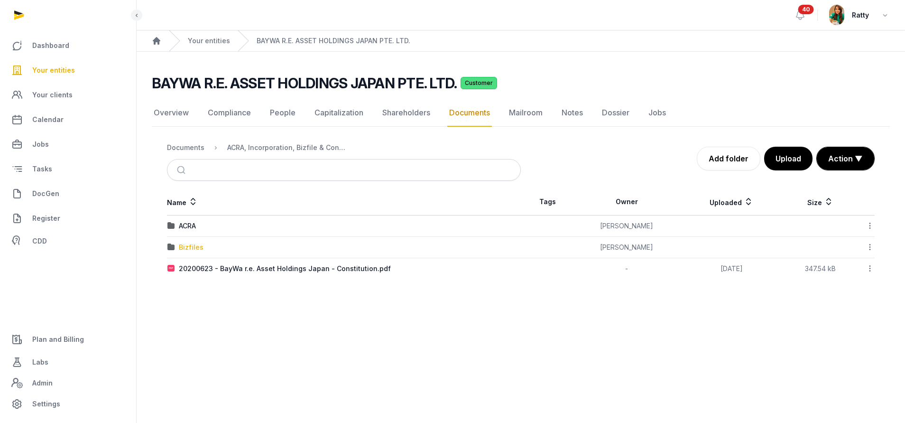
click at [186, 248] on div "Bizfiles" at bounding box center [191, 246] width 25 height 9
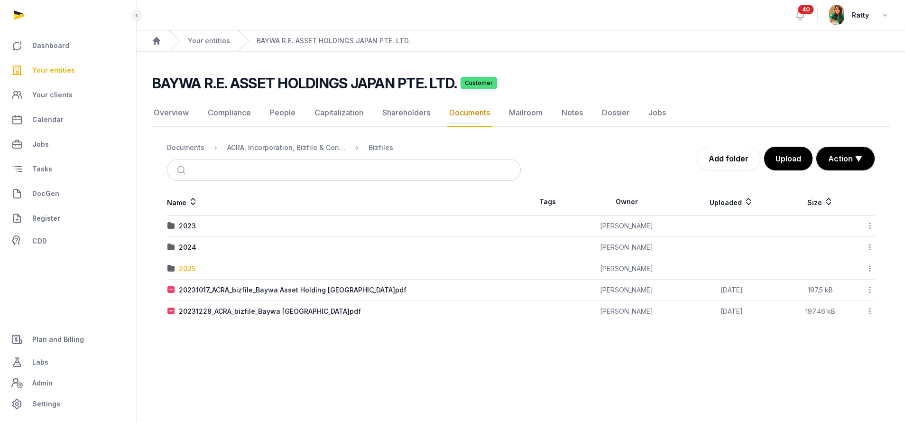
click at [187, 267] on div "2025" at bounding box center [187, 268] width 17 height 9
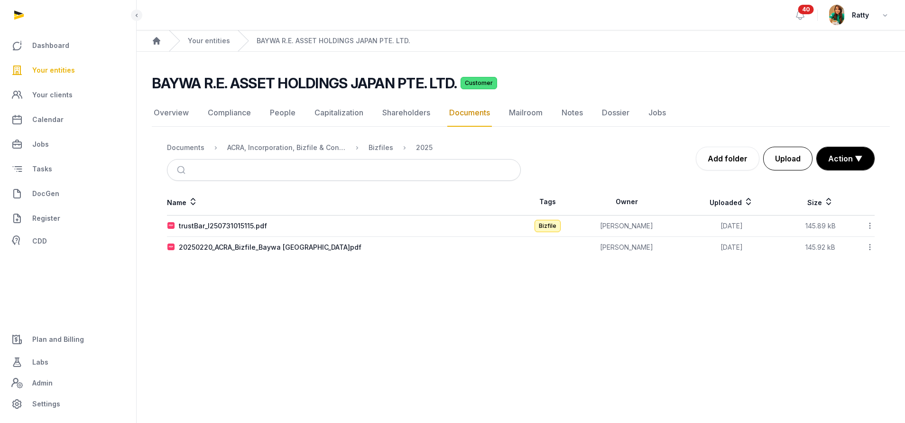
click at [776, 158] on button "Upload" at bounding box center [787, 159] width 49 height 24
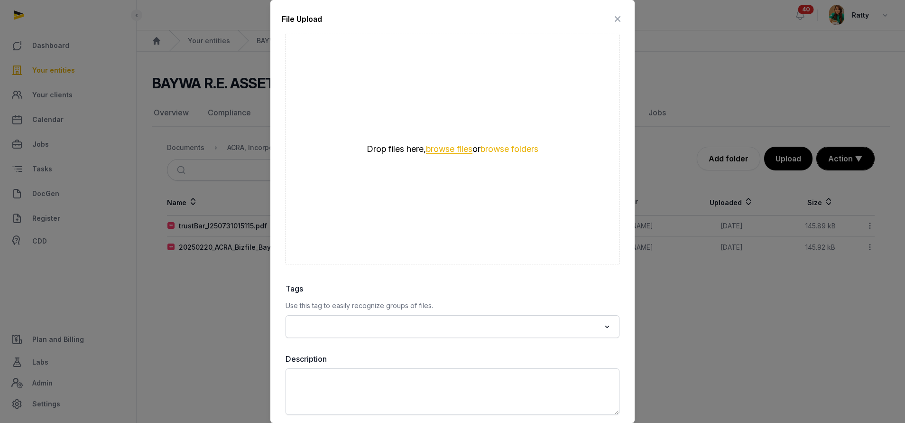
click at [436, 149] on button "browse files" at bounding box center [449, 149] width 46 height 9
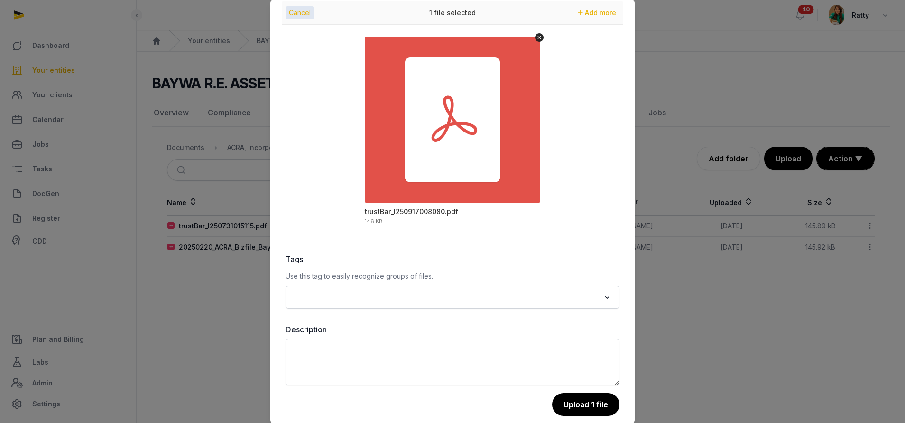
scroll to position [41, 0]
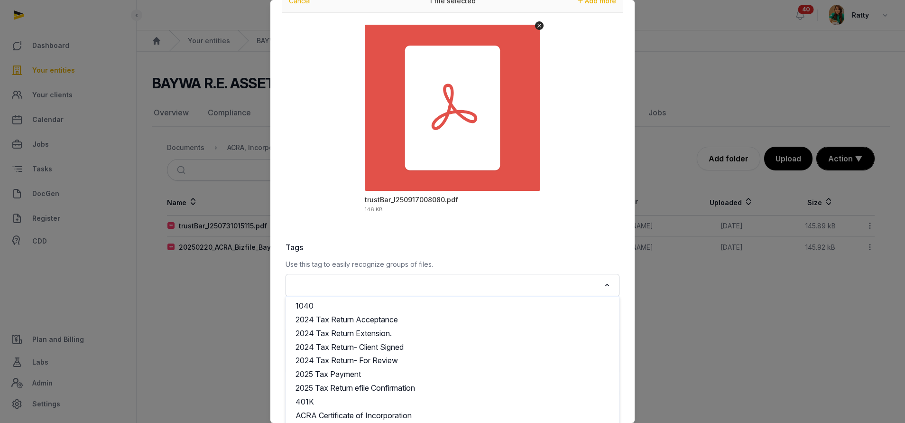
click at [345, 287] on input "Search for option" at bounding box center [445, 284] width 309 height 13
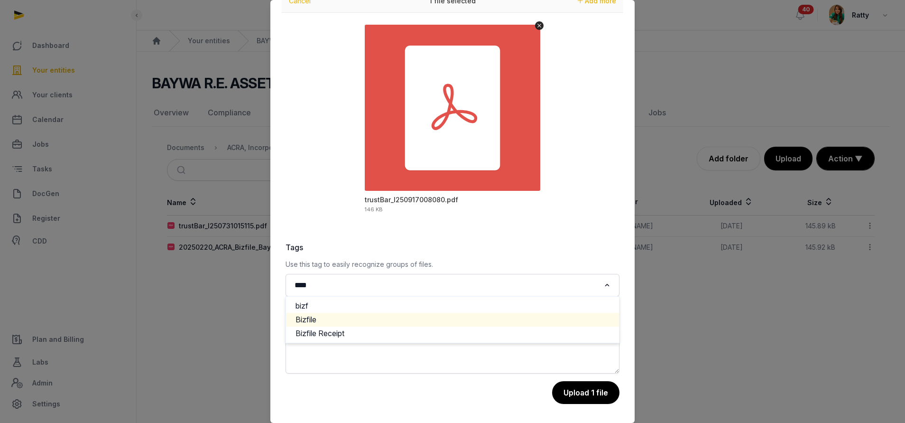
click at [324, 316] on li "Bizfile" at bounding box center [452, 319] width 333 height 14
type input "****"
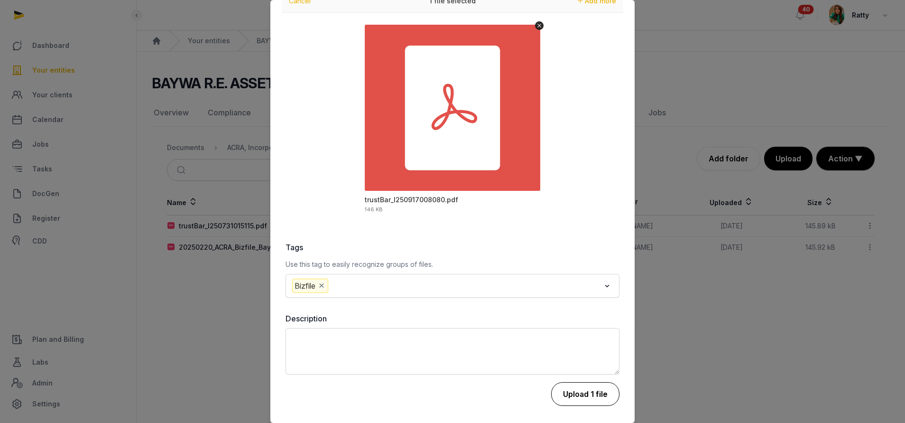
click at [570, 392] on button "Upload 1 file" at bounding box center [585, 394] width 68 height 24
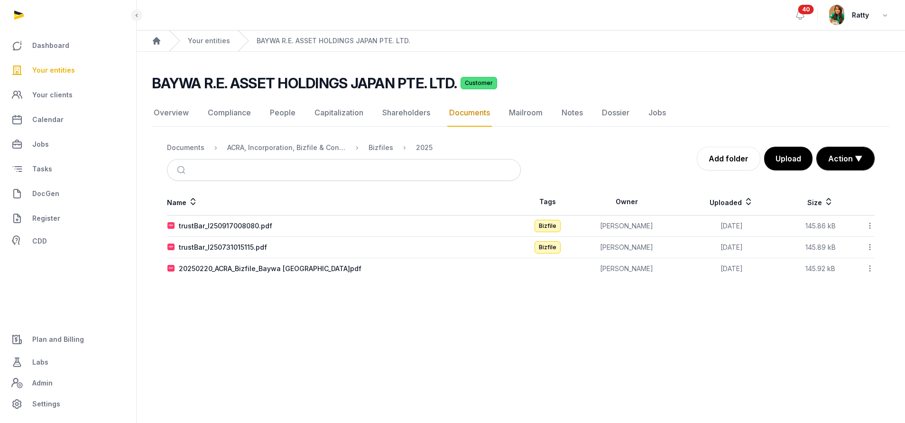
click at [869, 226] on icon at bounding box center [869, 226] width 9 height 10
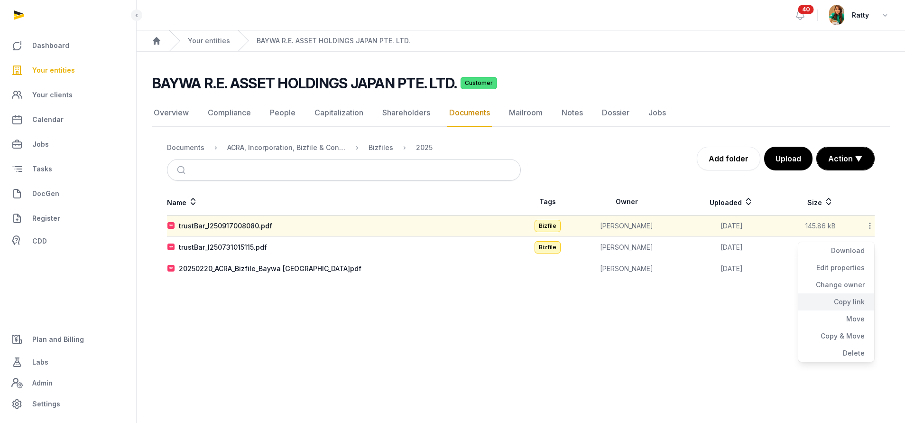
click at [854, 297] on div "Copy link" at bounding box center [836, 301] width 76 height 17
click at [55, 70] on span "Your entities" at bounding box center [53, 69] width 43 height 11
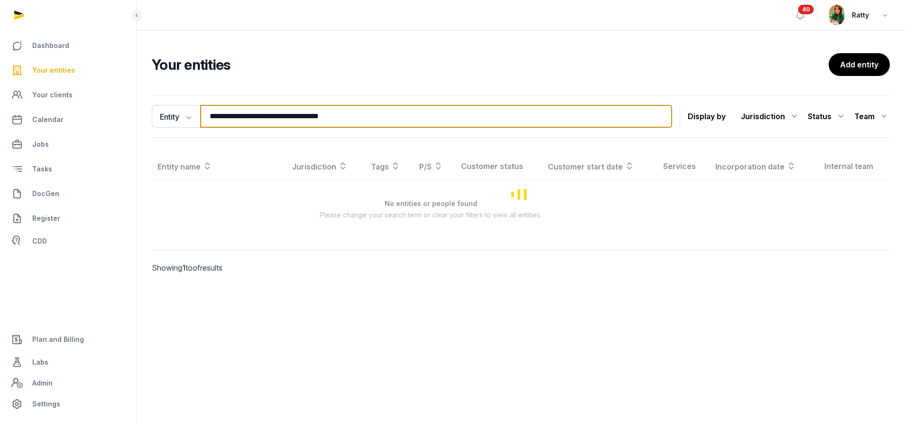
drag, startPoint x: 406, startPoint y: 112, endPoint x: -155, endPoint y: 98, distance: 561.1
click at [0, 98] on html "**********" at bounding box center [452, 211] width 905 height 423
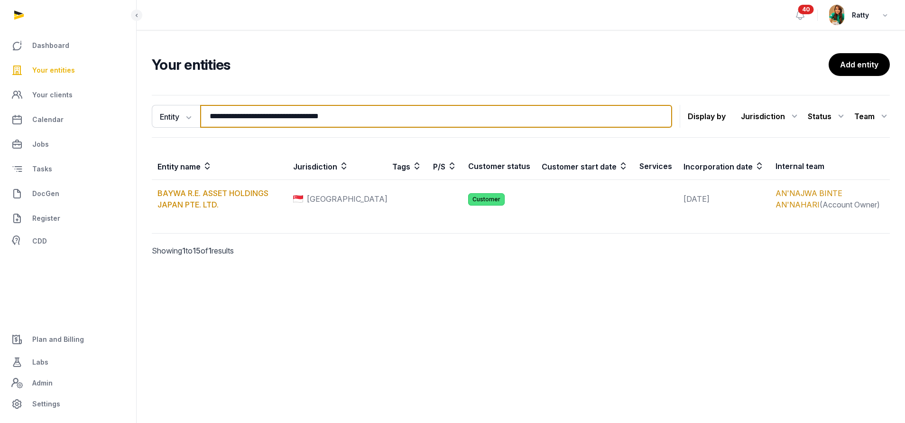
paste input "search"
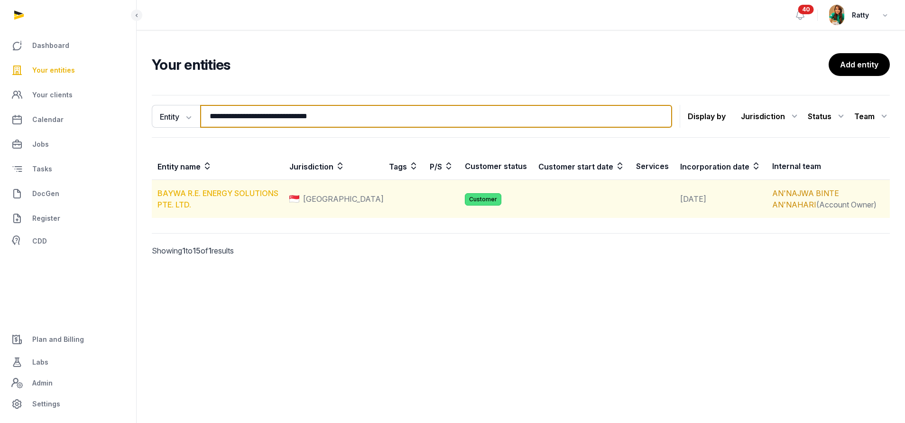
type input "**********"
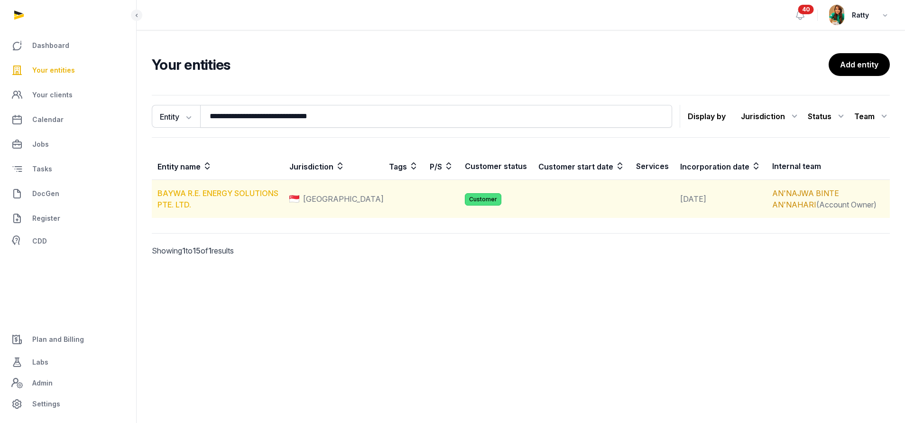
click at [202, 193] on link "BAYWA R.E. ENERGY SOLUTIONS PTE. LTD." at bounding box center [217, 198] width 121 height 21
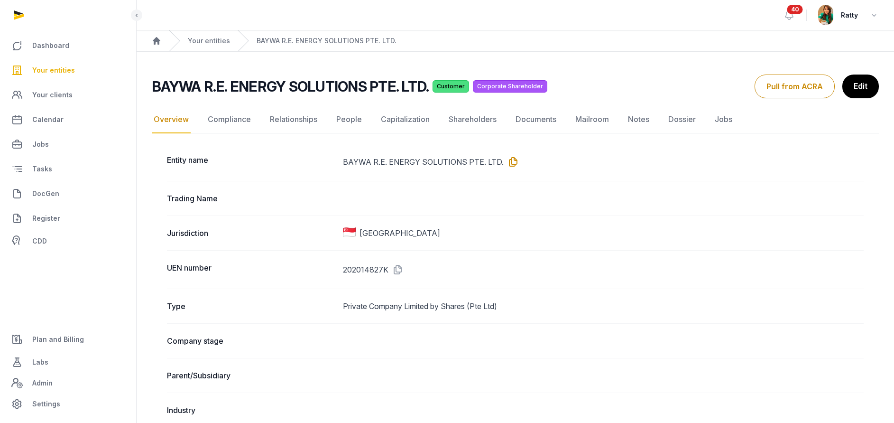
click at [510, 158] on icon at bounding box center [511, 161] width 15 height 15
click at [545, 120] on link "Documents" at bounding box center [536, 120] width 45 height 28
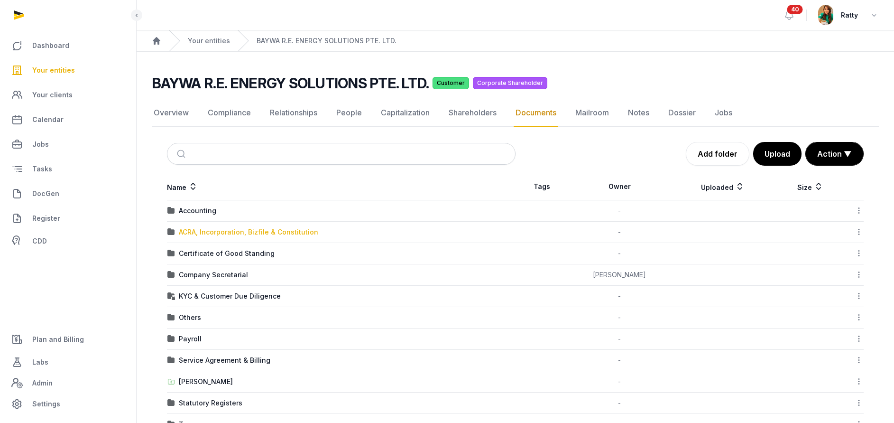
click at [203, 233] on div "ACRA, Incorporation, Bizfile & Constitution" at bounding box center [248, 231] width 139 height 9
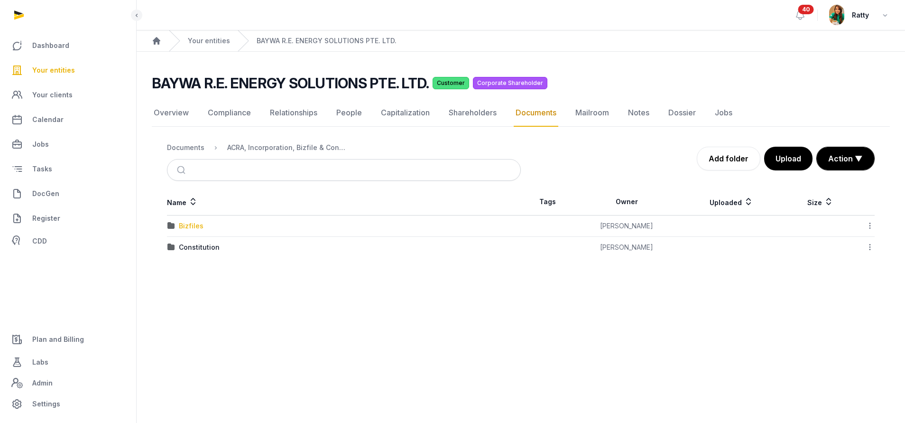
click at [188, 227] on div "Bizfiles" at bounding box center [191, 225] width 25 height 9
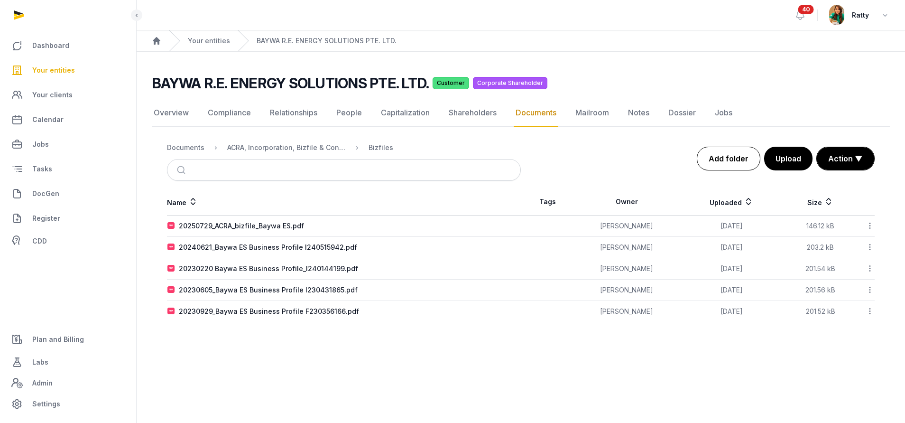
click at [723, 149] on link "Add folder" at bounding box center [729, 159] width 64 height 24
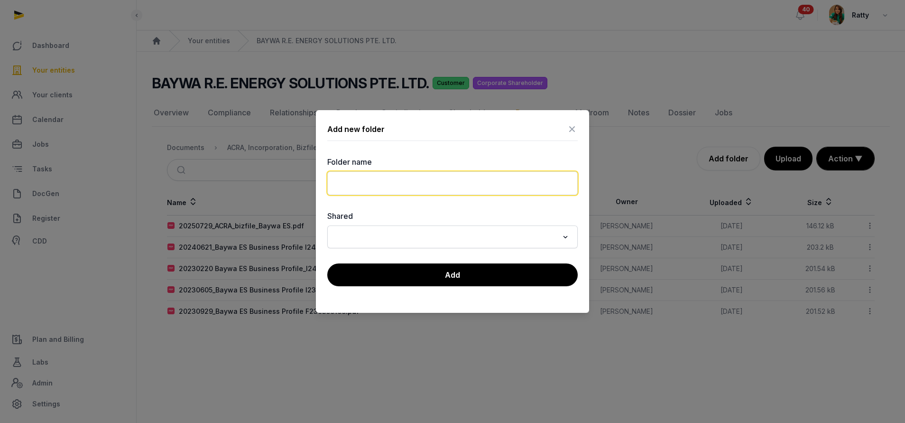
drag, startPoint x: 386, startPoint y: 186, endPoint x: 379, endPoint y: 179, distance: 9.4
click at [386, 186] on input "text" at bounding box center [452, 183] width 250 height 24
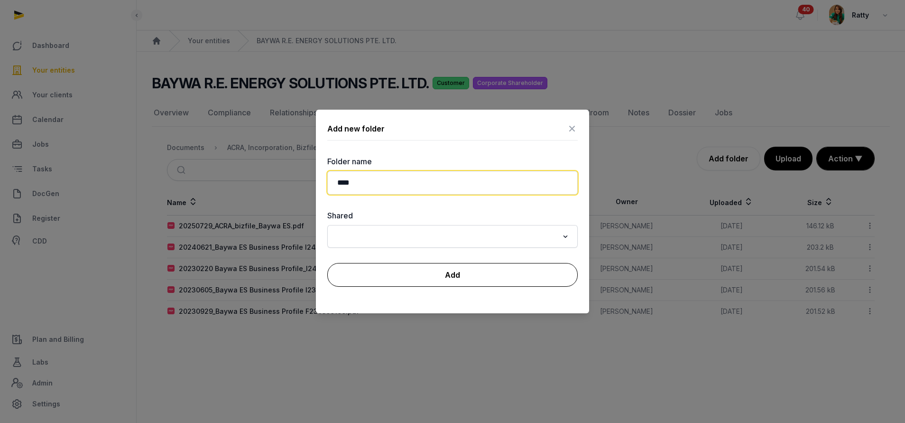
type input "****"
click at [443, 266] on button "Add" at bounding box center [452, 275] width 250 height 24
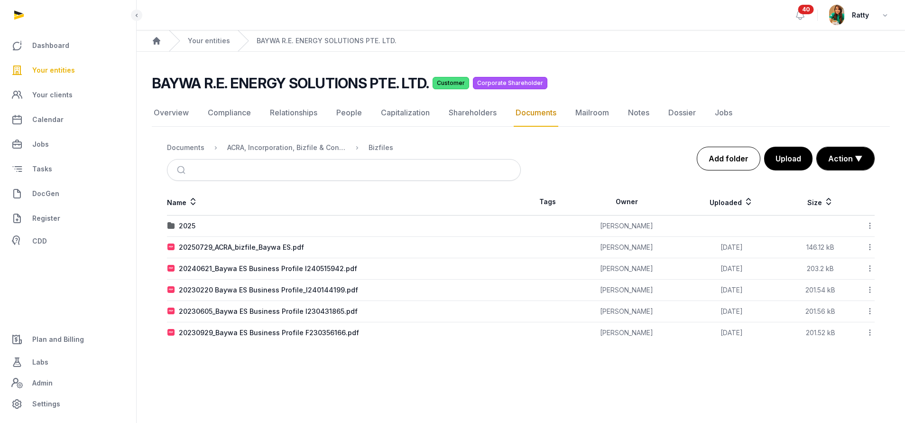
click at [736, 162] on link "Add folder" at bounding box center [729, 159] width 64 height 24
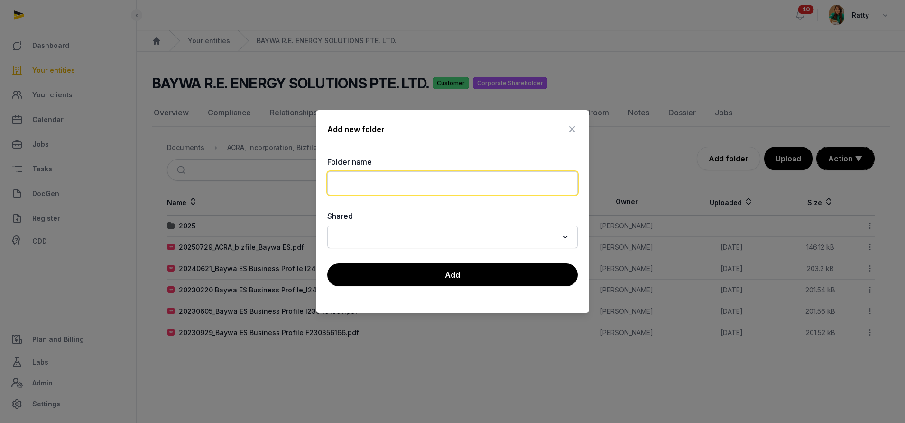
click at [448, 187] on input "text" at bounding box center [452, 183] width 250 height 24
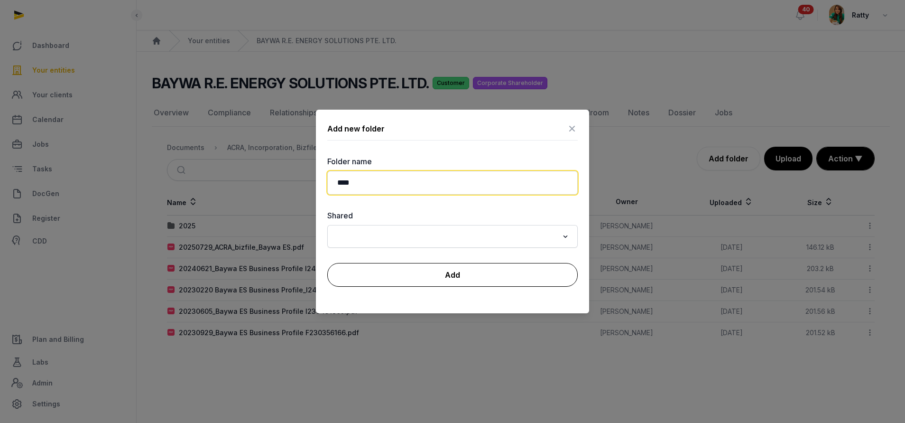
type input "****"
click at [456, 273] on button "Add" at bounding box center [452, 275] width 250 height 24
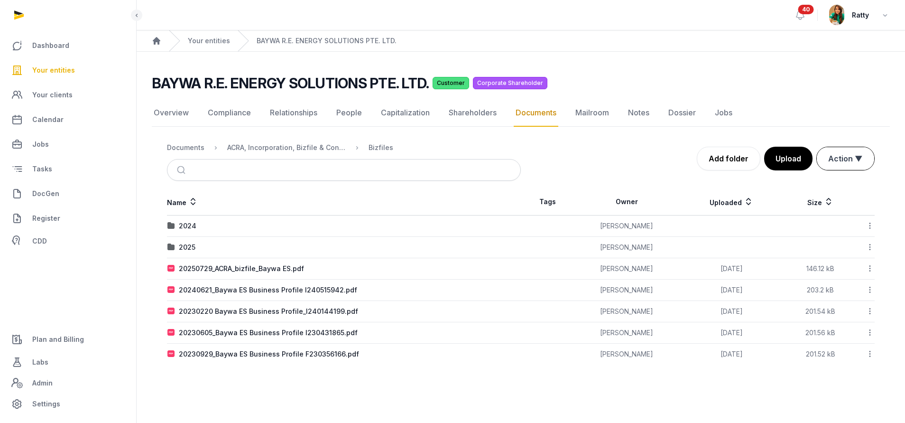
click at [847, 161] on button "Action ▼" at bounding box center [845, 158] width 57 height 23
click at [821, 177] on div "Start select" at bounding box center [837, 178] width 76 height 19
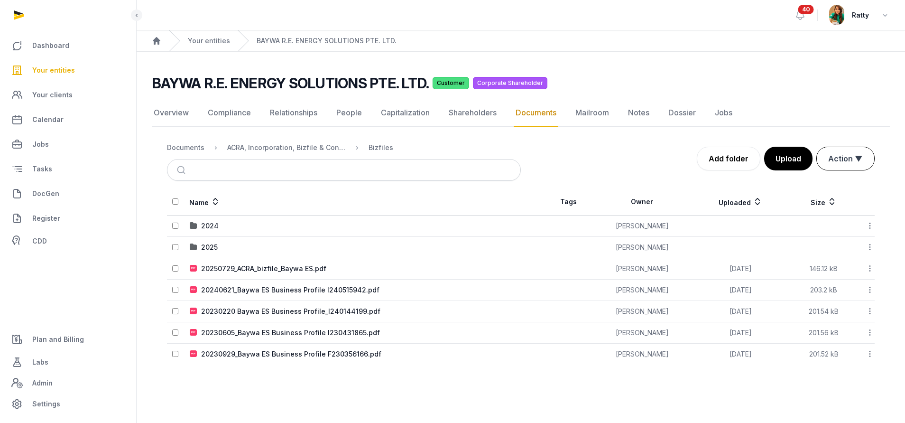
click at [845, 167] on button "Action ▼" at bounding box center [845, 158] width 57 height 23
click at [827, 202] on div "Move" at bounding box center [837, 197] width 76 height 19
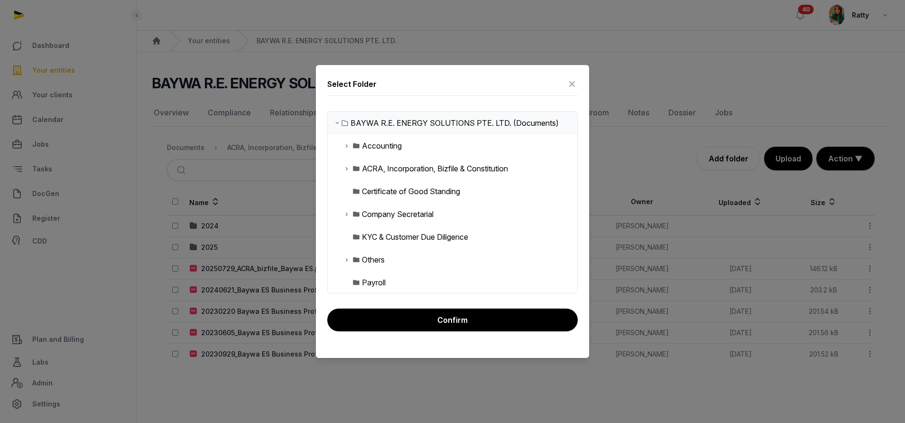
click at [345, 172] on icon at bounding box center [347, 168] width 8 height 11
click at [355, 196] on icon at bounding box center [354, 190] width 8 height 11
click at [392, 210] on div "2024" at bounding box center [386, 213] width 18 height 11
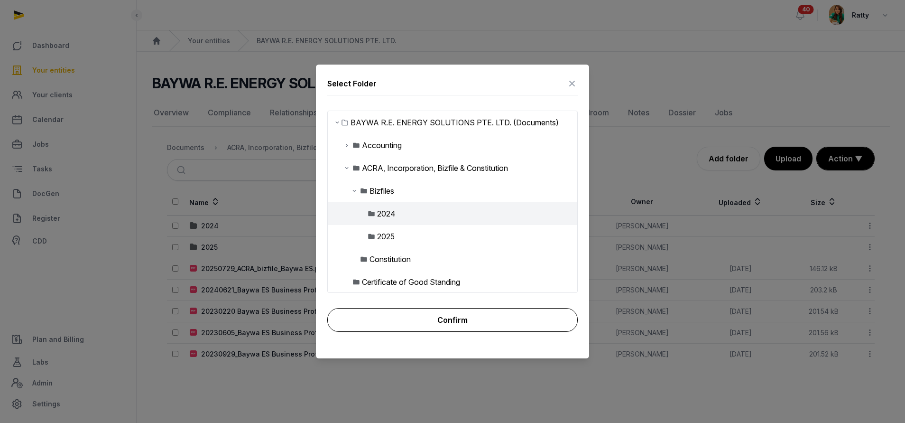
click at [468, 314] on button "Confirm" at bounding box center [452, 320] width 250 height 24
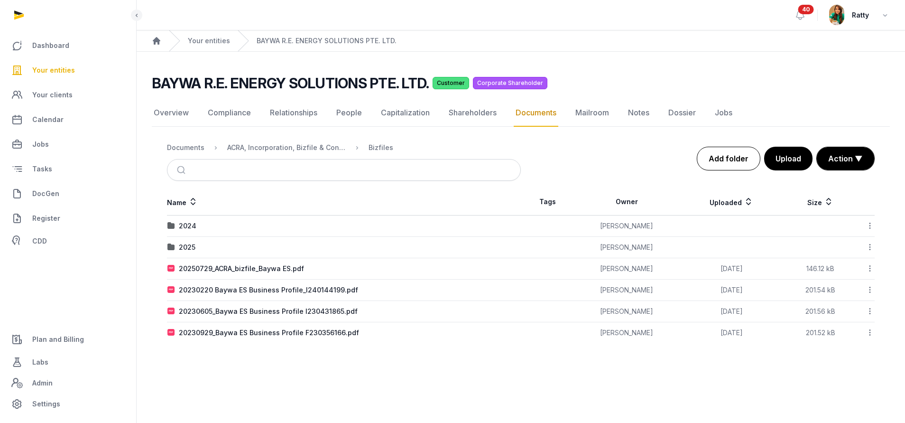
click at [718, 153] on link "Add folder" at bounding box center [729, 159] width 64 height 24
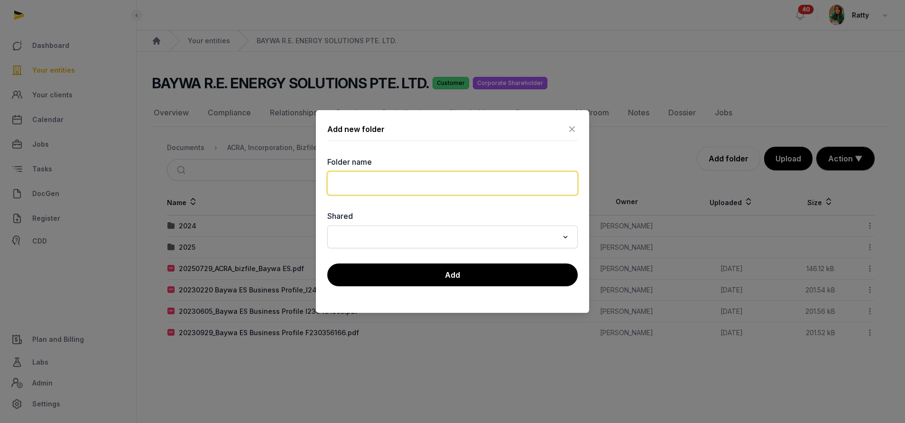
click at [503, 184] on input "text" at bounding box center [452, 183] width 250 height 24
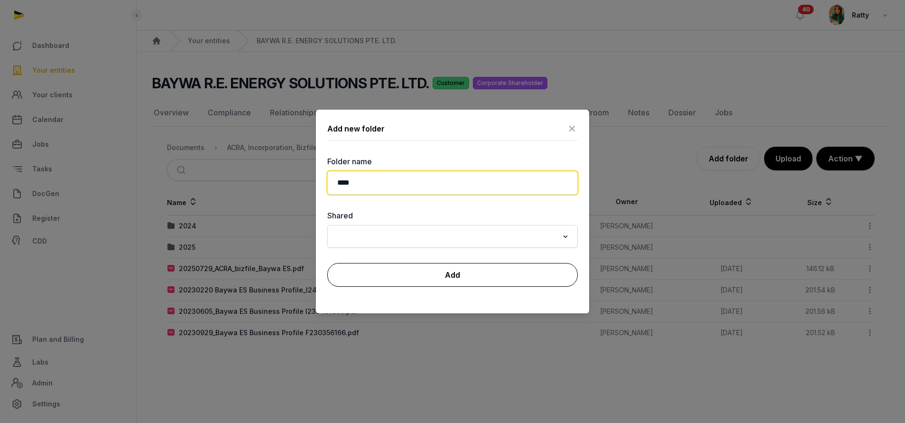
type input "****"
click at [453, 270] on button "Add" at bounding box center [452, 275] width 250 height 24
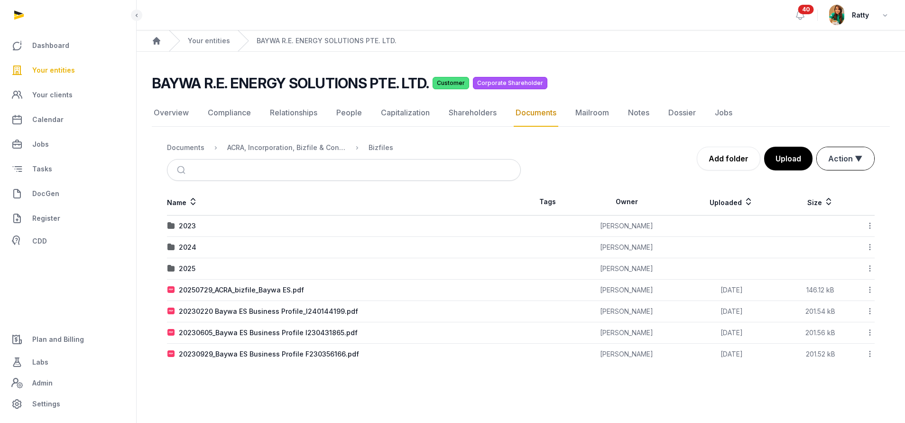
click at [844, 154] on button "Action ▼" at bounding box center [845, 158] width 57 height 23
click at [828, 180] on div "Start select" at bounding box center [837, 178] width 76 height 19
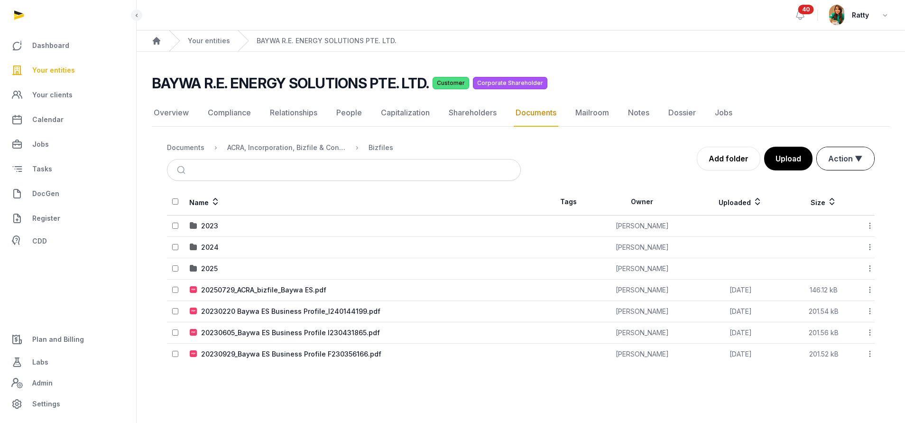
click at [842, 158] on button "Action ▼" at bounding box center [845, 158] width 57 height 23
click at [826, 199] on div "Move" at bounding box center [837, 197] width 76 height 19
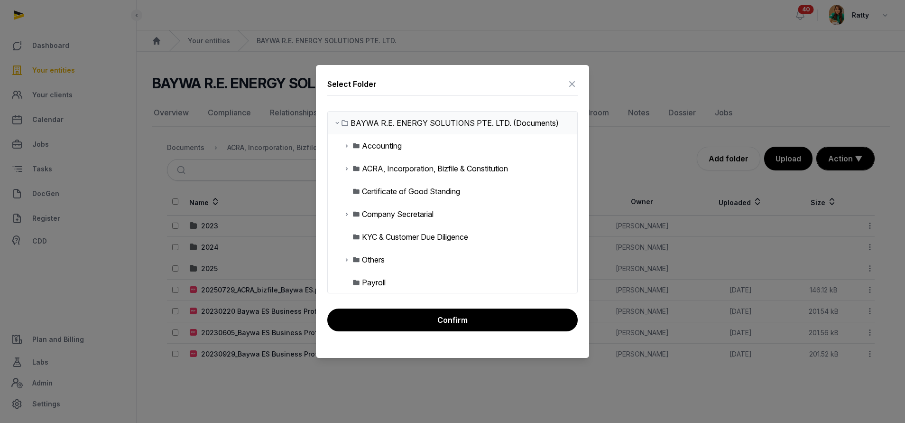
click at [348, 167] on icon at bounding box center [347, 168] width 8 height 11
click at [355, 191] on icon at bounding box center [354, 190] width 8 height 11
click at [387, 212] on div "2023" at bounding box center [386, 213] width 18 height 11
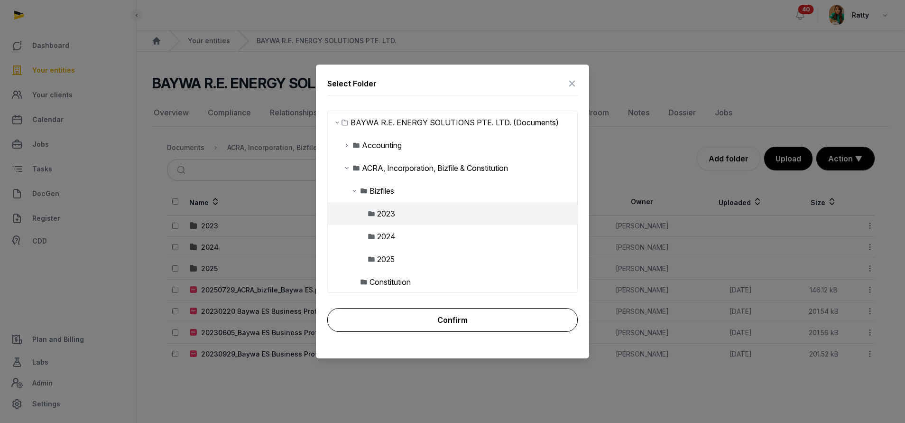
click at [487, 312] on button "Confirm" at bounding box center [452, 320] width 250 height 24
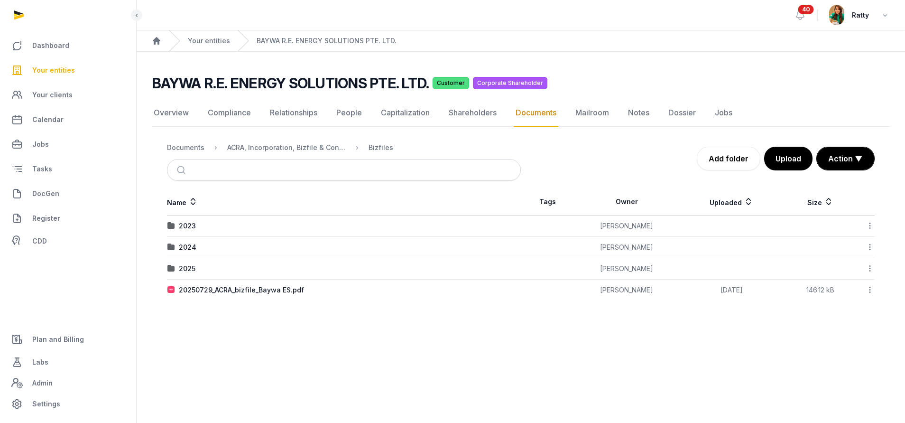
click at [869, 290] on icon at bounding box center [869, 290] width 9 height 10
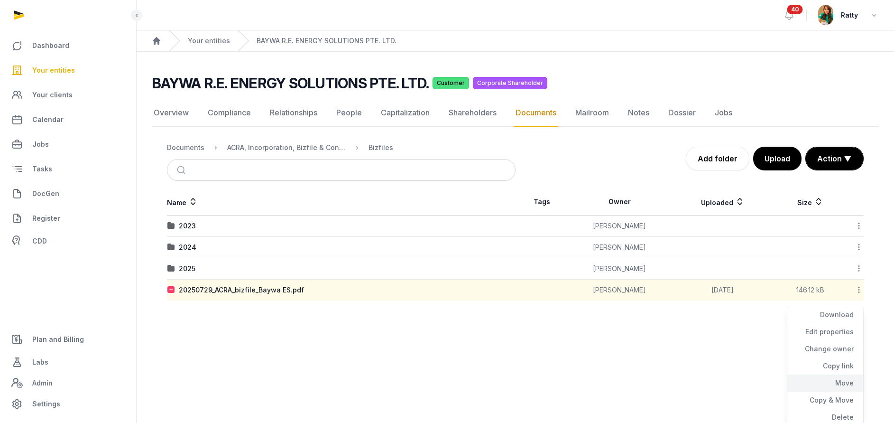
click at [843, 383] on div "Move" at bounding box center [825, 382] width 76 height 17
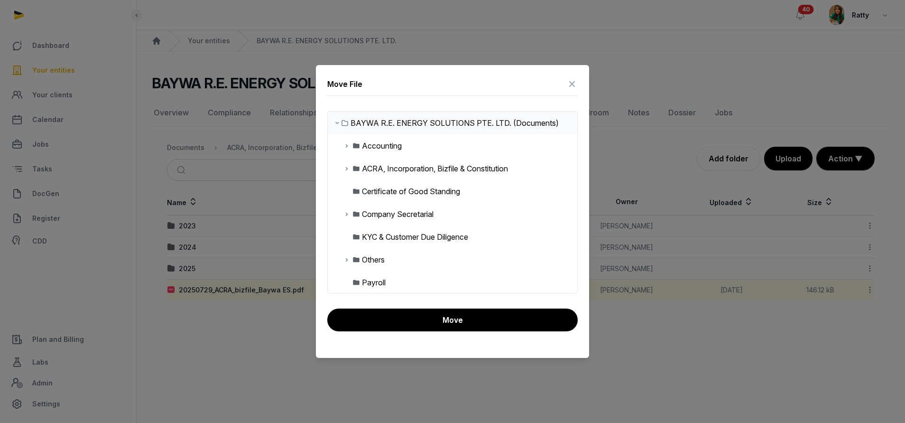
click at [346, 166] on icon at bounding box center [347, 168] width 8 height 11
click at [355, 192] on icon at bounding box center [354, 190] width 8 height 11
click at [377, 261] on div "2025" at bounding box center [386, 259] width 18 height 11
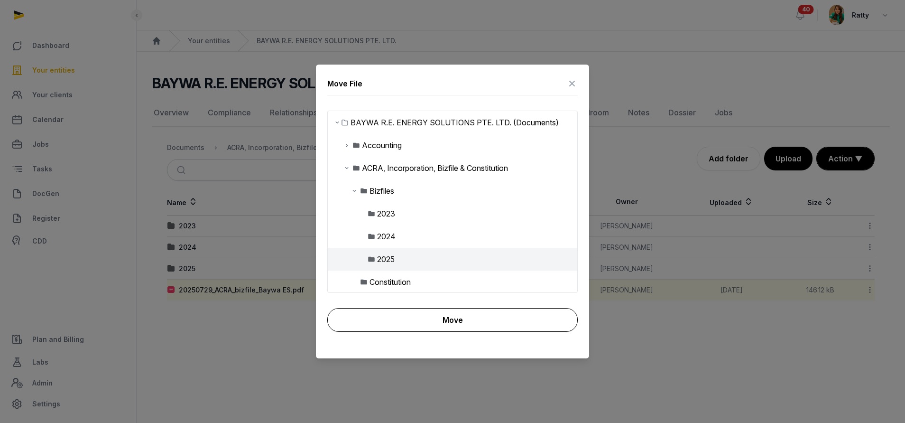
click at [450, 312] on button "Move" at bounding box center [452, 320] width 250 height 24
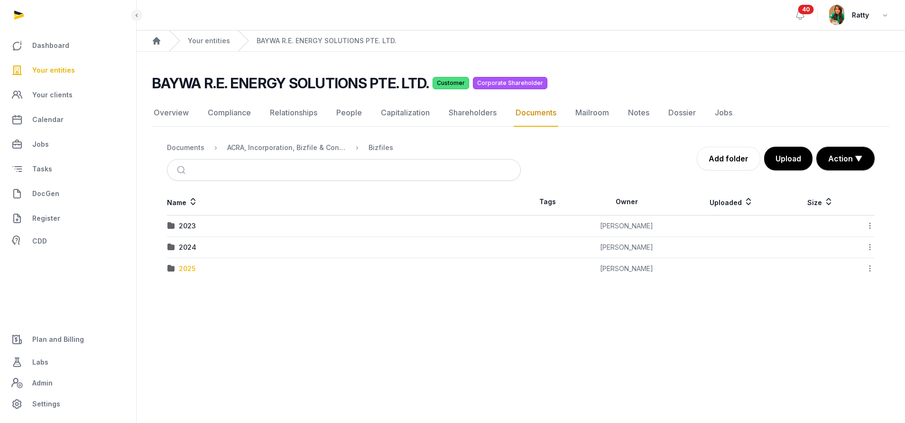
click at [188, 270] on div "2025" at bounding box center [187, 268] width 17 height 9
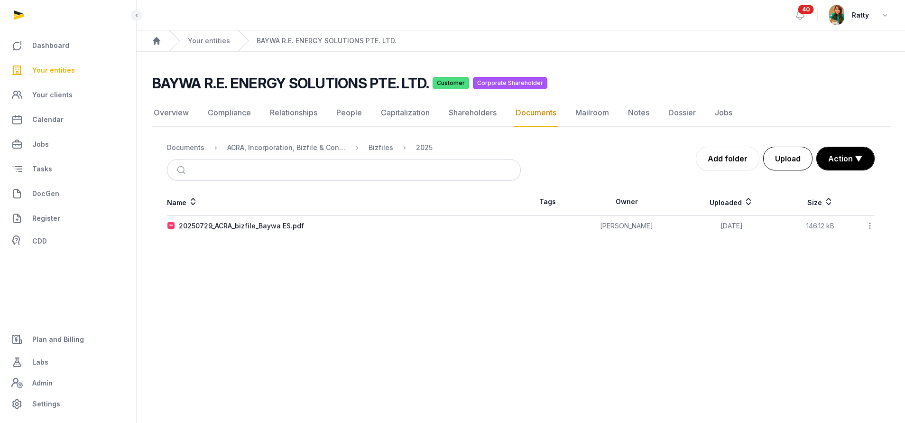
click at [792, 156] on button "Upload" at bounding box center [787, 159] width 49 height 24
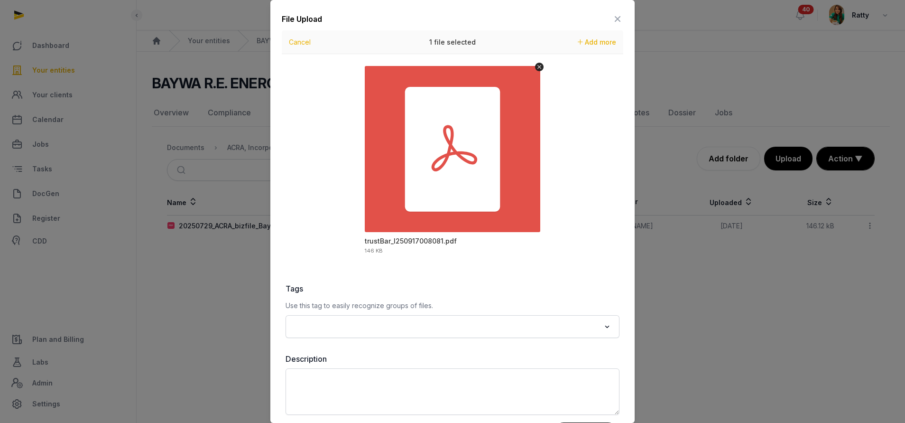
click at [349, 323] on input "Search for option" at bounding box center [445, 326] width 309 height 13
click at [319, 364] on li "Bizfile" at bounding box center [452, 361] width 333 height 14
type input "*****"
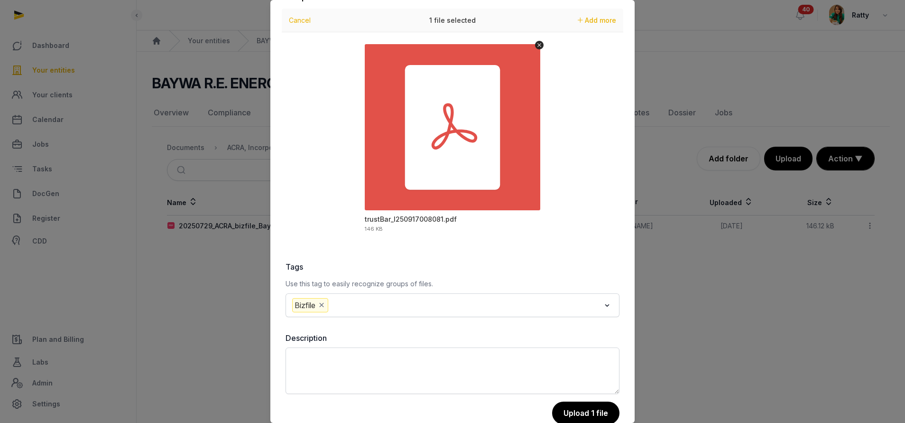
scroll to position [42, 0]
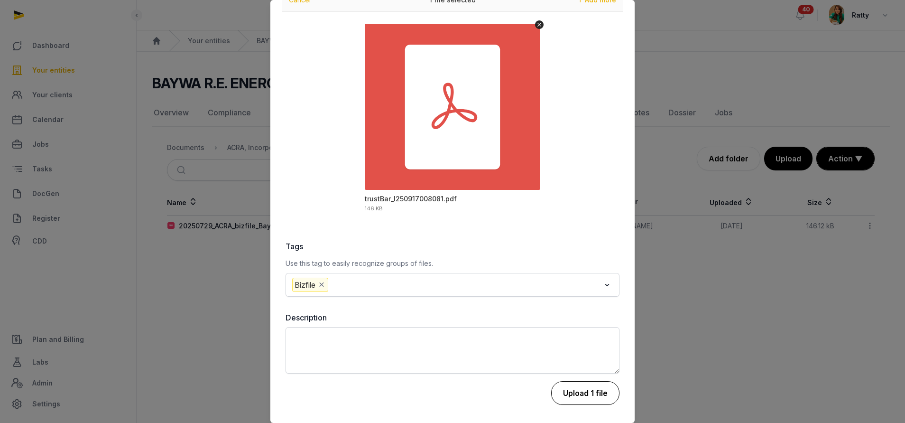
click at [567, 389] on button "Upload 1 file" at bounding box center [585, 393] width 68 height 24
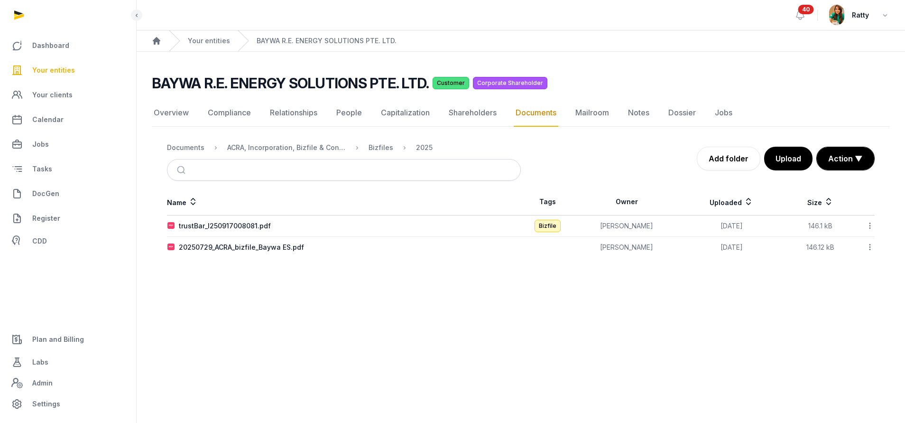
click at [869, 224] on icon at bounding box center [869, 226] width 9 height 10
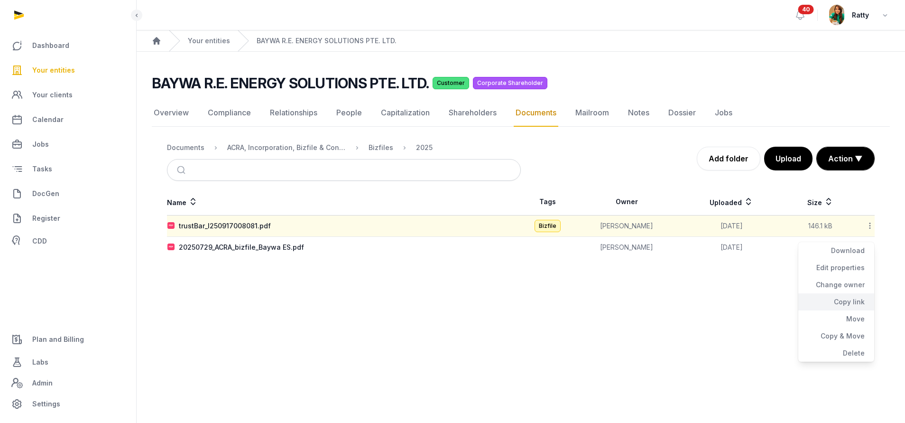
click at [857, 300] on div "Copy link" at bounding box center [836, 301] width 76 height 17
click at [65, 67] on span "Your entities" at bounding box center [53, 69] width 43 height 11
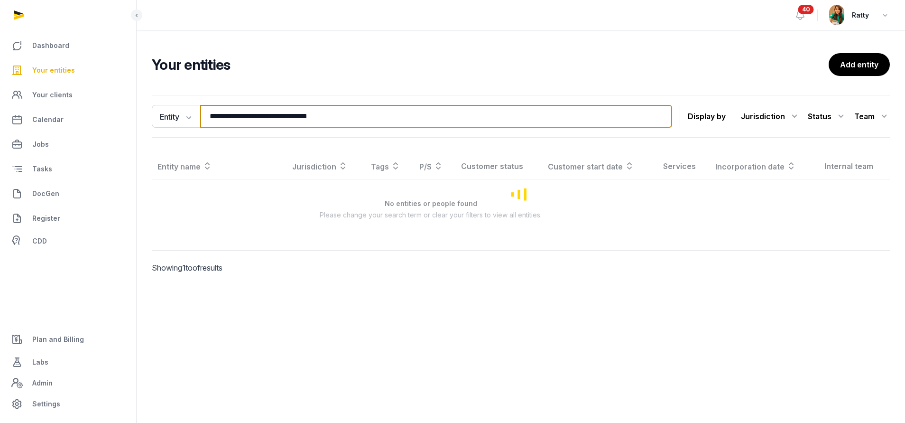
drag, startPoint x: 356, startPoint y: 117, endPoint x: 2, endPoint y: 120, distance: 353.8
click at [7, 120] on div "**********" at bounding box center [452, 211] width 905 height 423
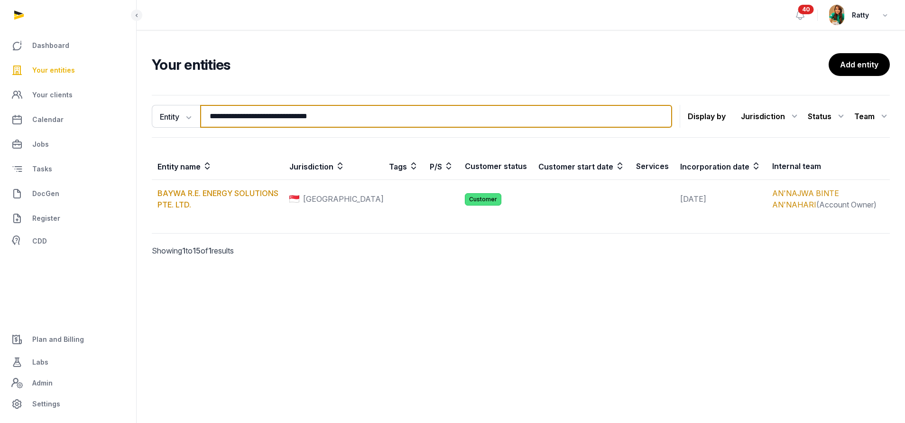
paste input "******"
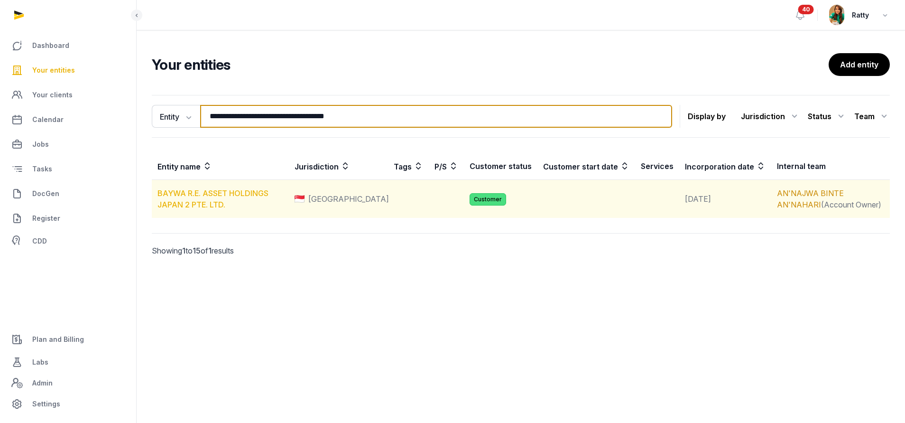
type input "**********"
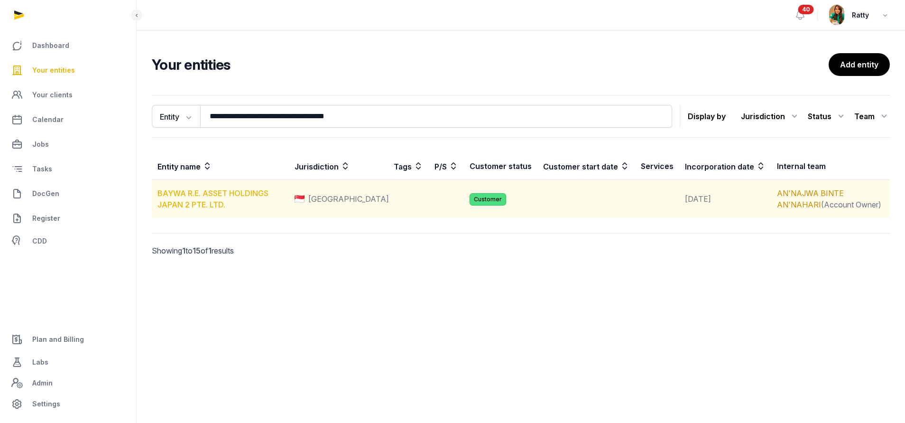
click at [202, 193] on link "BAYWA R.E. ASSET HOLDINGS JAPAN 2 PTE. LTD." at bounding box center [212, 198] width 111 height 21
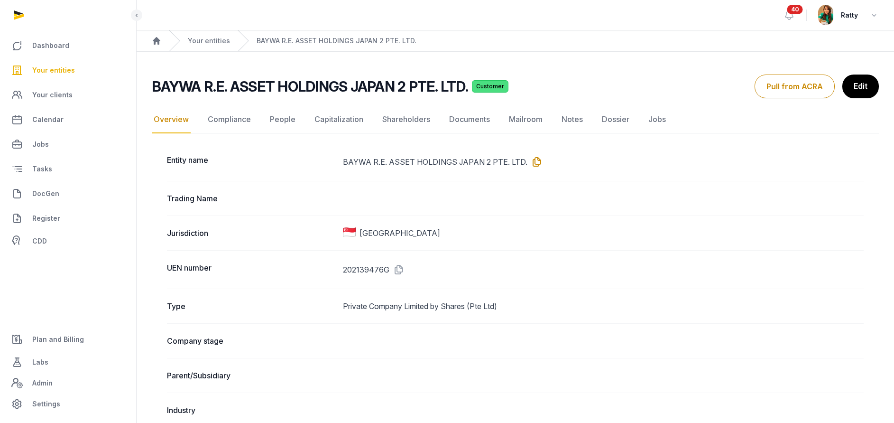
click at [532, 163] on icon at bounding box center [534, 161] width 15 height 15
click at [453, 116] on link "Documents" at bounding box center [469, 120] width 45 height 28
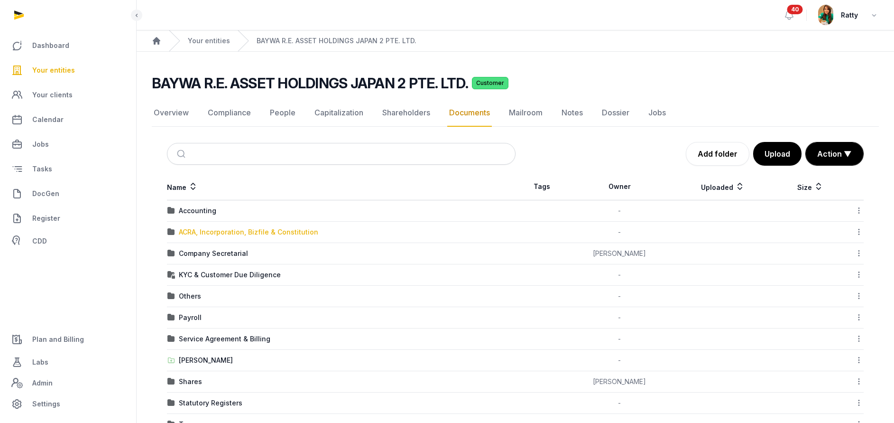
click at [216, 230] on div "ACRA, Incorporation, Bizfile & Constitution" at bounding box center [248, 231] width 139 height 9
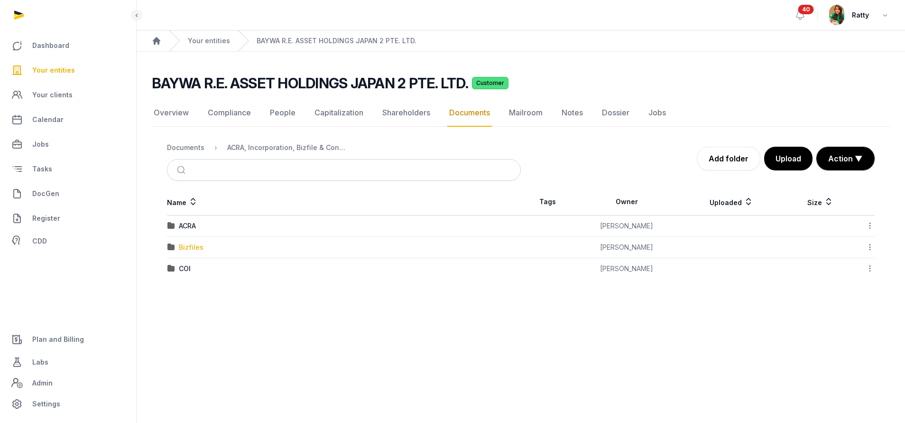
click at [190, 250] on div "Bizfiles" at bounding box center [191, 246] width 25 height 9
click at [187, 267] on div "2025" at bounding box center [187, 268] width 17 height 9
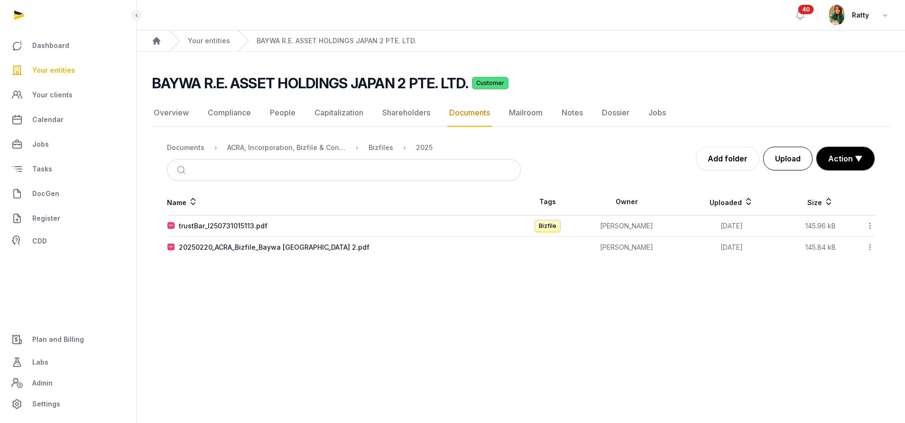
click at [784, 153] on button "Upload" at bounding box center [787, 159] width 49 height 24
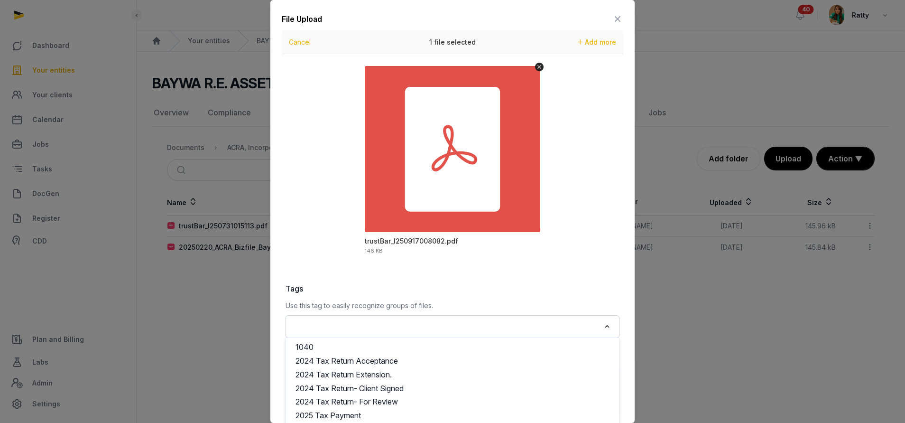
click at [339, 324] on input "Search for option" at bounding box center [445, 326] width 309 height 13
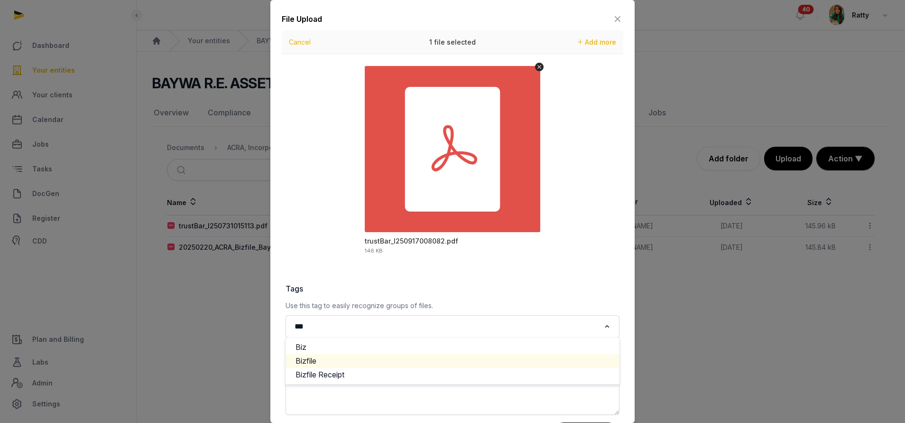
click at [311, 364] on li "Bizfile" at bounding box center [452, 361] width 333 height 14
type input "***"
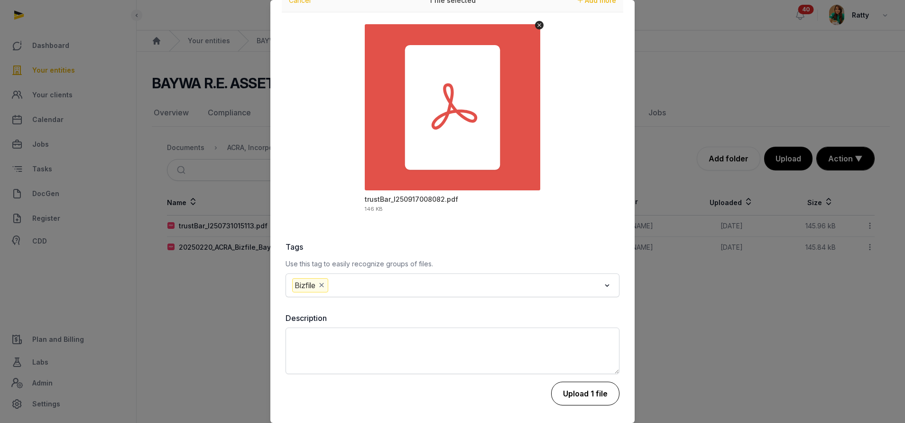
scroll to position [42, 0]
click at [576, 390] on button "Upload 1 file" at bounding box center [585, 393] width 68 height 24
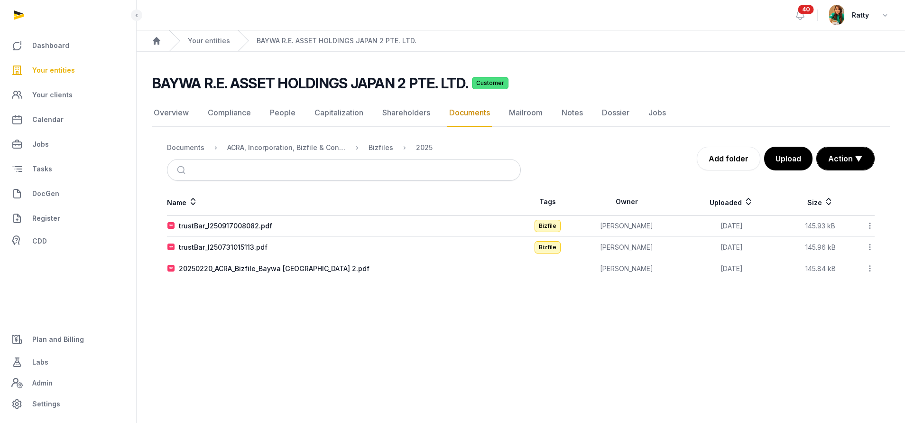
click at [870, 225] on icon at bounding box center [869, 226] width 9 height 10
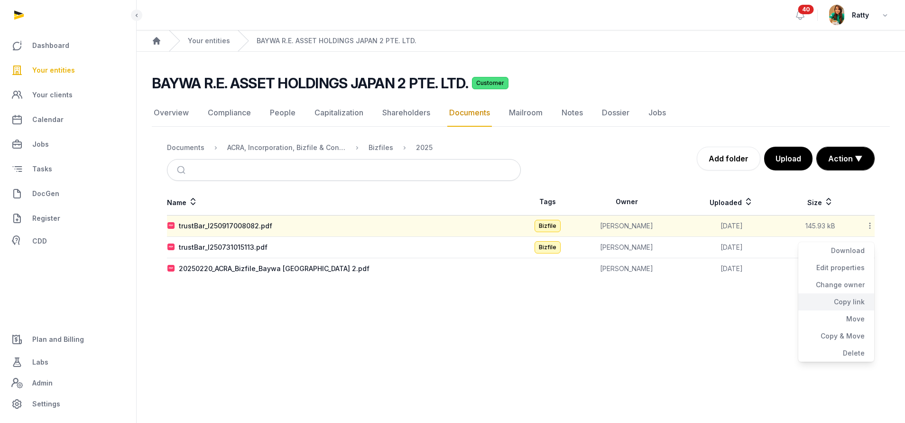
click at [841, 303] on div "Copy link" at bounding box center [836, 301] width 76 height 17
click at [48, 76] on link "Your entities" at bounding box center [68, 70] width 121 height 23
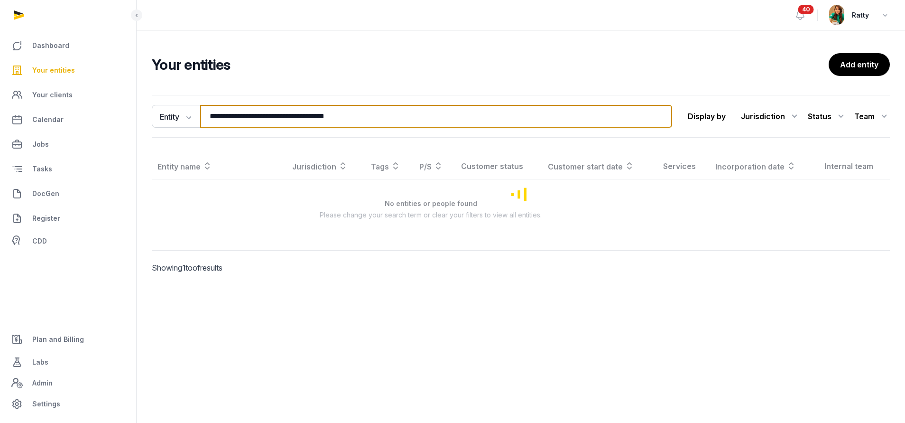
drag, startPoint x: 388, startPoint y: 117, endPoint x: -276, endPoint y: 111, distance: 663.4
click at [0, 111] on html "**********" at bounding box center [452, 211] width 905 height 423
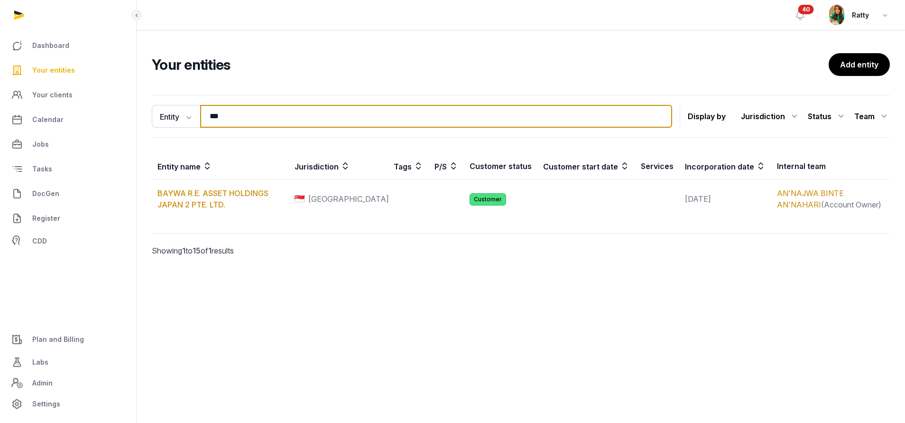
type input "***"
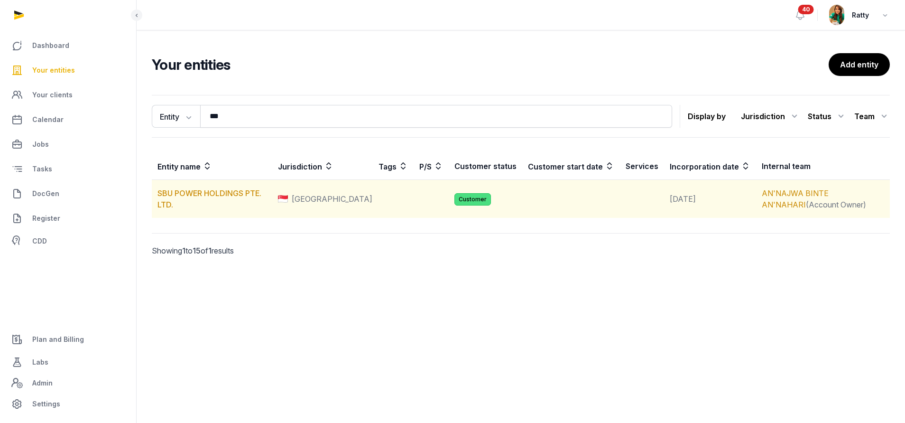
click at [182, 201] on td "SBU POWER HOLDINGS PTE. LTD." at bounding box center [212, 199] width 120 height 38
click at [186, 199] on td "SBU POWER HOLDINGS PTE. LTD." at bounding box center [212, 199] width 120 height 38
click at [188, 194] on link "SBU POWER HOLDINGS PTE. LTD." at bounding box center [209, 198] width 104 height 21
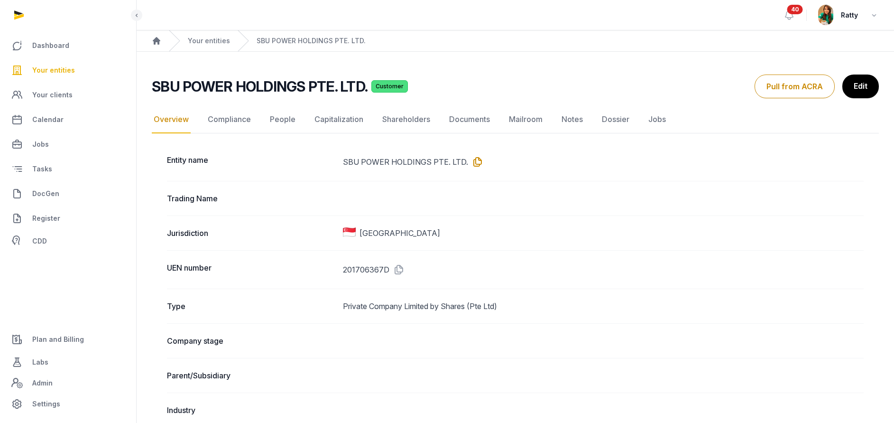
click at [477, 162] on icon at bounding box center [475, 161] width 15 height 15
click at [462, 121] on link "Documents" at bounding box center [469, 120] width 45 height 28
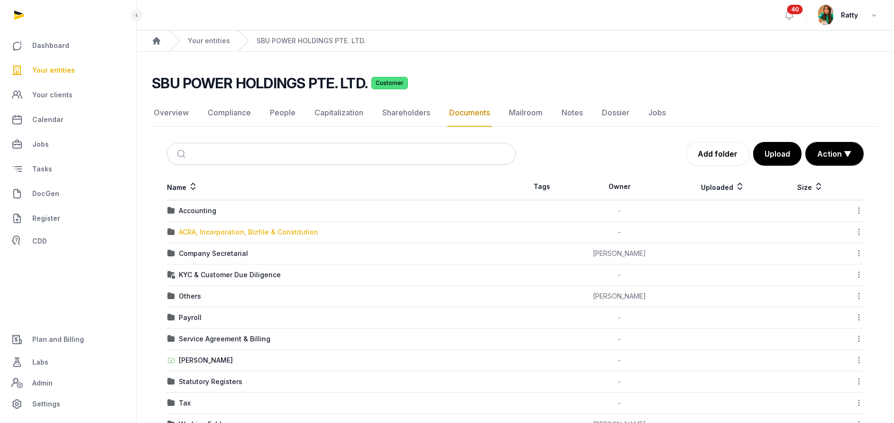
click at [206, 231] on div "ACRA, Incorporation, Bizfile & Constitution" at bounding box center [248, 231] width 139 height 9
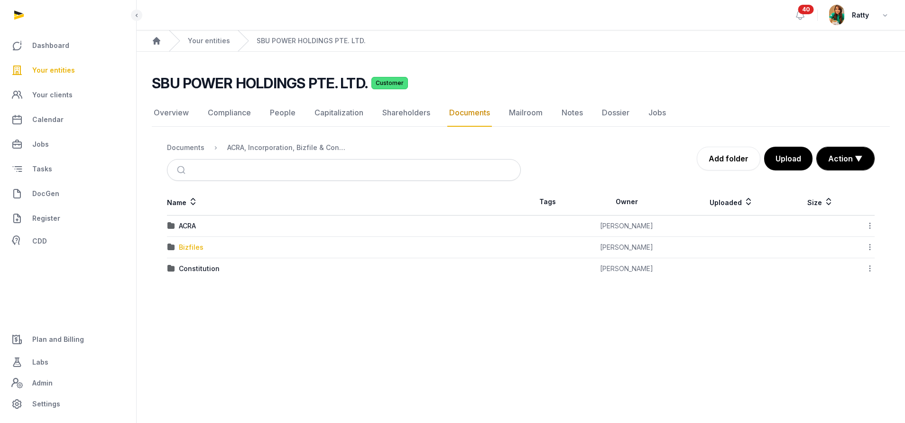
click at [189, 246] on div "Bizfiles" at bounding box center [191, 246] width 25 height 9
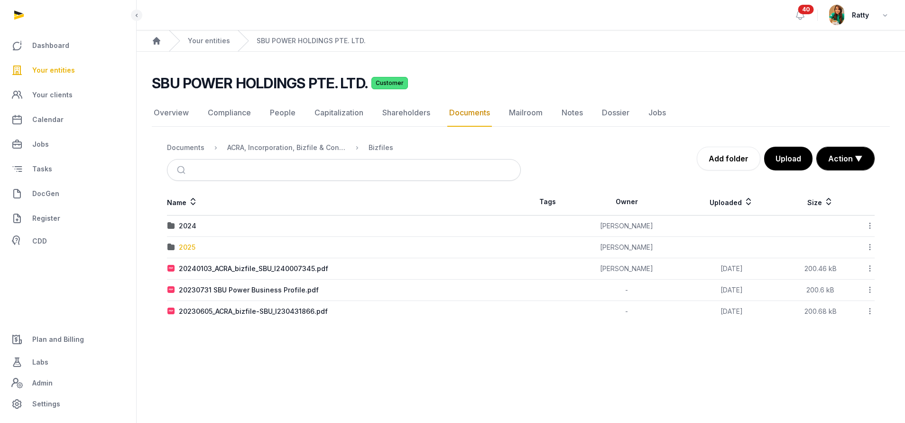
click at [184, 245] on div "2025" at bounding box center [187, 246] width 17 height 9
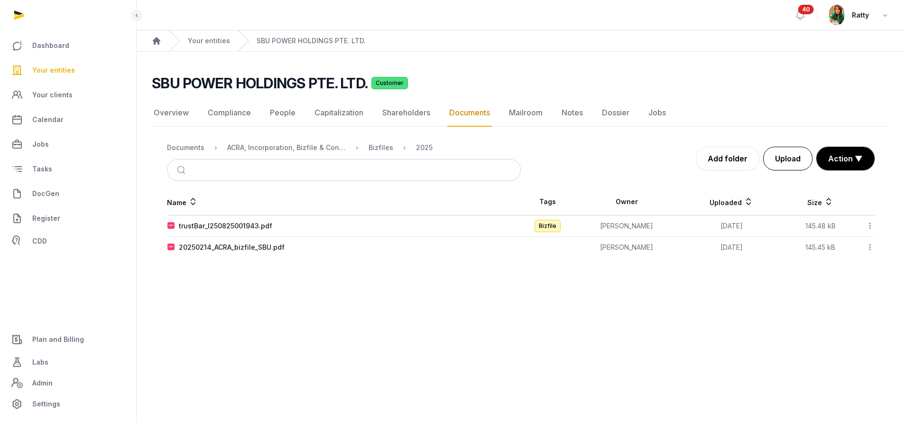
click at [803, 158] on button "Upload" at bounding box center [787, 159] width 49 height 24
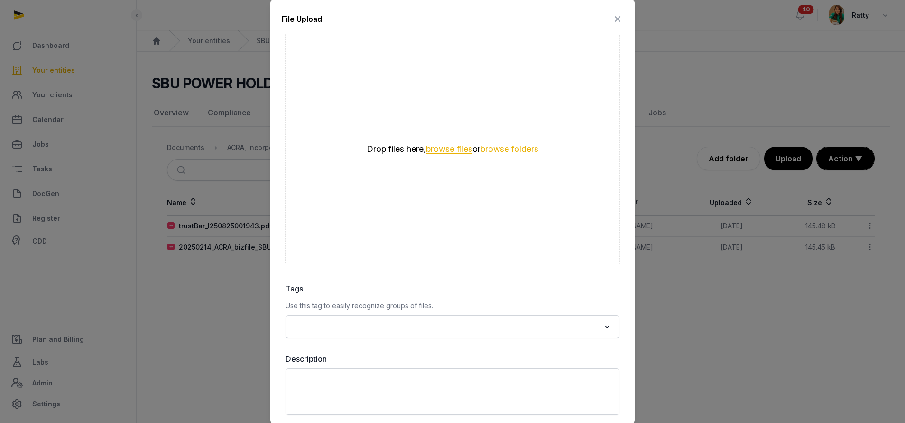
click at [452, 149] on button "browse files" at bounding box center [449, 149] width 46 height 9
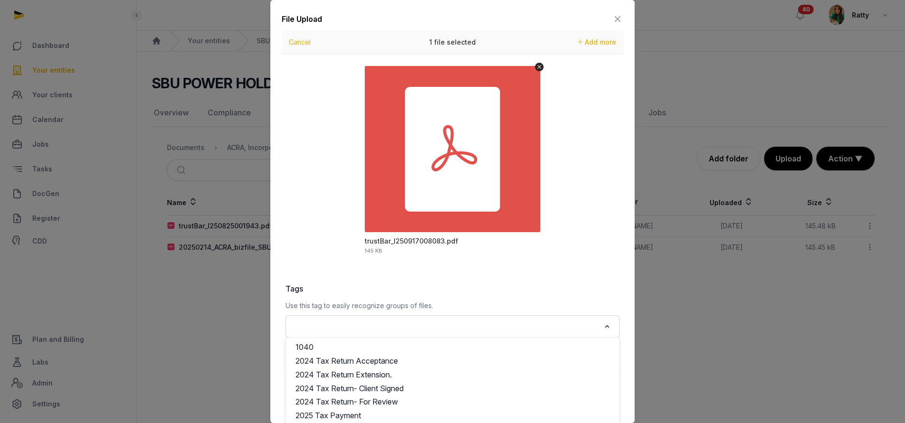
click at [456, 325] on input "Search for option" at bounding box center [445, 326] width 309 height 13
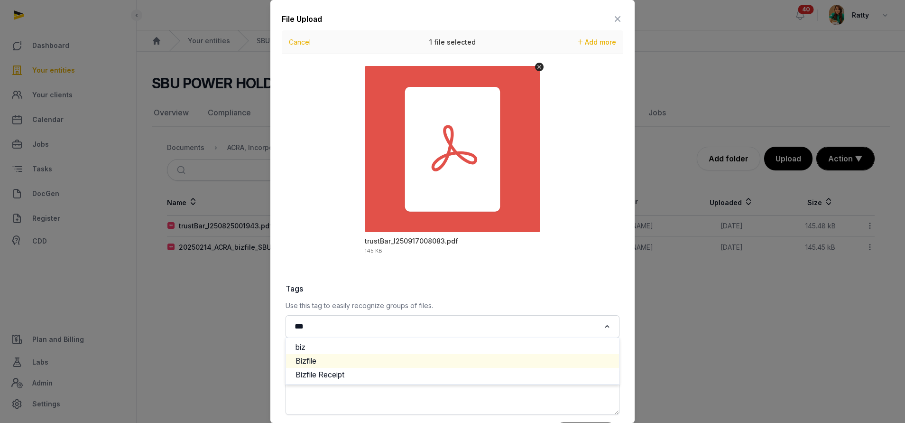
click at [382, 357] on li "Bizfile" at bounding box center [452, 361] width 333 height 14
type input "***"
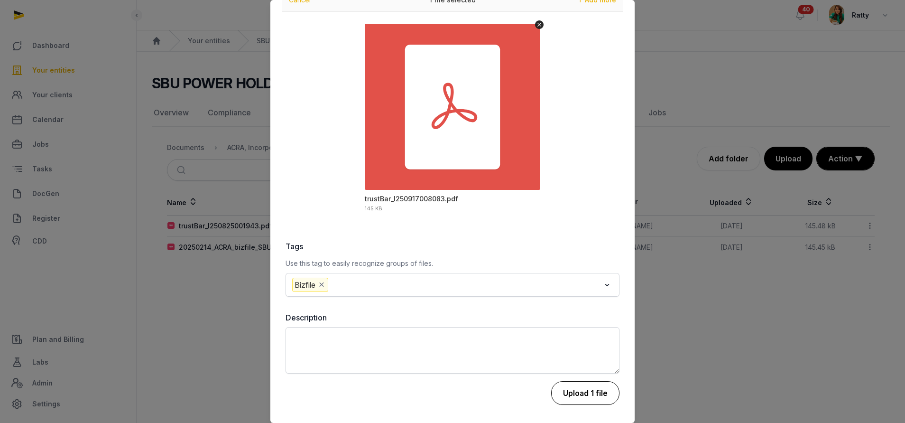
click at [574, 382] on button "Upload 1 file" at bounding box center [585, 393] width 68 height 24
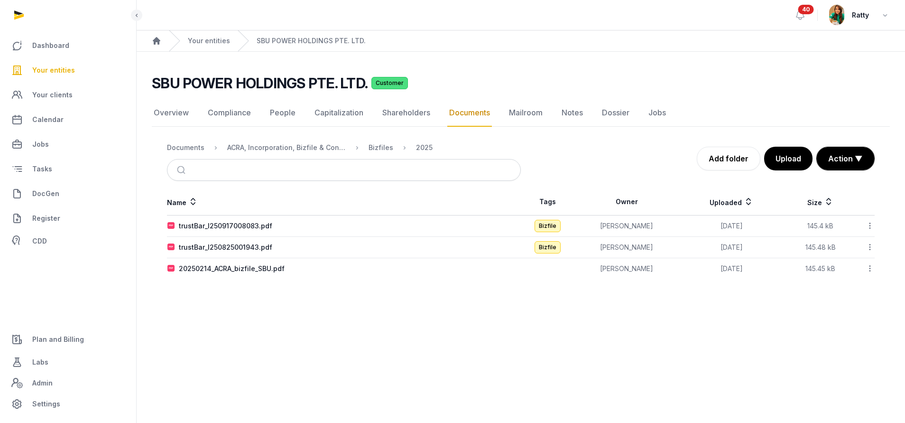
click at [871, 226] on icon at bounding box center [869, 226] width 9 height 10
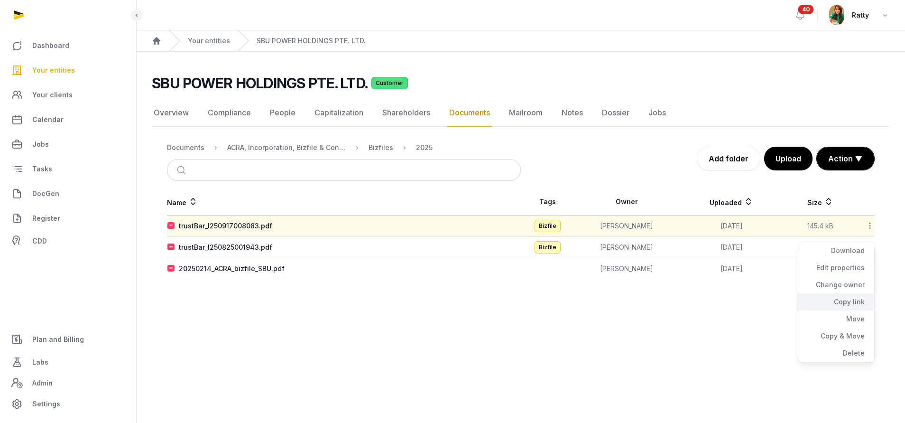
click at [842, 299] on div "Copy link" at bounding box center [836, 301] width 76 height 17
click at [48, 70] on span "Your entities" at bounding box center [53, 69] width 43 height 11
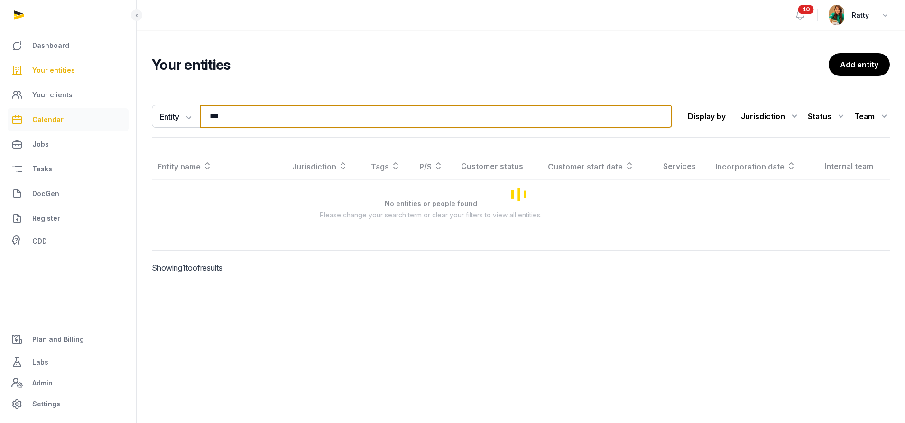
drag, startPoint x: 279, startPoint y: 123, endPoint x: 0, endPoint y: 104, distance: 279.9
click at [26, 114] on div "Dashboard Your entities Your clients Calendar Jobs Tasks DocGen Register CDD Pl…" at bounding box center [452, 211] width 905 height 423
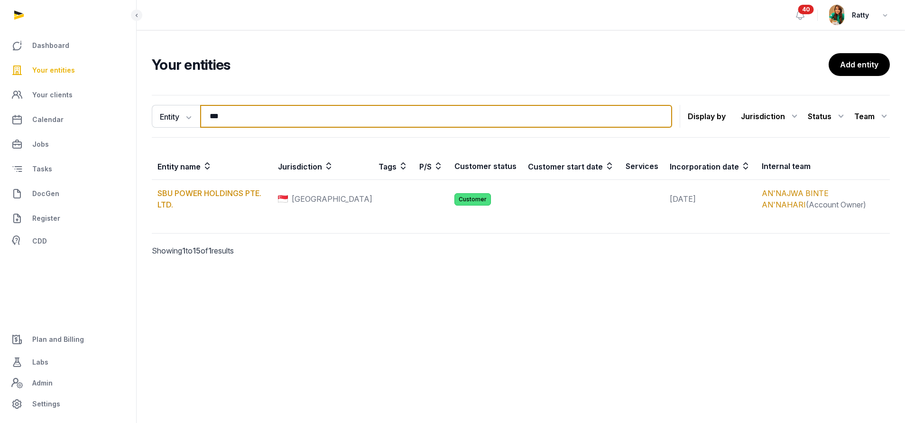
paste input "**********"
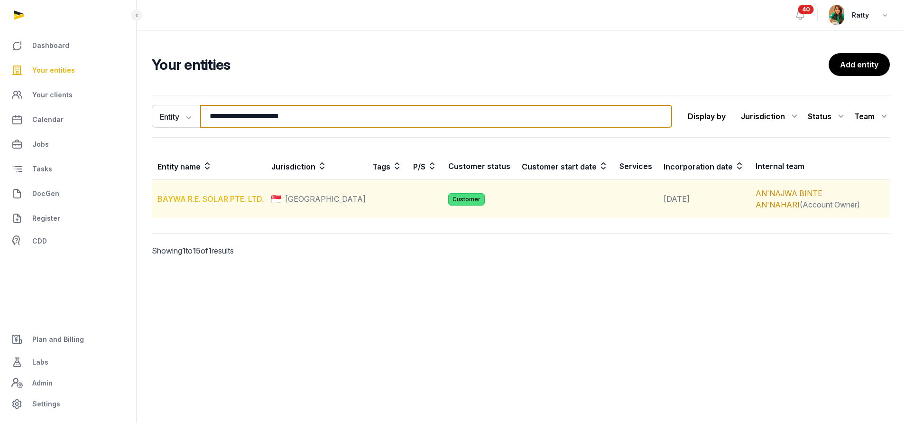
type input "**********"
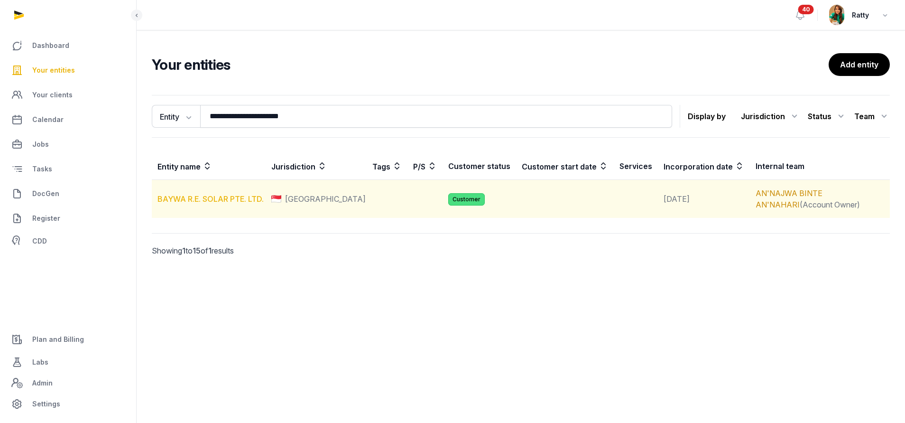
click at [196, 198] on link "BAYWA R.E. SOLAR PTE. LTD." at bounding box center [210, 198] width 106 height 9
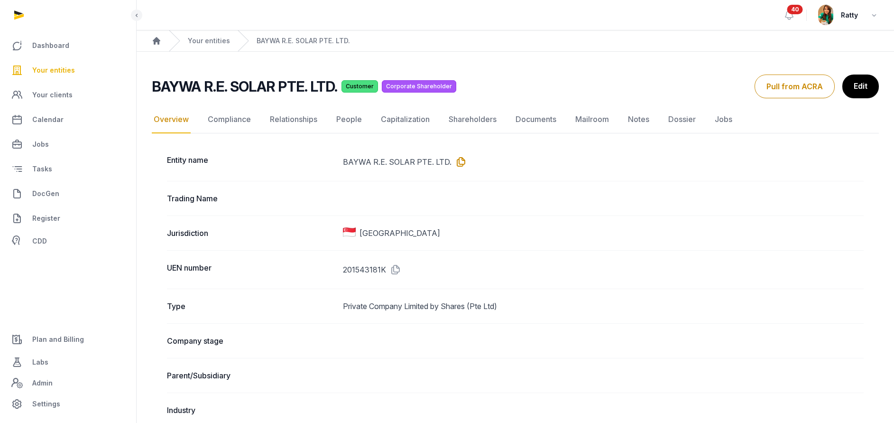
click at [459, 158] on icon at bounding box center [458, 161] width 15 height 15
click at [532, 121] on link "Documents" at bounding box center [536, 120] width 45 height 28
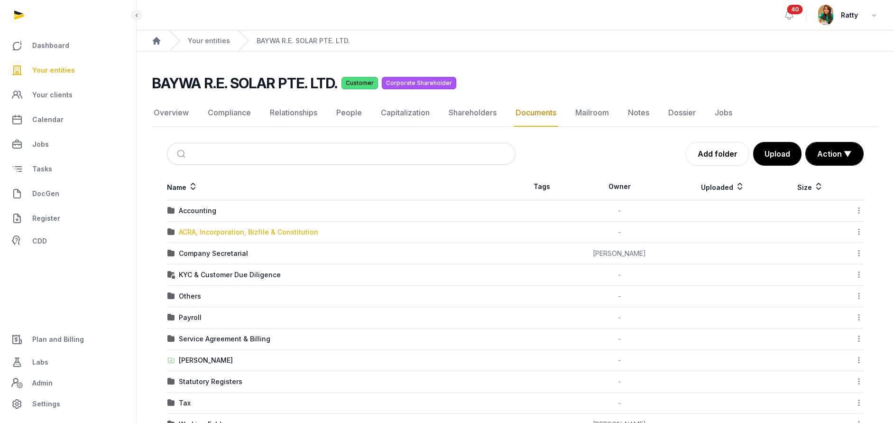
click at [206, 230] on div "ACRA, Incorporation, Bizfile & Constitution" at bounding box center [248, 231] width 139 height 9
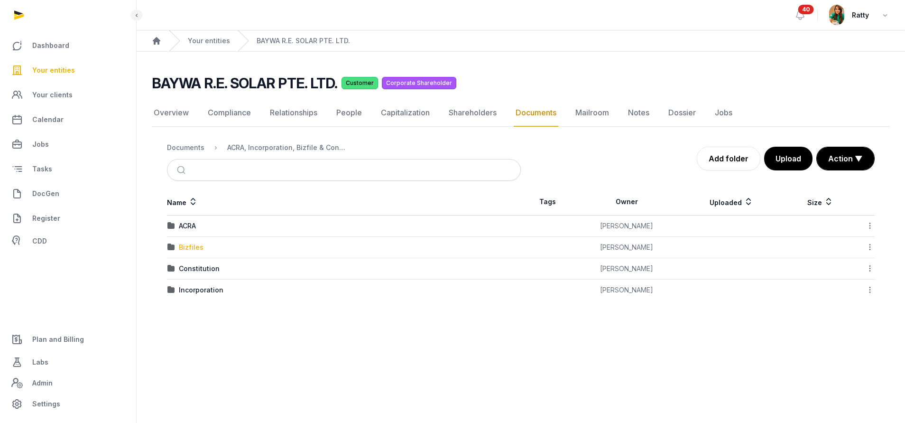
click at [189, 246] on div "Bizfiles" at bounding box center [191, 246] width 25 height 9
click at [188, 265] on div "2025" at bounding box center [187, 268] width 17 height 9
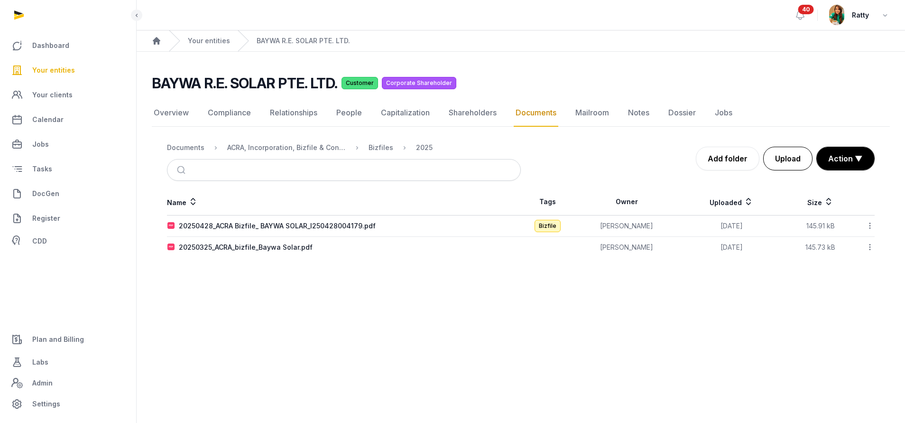
click at [782, 149] on button "Upload" at bounding box center [787, 159] width 49 height 24
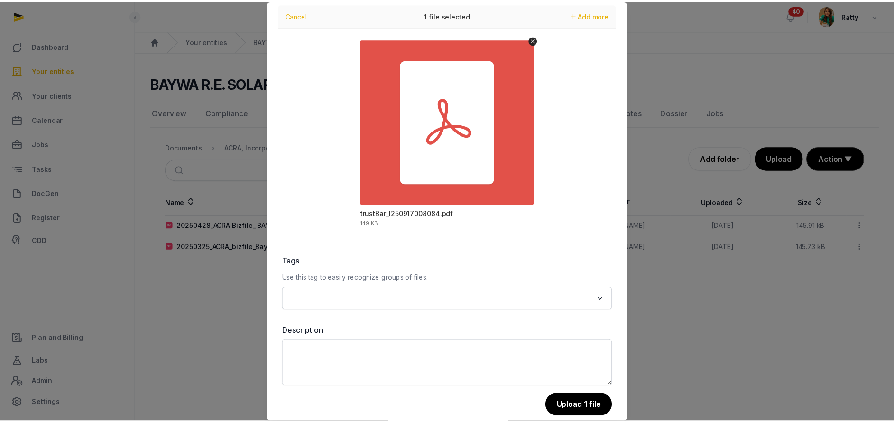
scroll to position [41, 0]
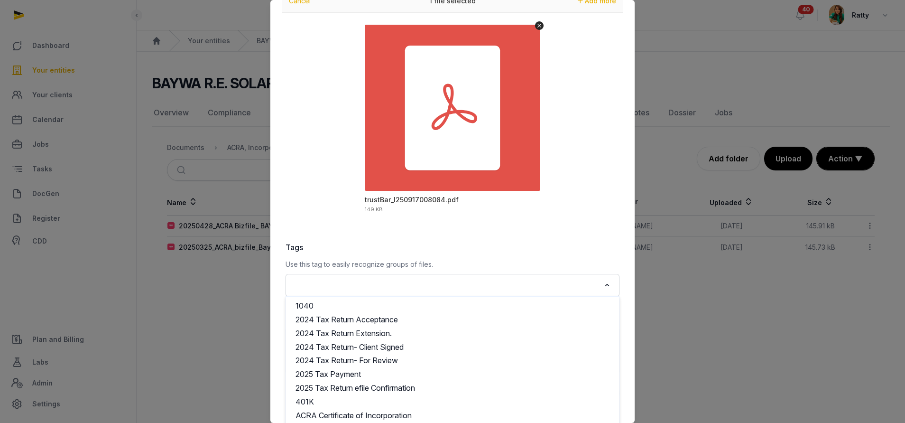
click at [383, 283] on input "Search for option" at bounding box center [445, 284] width 309 height 13
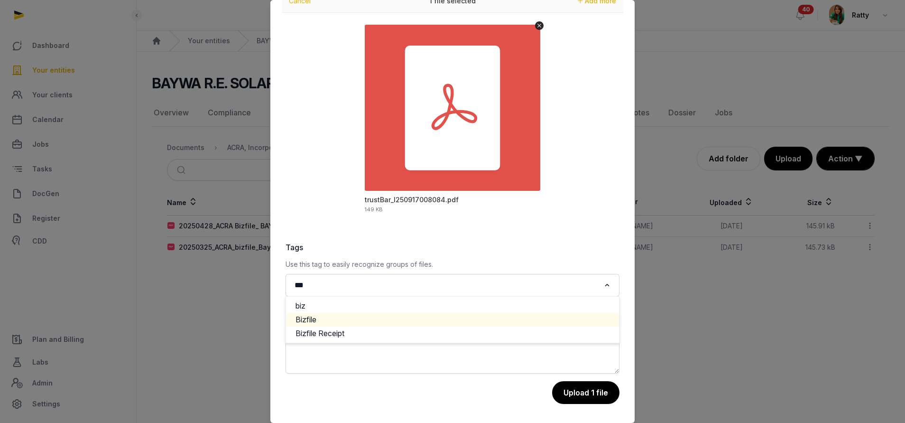
click at [336, 319] on li "Bizfile" at bounding box center [452, 319] width 333 height 14
type input "***"
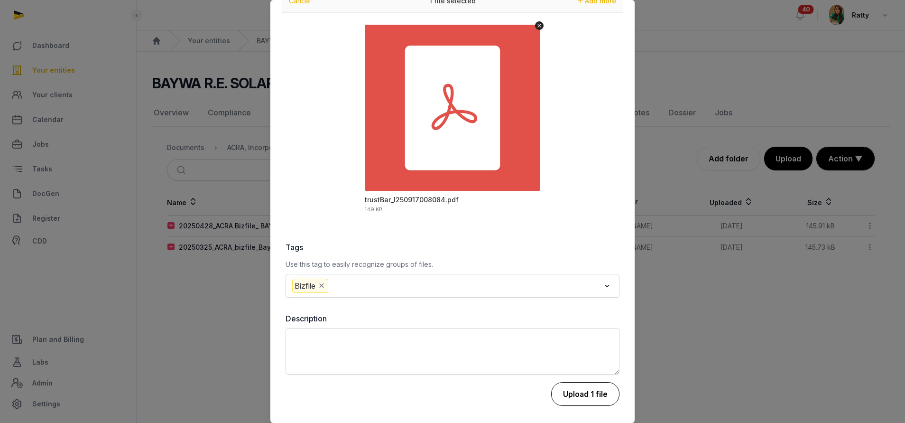
click at [561, 398] on button "Upload 1 file" at bounding box center [585, 394] width 68 height 24
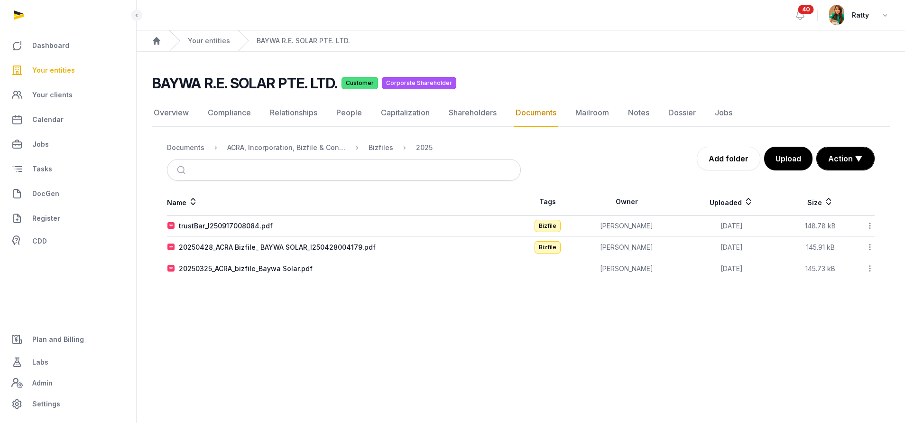
click at [869, 224] on icon at bounding box center [869, 226] width 9 height 10
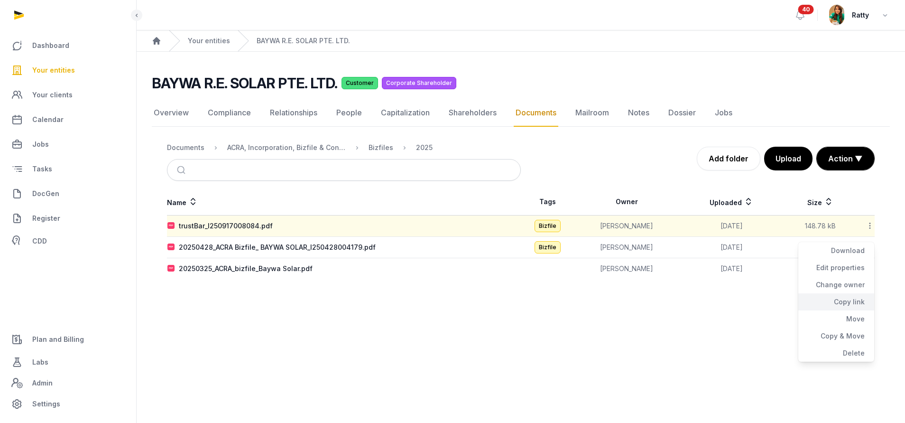
click at [852, 303] on div "Copy link" at bounding box center [836, 301] width 76 height 17
click at [44, 66] on span "Your entities" at bounding box center [53, 69] width 43 height 11
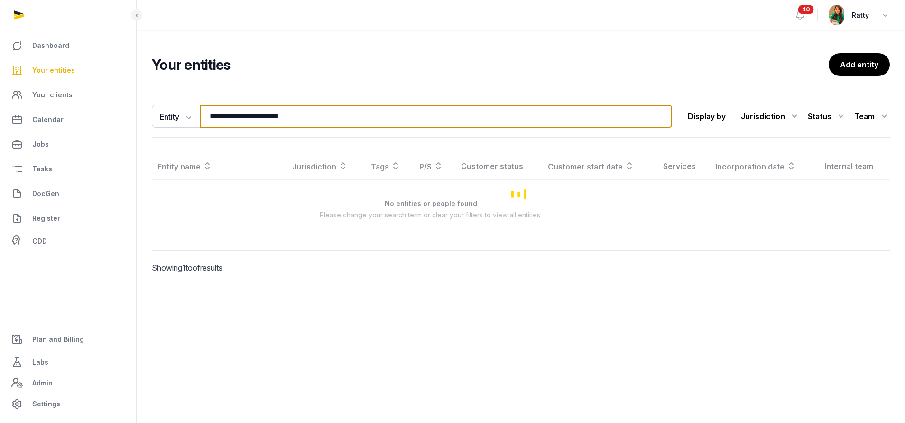
drag, startPoint x: 316, startPoint y: 118, endPoint x: -81, endPoint y: 134, distance: 396.7
click at [0, 134] on html "**********" at bounding box center [452, 211] width 905 height 423
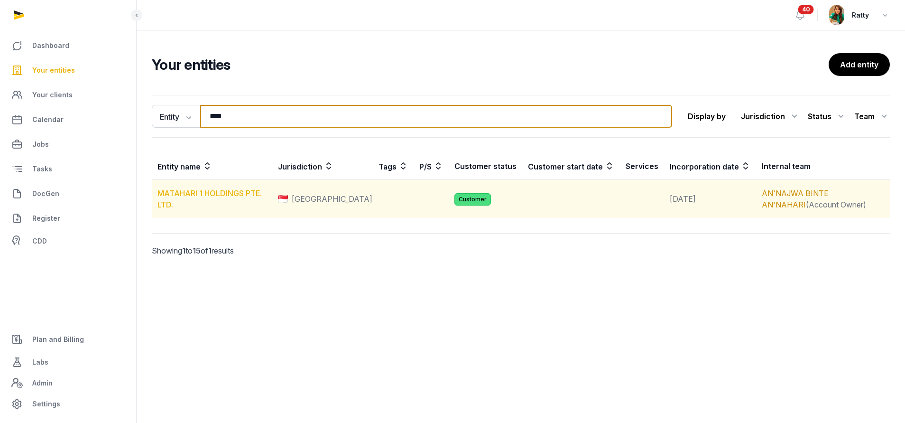
type input "****"
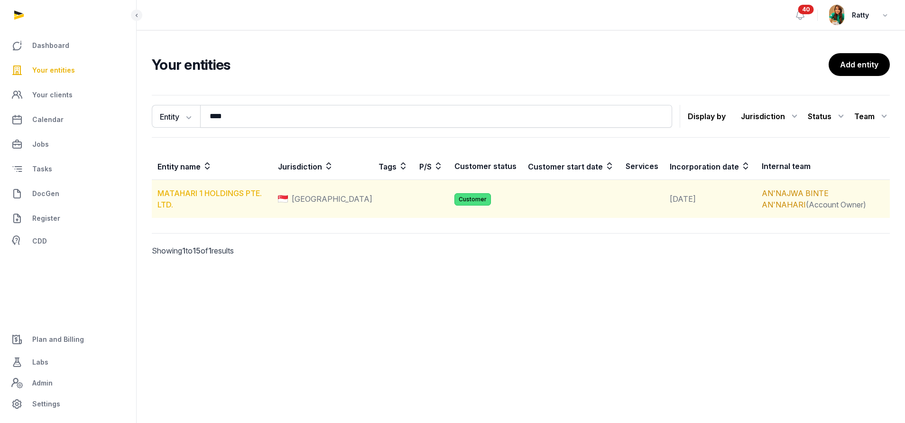
click at [213, 192] on link "MATAHARI 1 HOLDINGS PTE. LTD." at bounding box center [209, 198] width 104 height 21
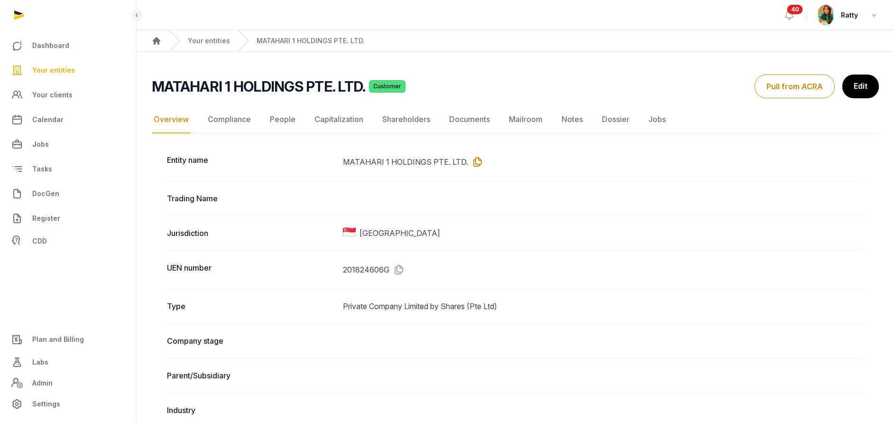
click at [475, 161] on icon at bounding box center [475, 161] width 15 height 15
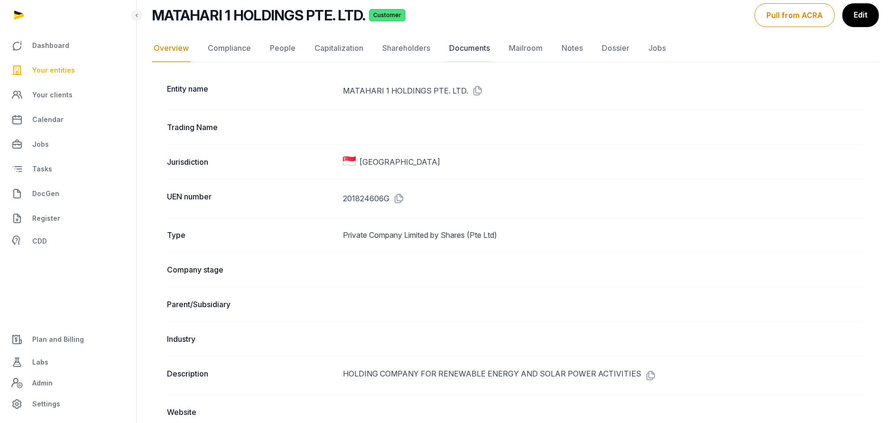
click at [470, 41] on link "Documents" at bounding box center [469, 49] width 45 height 28
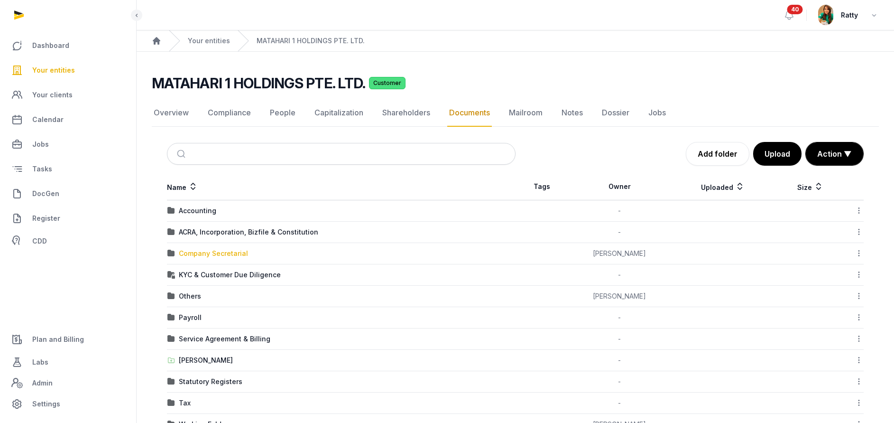
click at [201, 256] on div "Company Secretarial" at bounding box center [213, 252] width 69 height 9
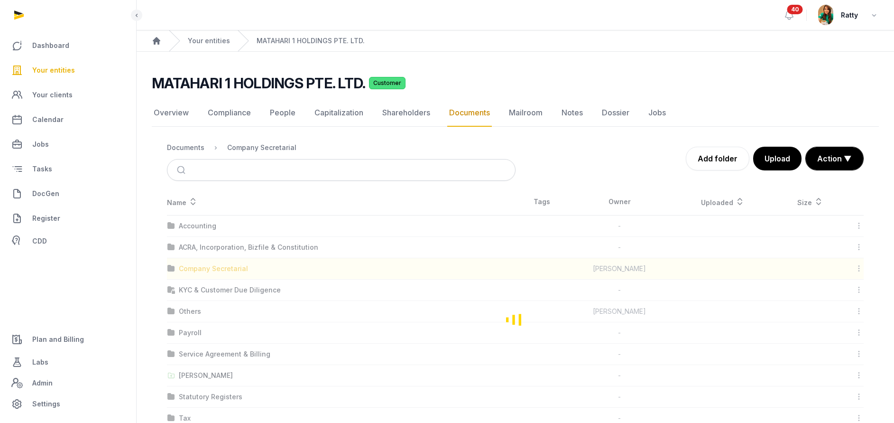
click at [201, 256] on div "Loading" at bounding box center [515, 318] width 727 height 261
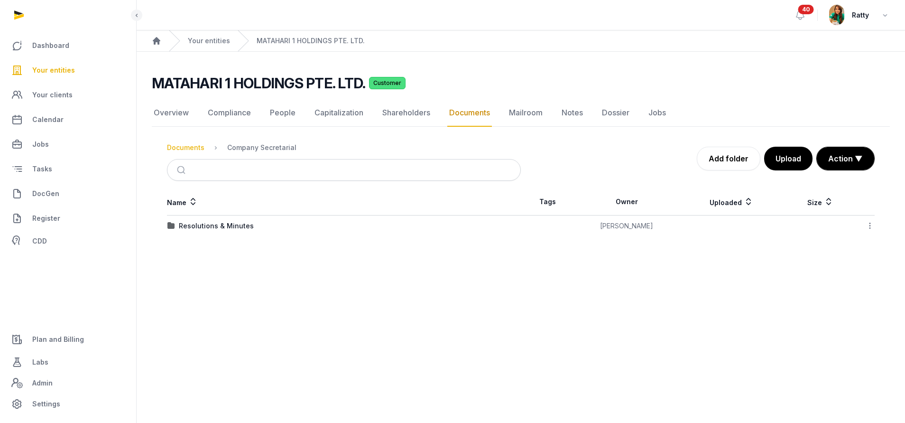
click at [191, 146] on div "Documents" at bounding box center [185, 147] width 37 height 9
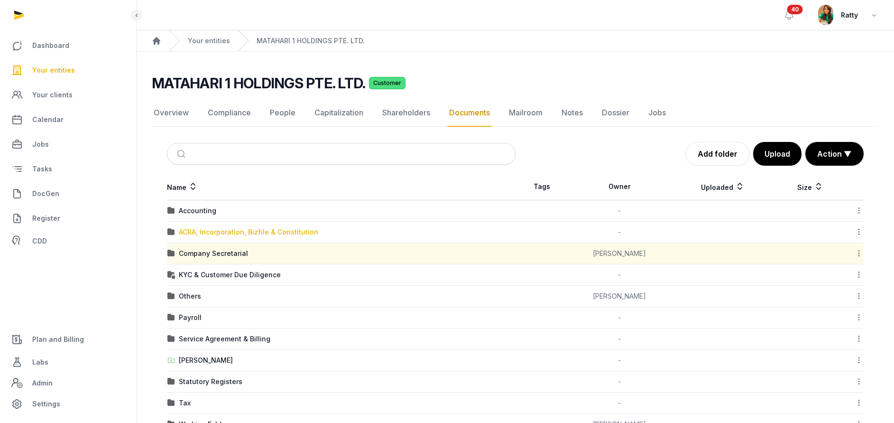
click at [217, 230] on div "ACRA, Incorporation, Bizfile & Constitution" at bounding box center [248, 231] width 139 height 9
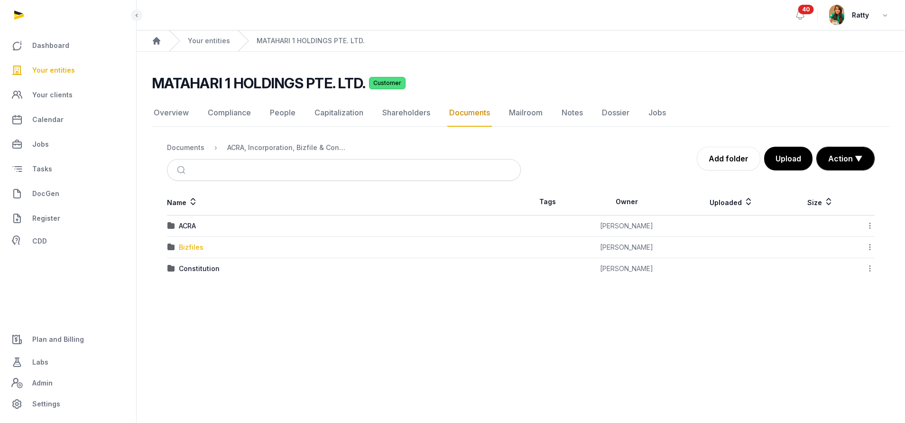
click at [187, 249] on div "Bizfiles" at bounding box center [191, 246] width 25 height 9
click at [187, 266] on div "2025" at bounding box center [187, 268] width 17 height 9
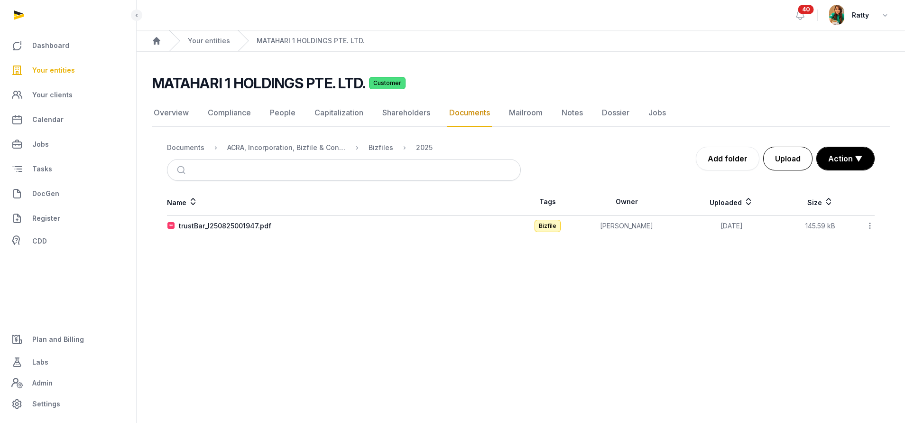
click at [787, 158] on button "Upload" at bounding box center [787, 159] width 49 height 24
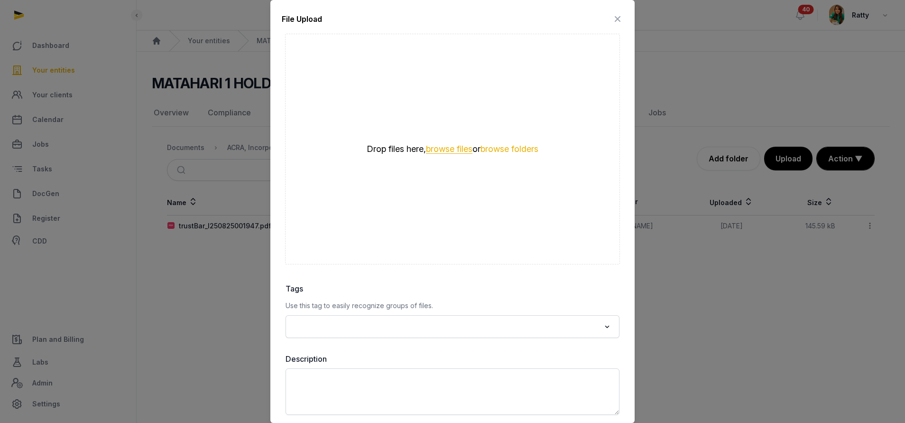
click at [435, 150] on button "browse files" at bounding box center [449, 149] width 46 height 9
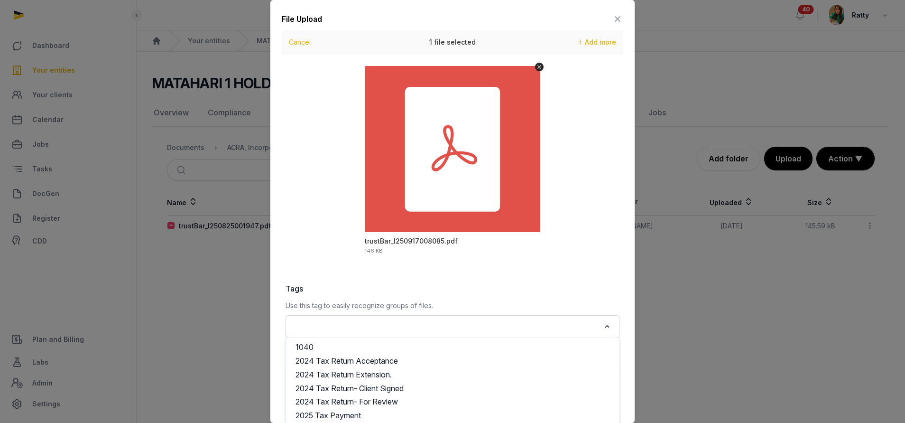
click at [399, 330] on input "Search for option" at bounding box center [445, 326] width 309 height 13
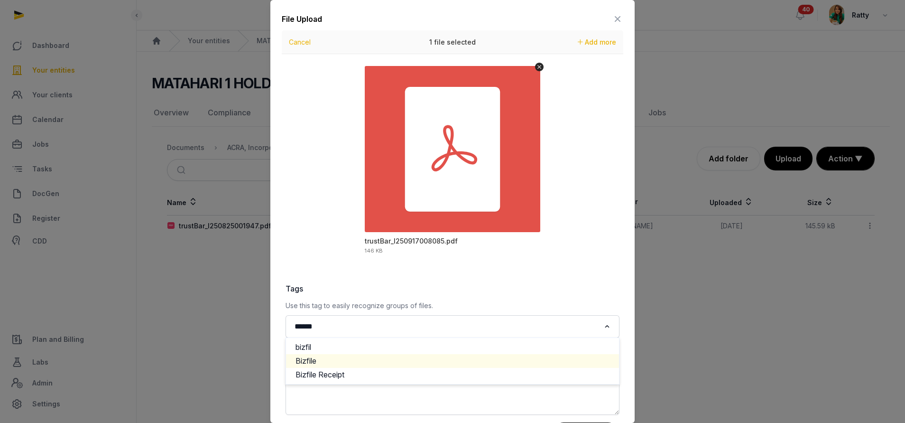
click at [313, 361] on li "Bizfile" at bounding box center [452, 361] width 333 height 14
type input "******"
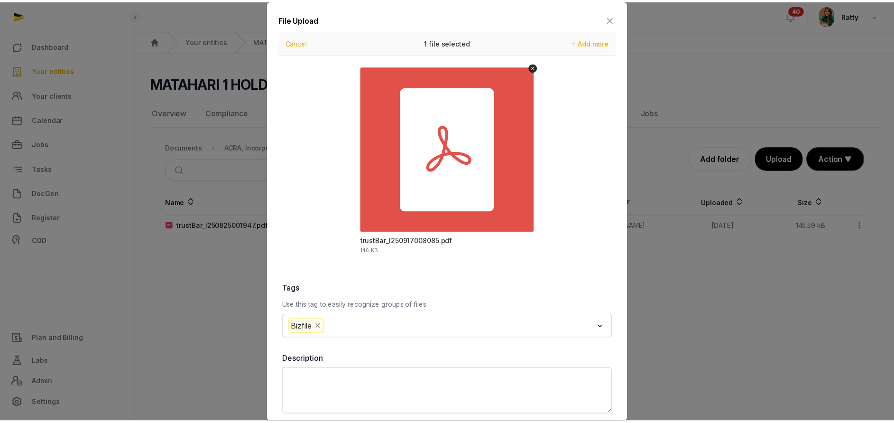
scroll to position [42, 0]
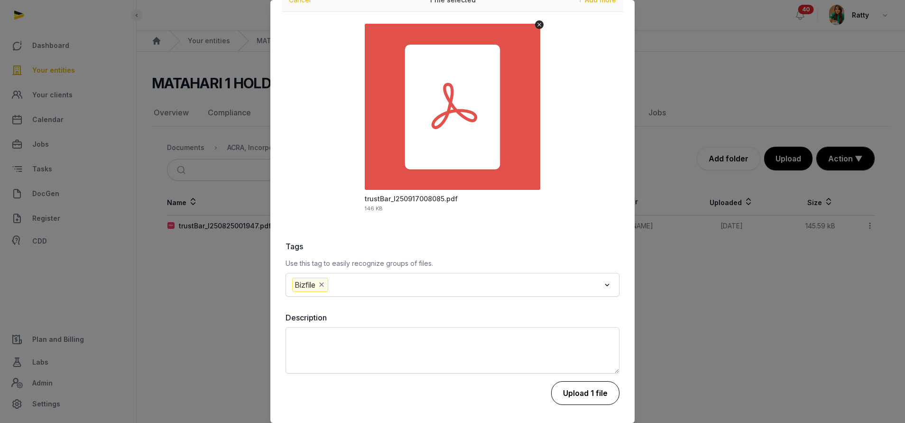
click at [572, 389] on button "Upload 1 file" at bounding box center [585, 393] width 68 height 24
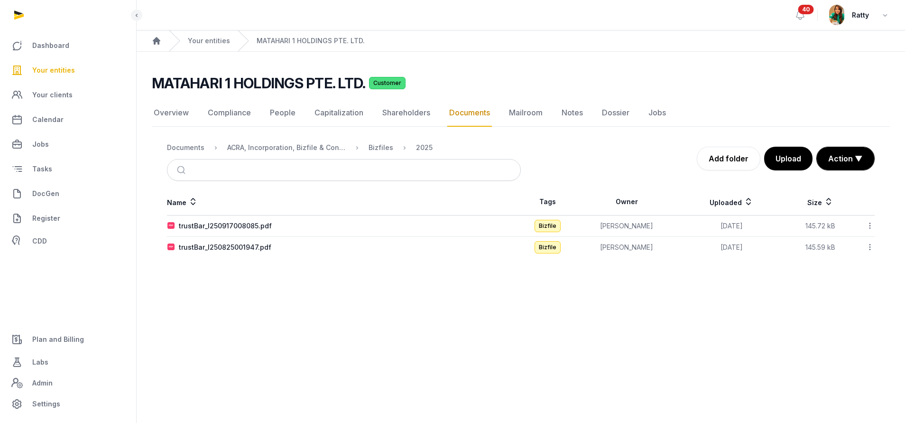
click at [868, 229] on icon at bounding box center [869, 226] width 9 height 10
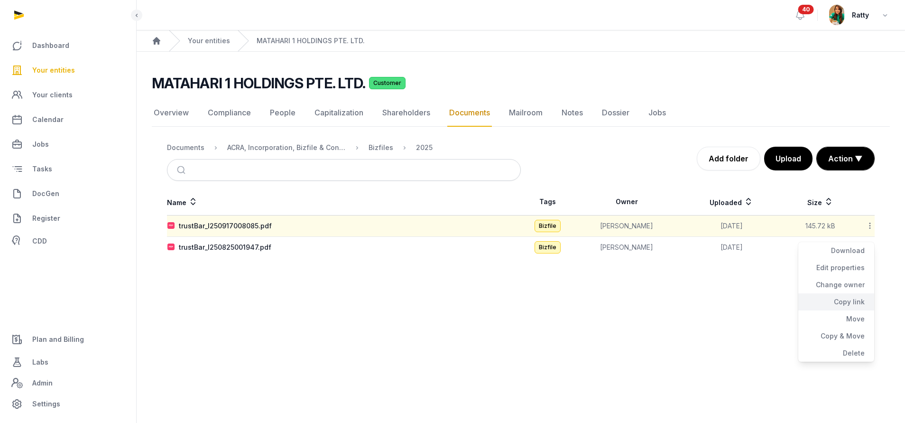
click at [846, 305] on div "Copy link" at bounding box center [836, 301] width 76 height 17
click at [57, 74] on span "Your entities" at bounding box center [53, 69] width 43 height 11
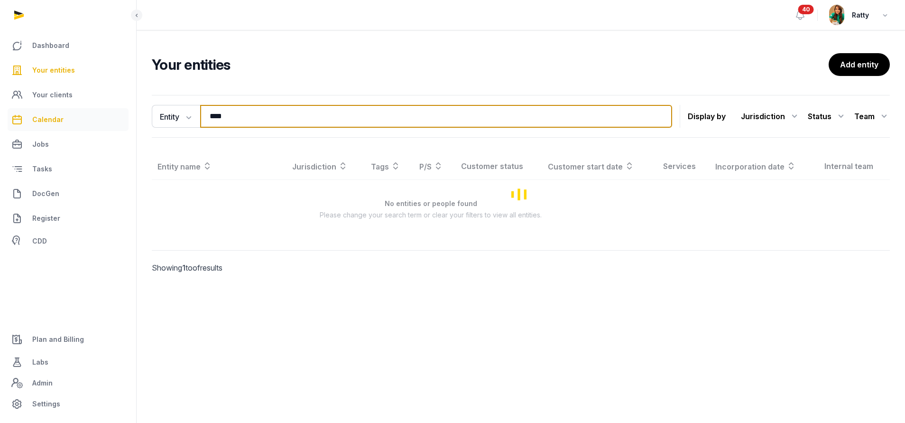
drag, startPoint x: 239, startPoint y: 114, endPoint x: 34, endPoint y: 114, distance: 205.3
click at [42, 114] on div "Dashboard Your entities Your clients Calendar Jobs Tasks DocGen Register CDD Pl…" at bounding box center [452, 211] width 905 height 423
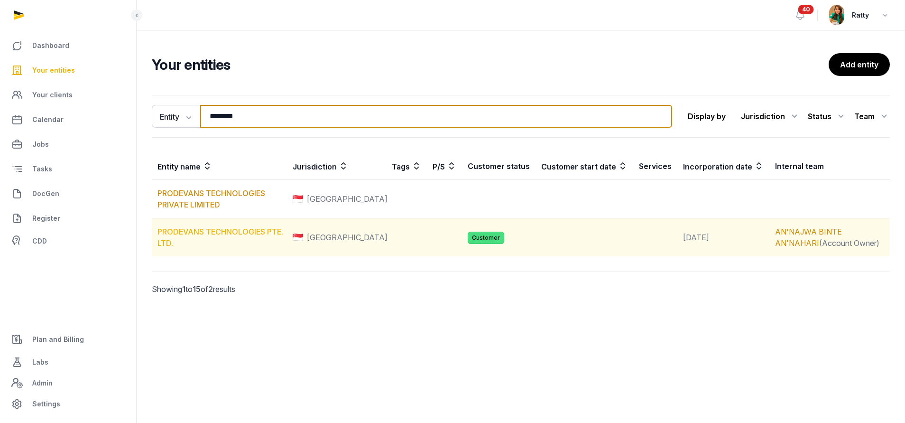
type input "********"
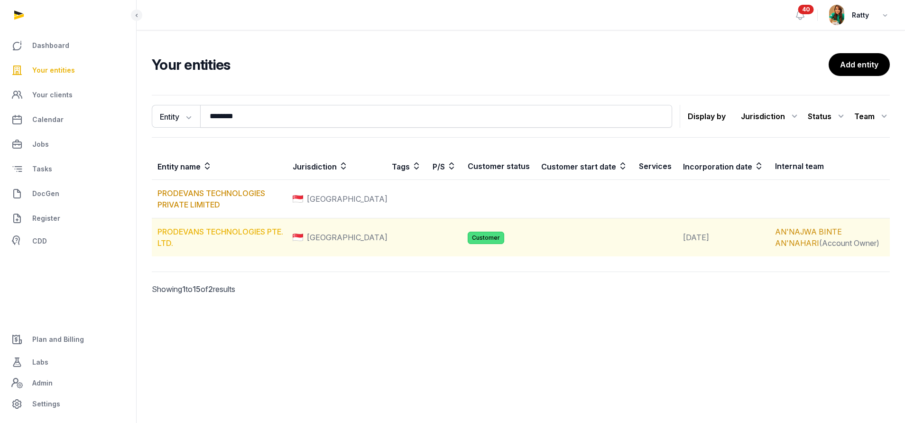
click at [195, 233] on link "PRODEVANS TECHNOLOGIES PTE. LTD." at bounding box center [220, 237] width 126 height 21
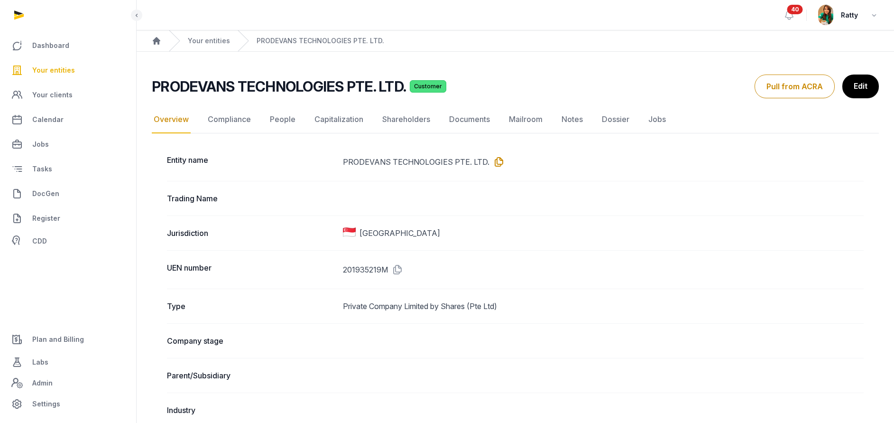
click at [496, 162] on icon at bounding box center [496, 161] width 15 height 15
click at [221, 119] on link "Compliance" at bounding box center [229, 120] width 47 height 28
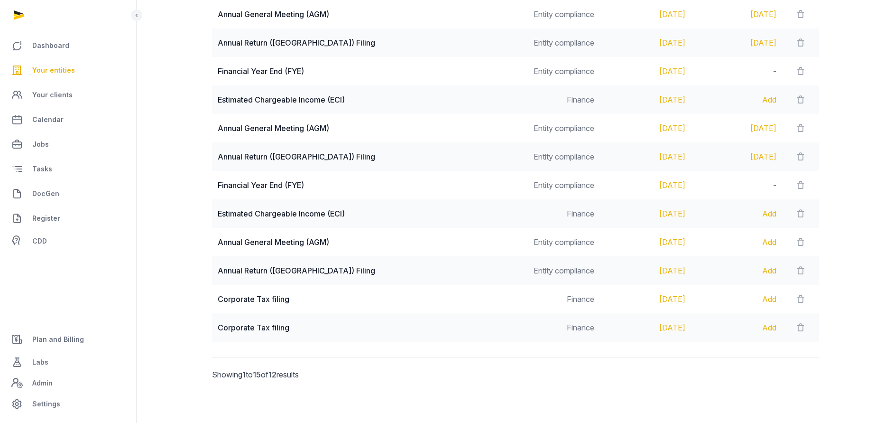
scroll to position [227, 0]
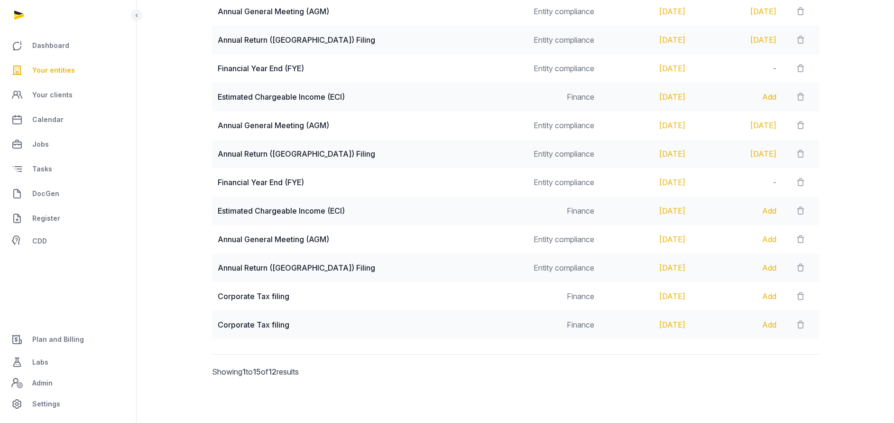
click at [43, 67] on span "Your entities" at bounding box center [53, 69] width 43 height 11
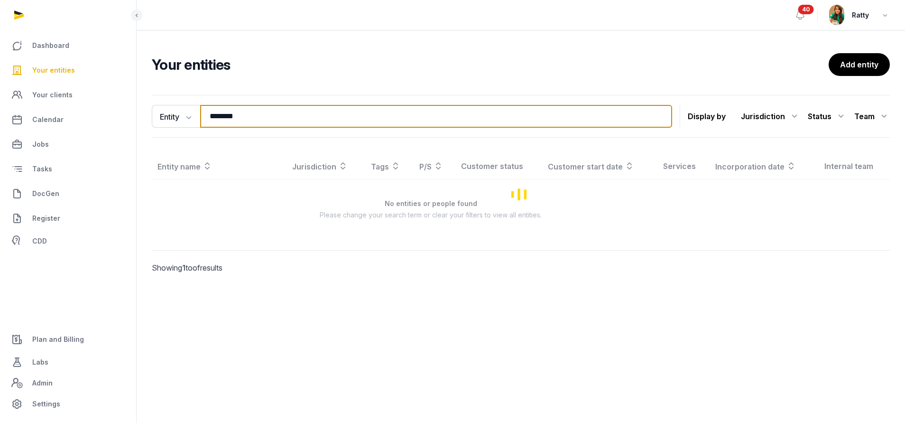
drag, startPoint x: 244, startPoint y: 117, endPoint x: -204, endPoint y: 64, distance: 451.7
click at [0, 64] on html "Dashboard Your entities Your clients Calendar Jobs Tasks DocGen Register CDD Pl…" at bounding box center [452, 211] width 905 height 423
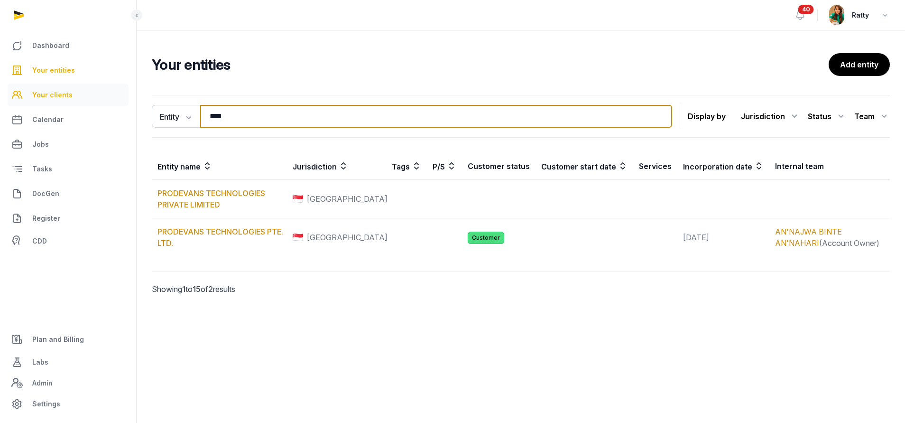
drag, startPoint x: 254, startPoint y: 117, endPoint x: 90, endPoint y: 106, distance: 164.0
click at [90, 106] on div "Dashboard Your entities Your clients Calendar Jobs Tasks DocGen Register CDD Pl…" at bounding box center [452, 211] width 905 height 423
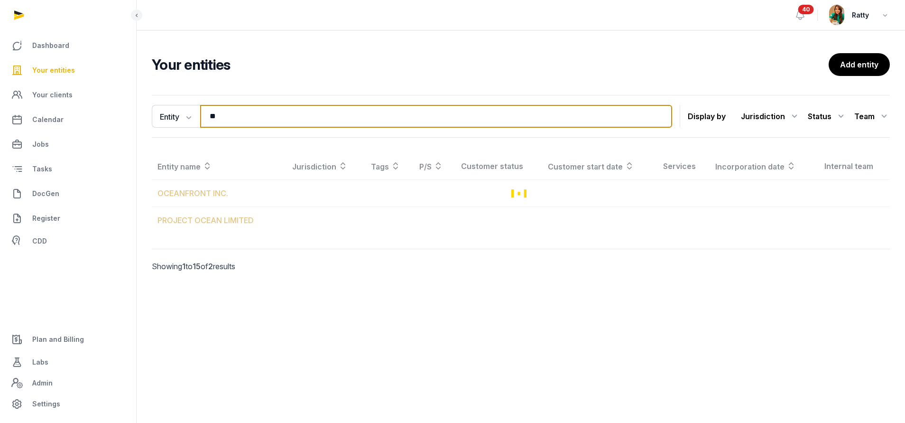
type input "*"
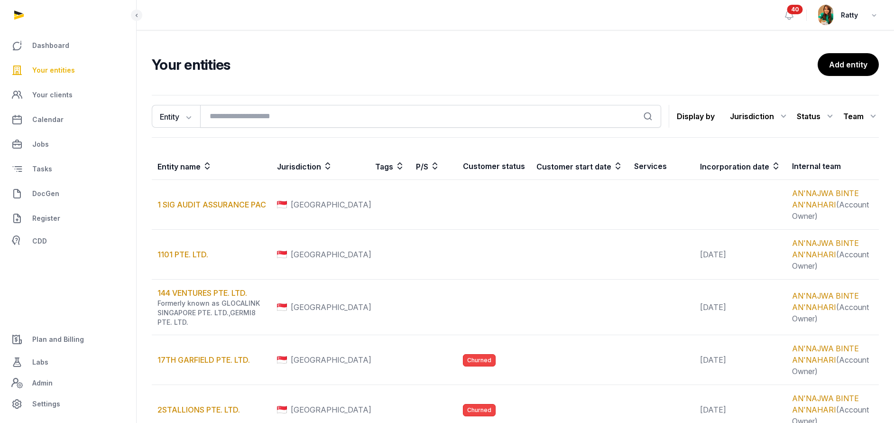
click at [71, 70] on span "Your entities" at bounding box center [53, 69] width 43 height 11
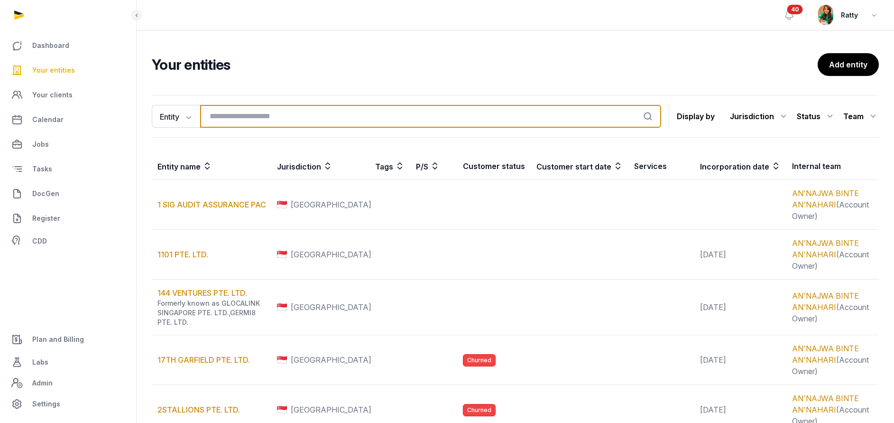
click at [222, 117] on input "search" at bounding box center [430, 116] width 461 height 23
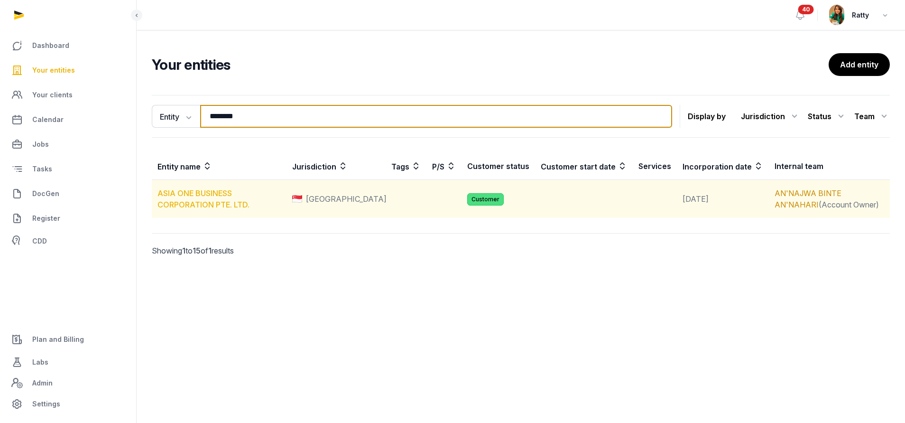
type input "********"
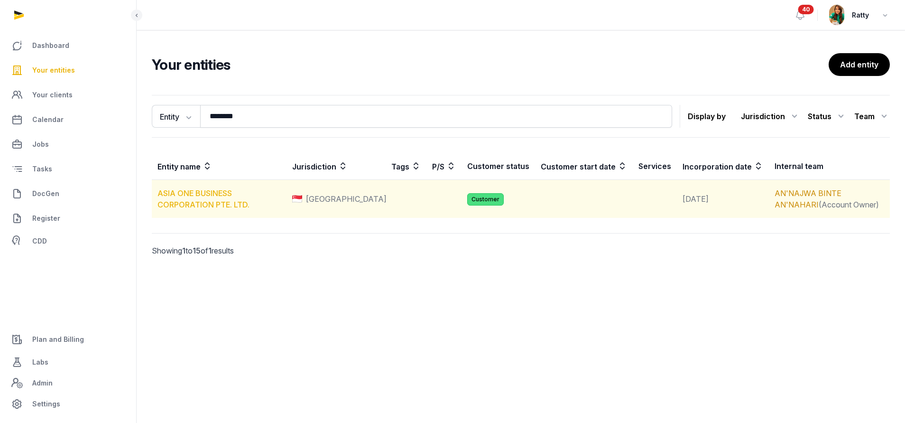
click at [206, 194] on link "ASIA ONE BUSINESS CORPORATION PTE. LTD." at bounding box center [203, 198] width 92 height 21
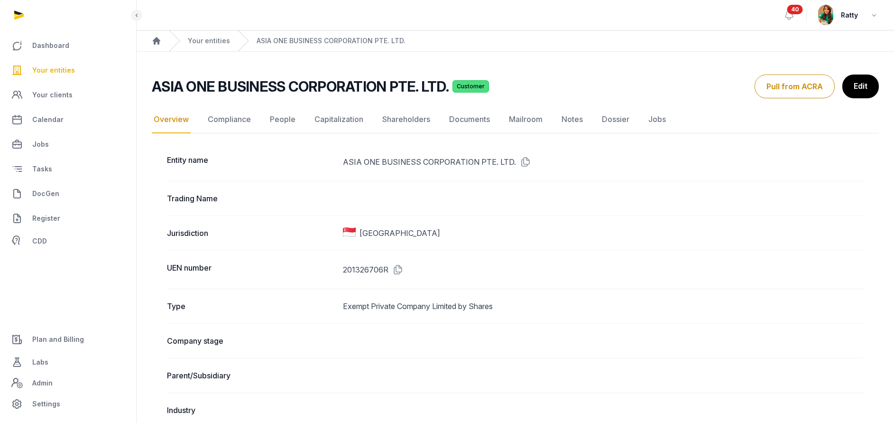
click at [463, 118] on link "Documents" at bounding box center [469, 120] width 45 height 28
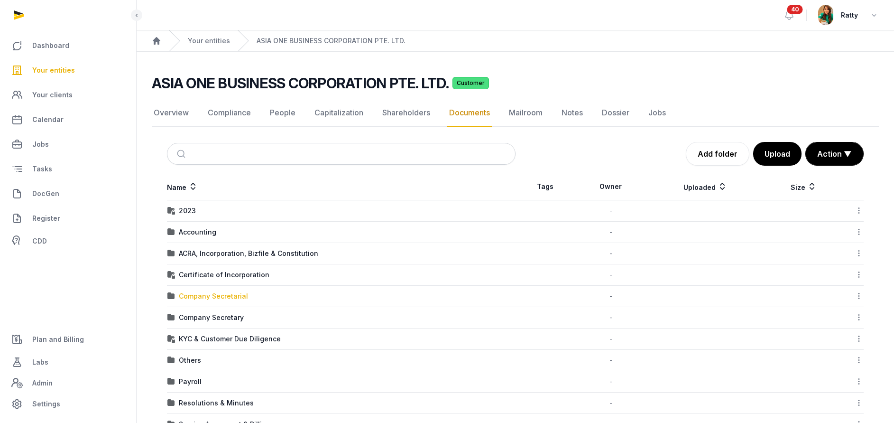
click at [201, 296] on div "Company Secretarial" at bounding box center [213, 295] width 69 height 9
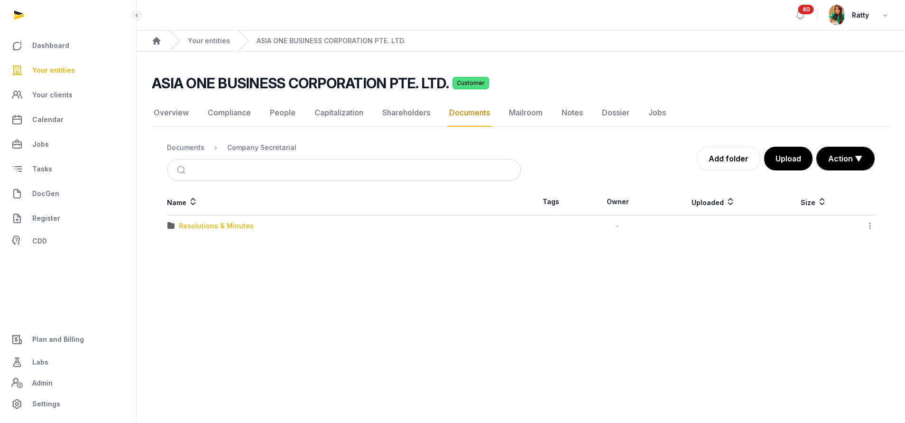
click at [201, 221] on div "Resolutions & Minutes" at bounding box center [216, 225] width 75 height 9
click at [189, 225] on div "2025" at bounding box center [187, 225] width 17 height 9
click at [189, 225] on div "AGM/AR FYE 2024" at bounding box center [209, 225] width 60 height 9
click at [189, 225] on div "EOT" at bounding box center [186, 225] width 14 height 9
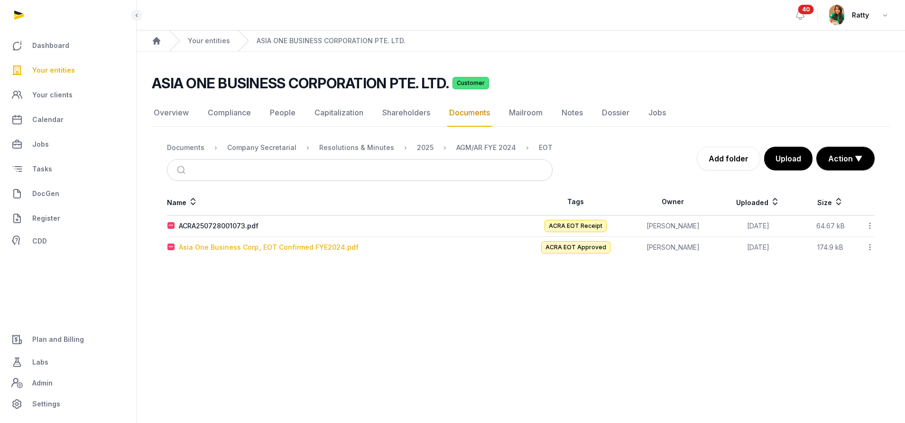
click at [205, 246] on div "Asia One Business Corp_ EOT Confirmed FYE2024.pdf" at bounding box center [269, 246] width 180 height 9
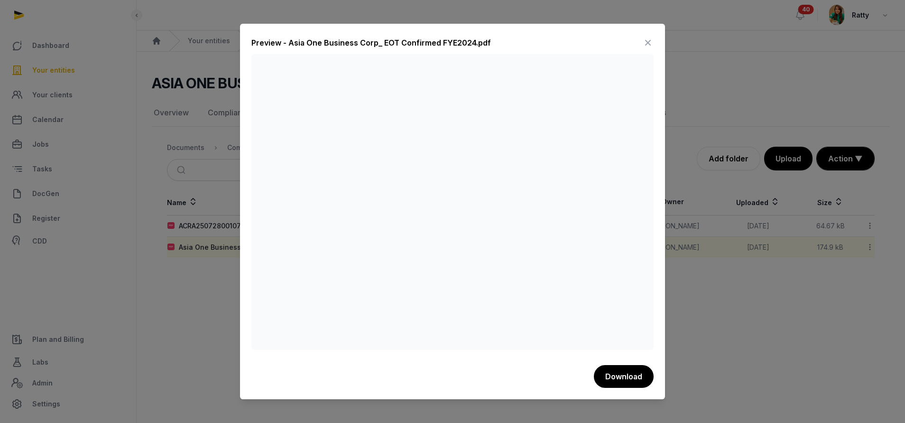
click at [644, 42] on icon at bounding box center [647, 42] width 11 height 15
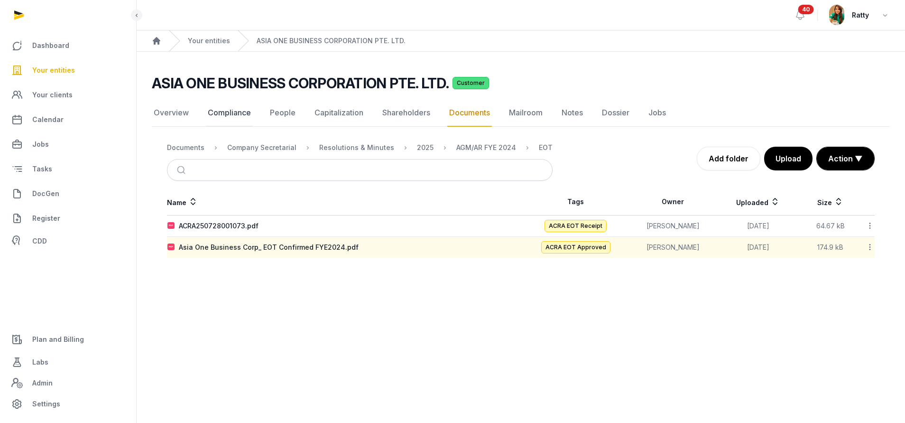
click at [238, 110] on link "Compliance" at bounding box center [229, 113] width 47 height 28
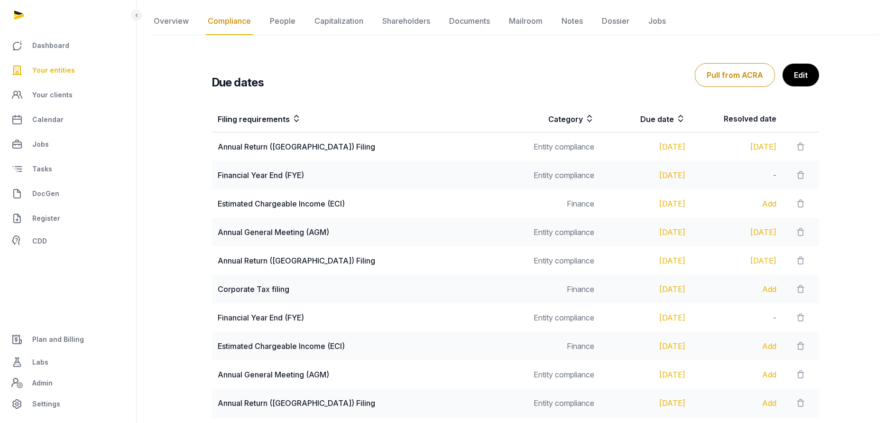
scroll to position [142, 0]
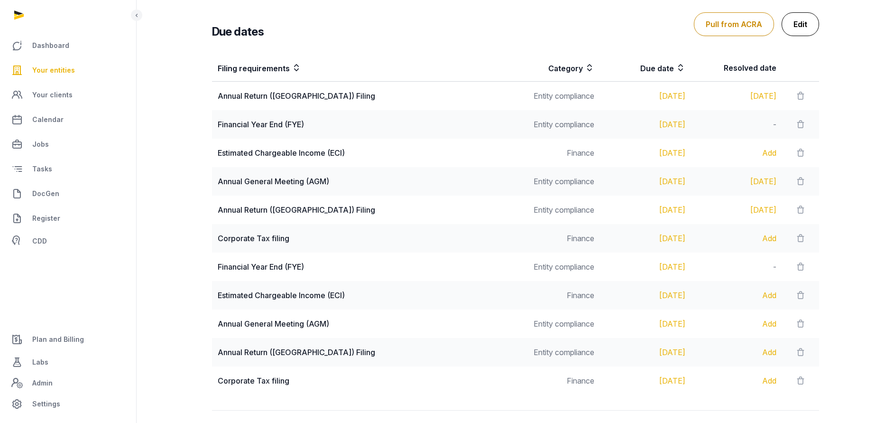
click at [800, 34] on link "Edit" at bounding box center [799, 24] width 37 height 24
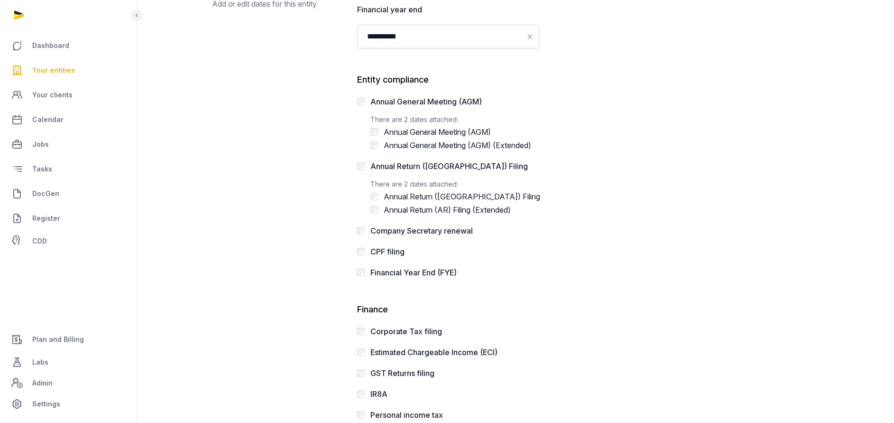
scroll to position [213, 0]
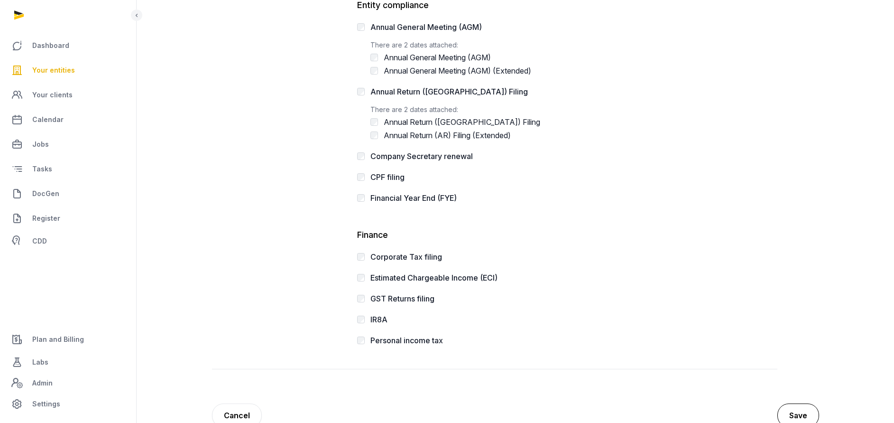
click at [792, 411] on button "Save" at bounding box center [798, 415] width 42 height 24
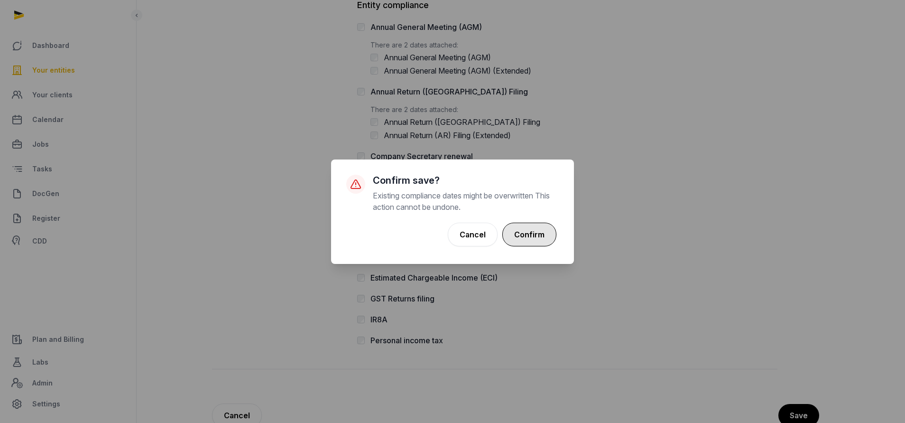
click at [541, 234] on button "Confirm" at bounding box center [529, 234] width 54 height 24
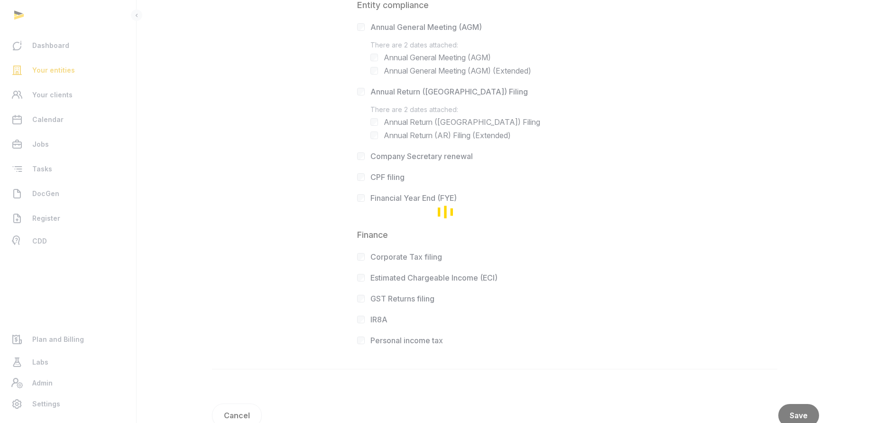
scroll to position [217, 0]
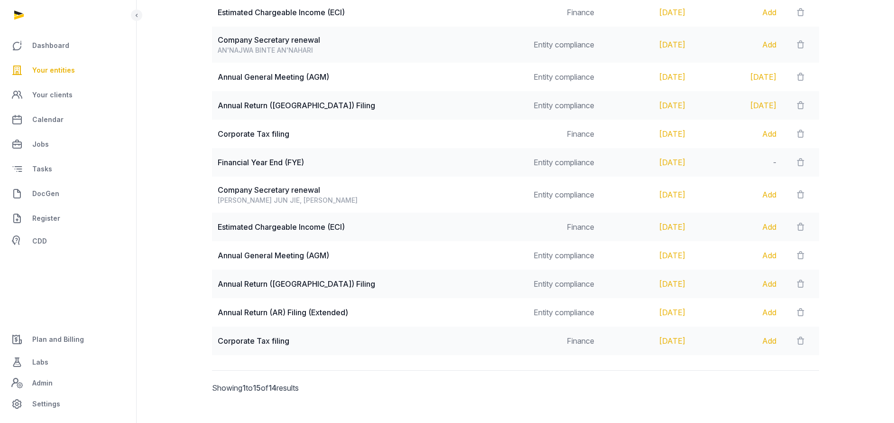
scroll to position [333, 0]
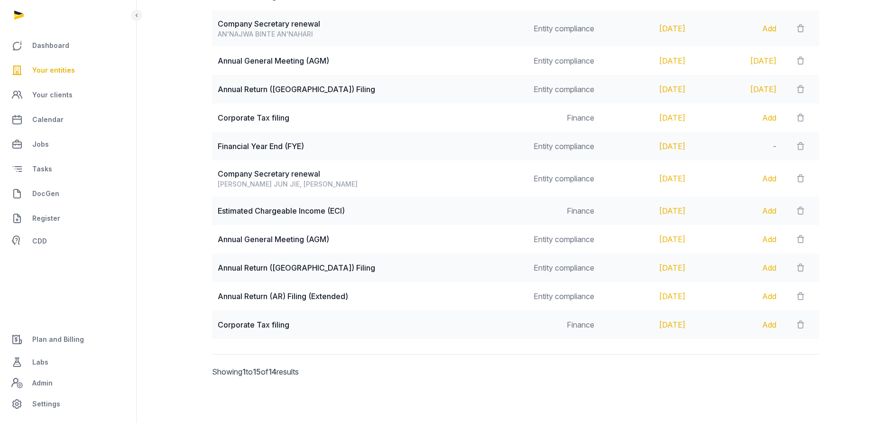
click at [764, 265] on div "Add" at bounding box center [737, 267] width 80 height 11
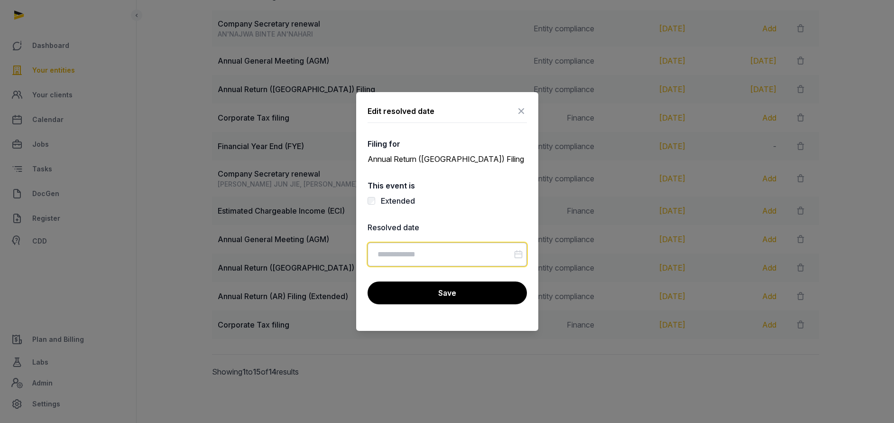
click at [392, 247] on input "Datepicker input" at bounding box center [447, 254] width 159 height 24
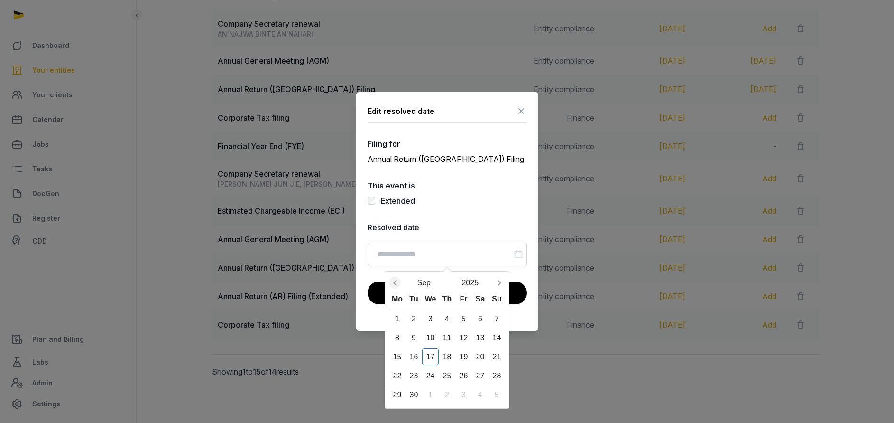
click at [399, 279] on icon "Previous month" at bounding box center [394, 282] width 9 height 9
click at [398, 397] on div "28" at bounding box center [397, 394] width 17 height 17
type input "**********"
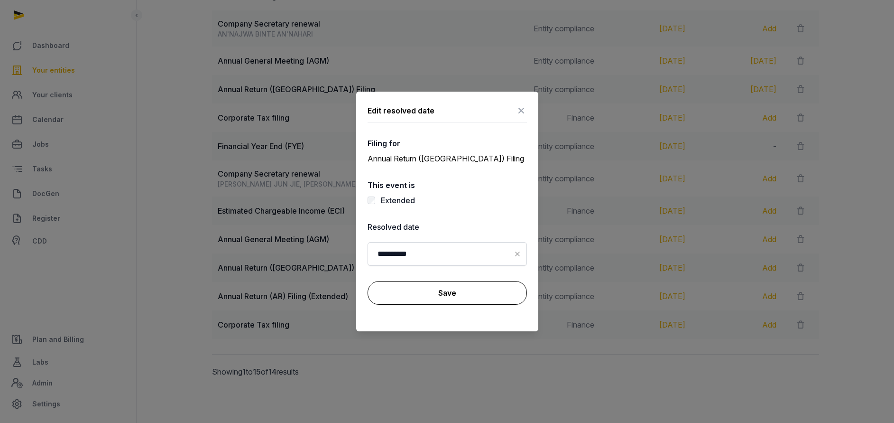
click at [437, 296] on button "Save" at bounding box center [447, 293] width 159 height 24
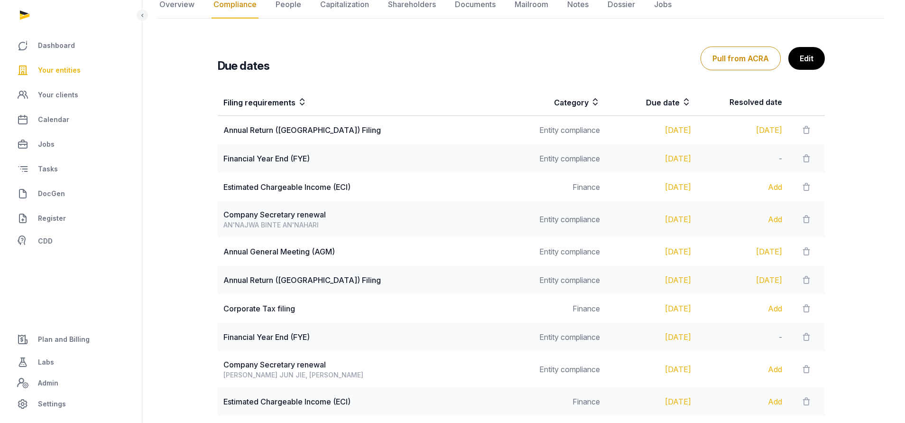
scroll to position [377, 0]
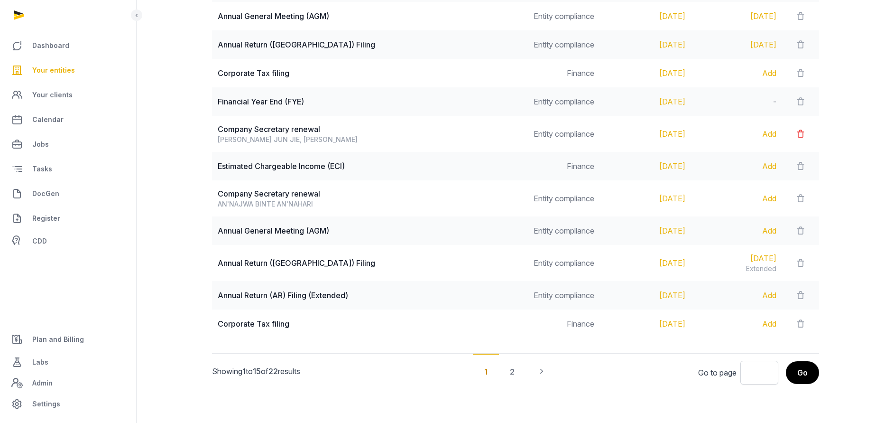
click at [802, 134] on div at bounding box center [800, 133] width 25 height 13
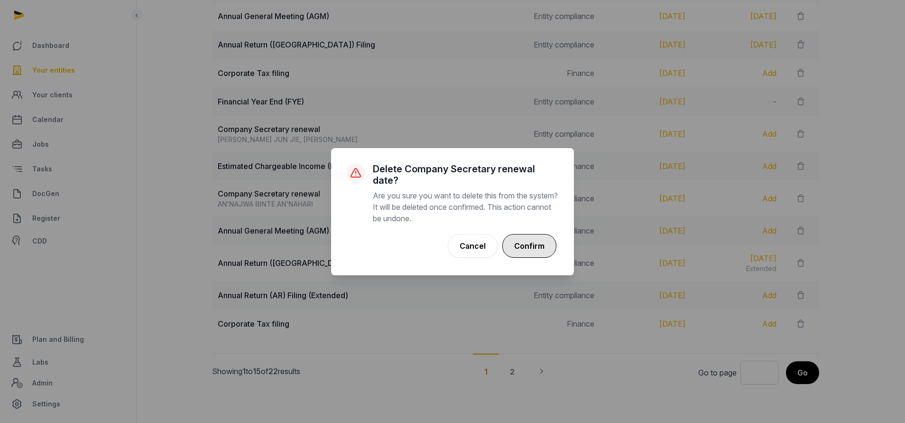
click at [536, 235] on button "Confirm" at bounding box center [529, 246] width 54 height 24
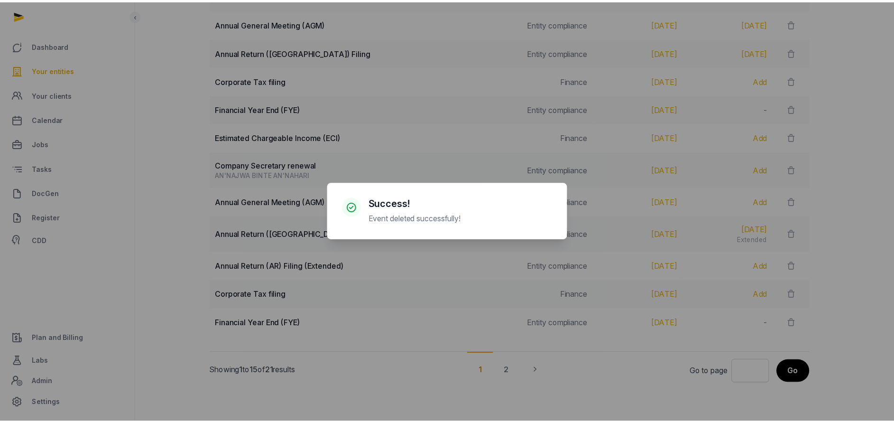
scroll to position [370, 0]
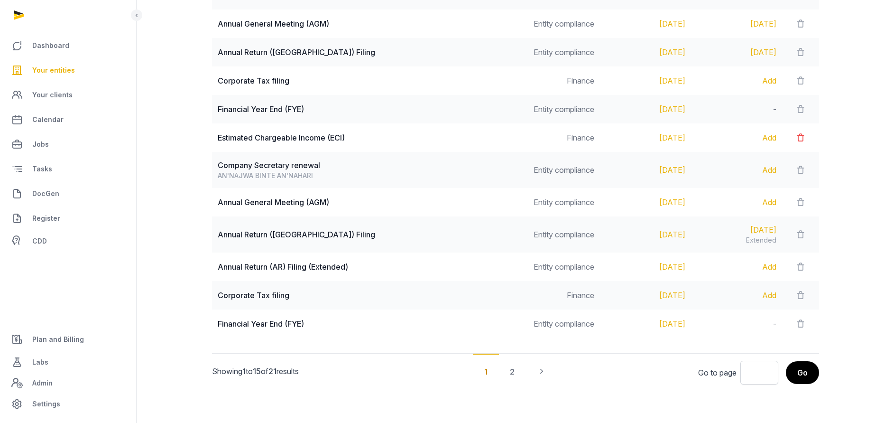
click at [796, 135] on icon at bounding box center [800, 137] width 9 height 13
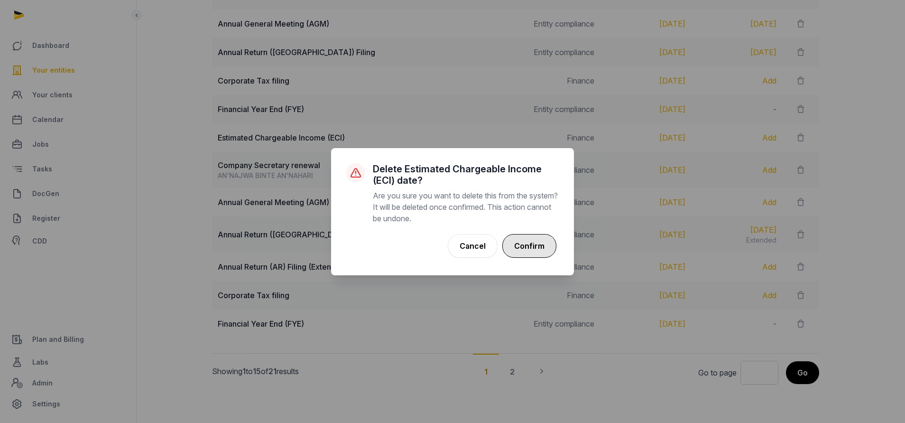
click at [523, 243] on button "Confirm" at bounding box center [529, 246] width 54 height 24
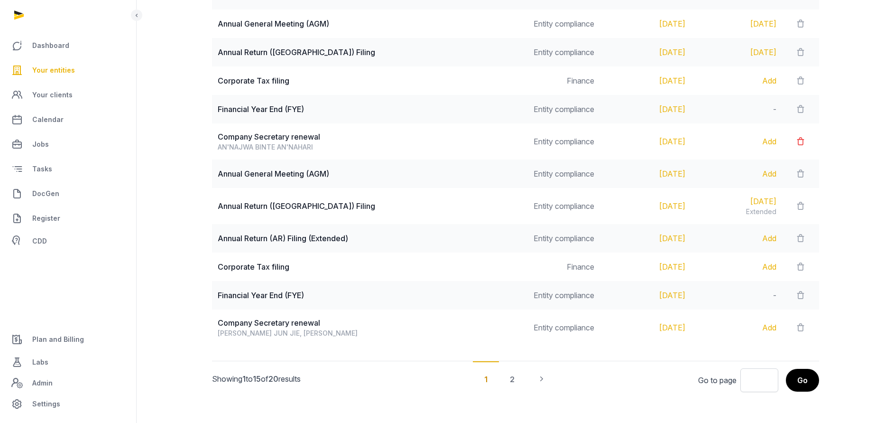
click at [800, 136] on icon at bounding box center [800, 141] width 9 height 13
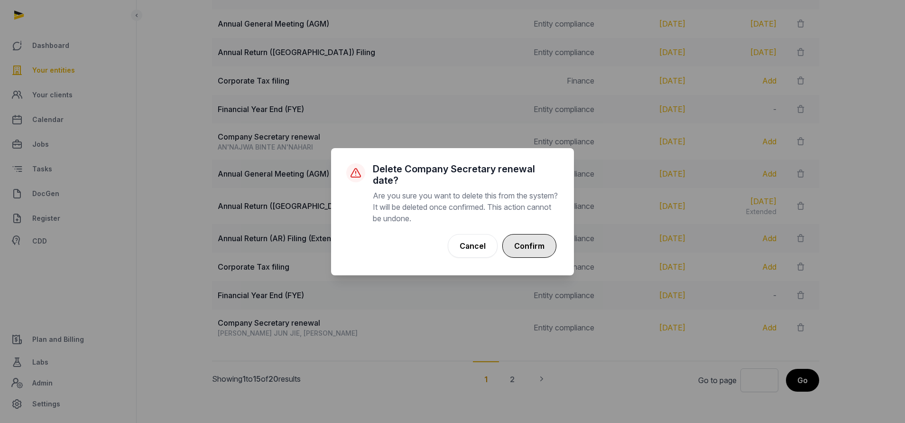
click at [533, 238] on button "Confirm" at bounding box center [529, 246] width 54 height 24
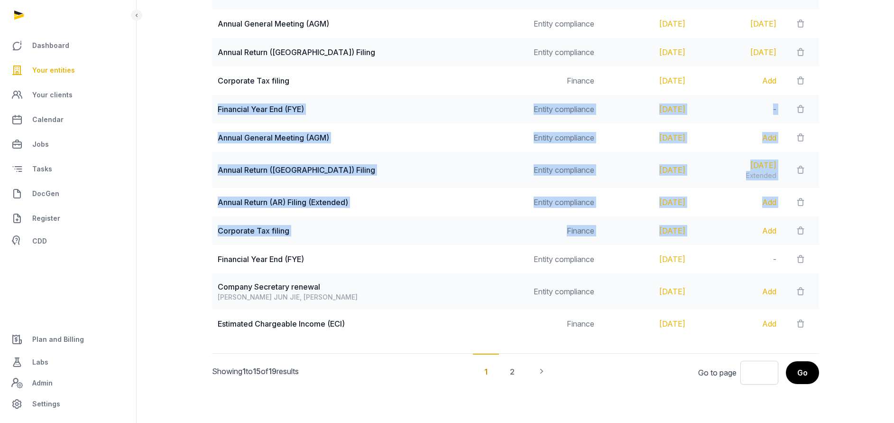
drag, startPoint x: 218, startPoint y: 107, endPoint x: 706, endPoint y: 229, distance: 502.9
click at [706, 229] on tbody "Annual Return ([GEOGRAPHIC_DATA]) Filing Entity compliance [DATE] [DATE] Financ…" at bounding box center [515, 113] width 607 height 450
copy tbody "Financial Year End (FYE) Entity compliance [DATE] - Annual General Meeting (AGM…"
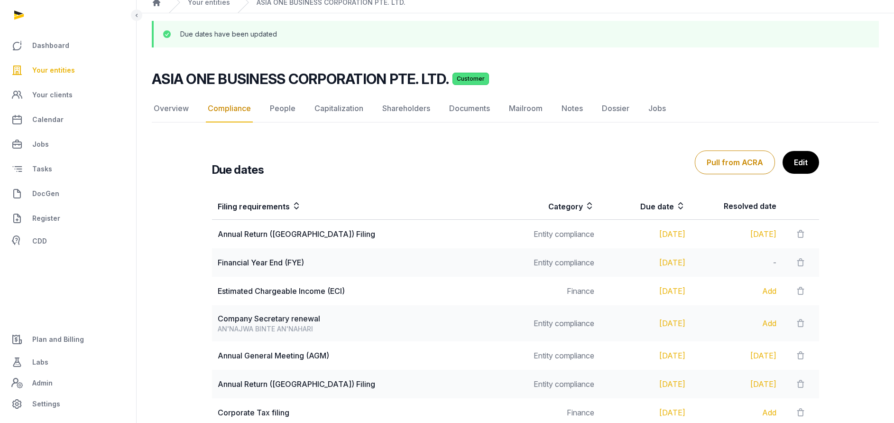
scroll to position [0, 0]
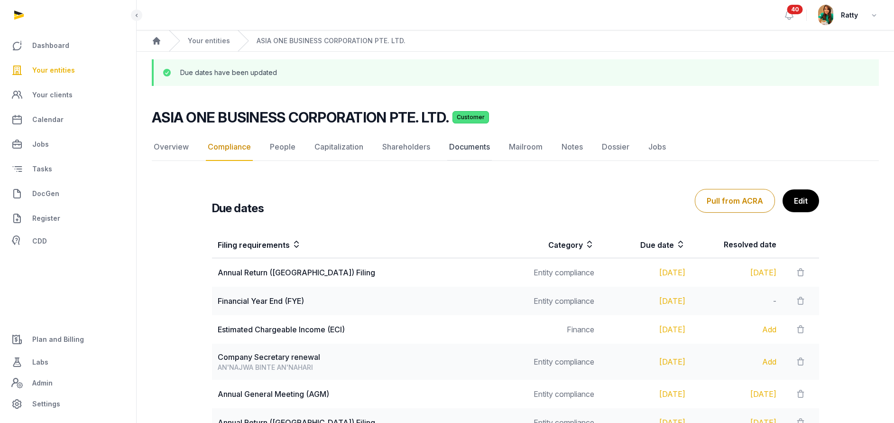
click at [471, 148] on link "Documents" at bounding box center [469, 147] width 45 height 28
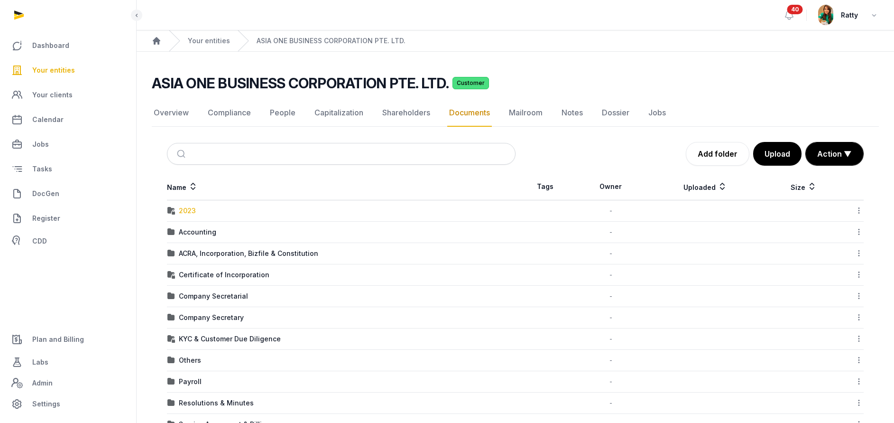
click at [190, 206] on div "2023" at bounding box center [187, 210] width 17 height 9
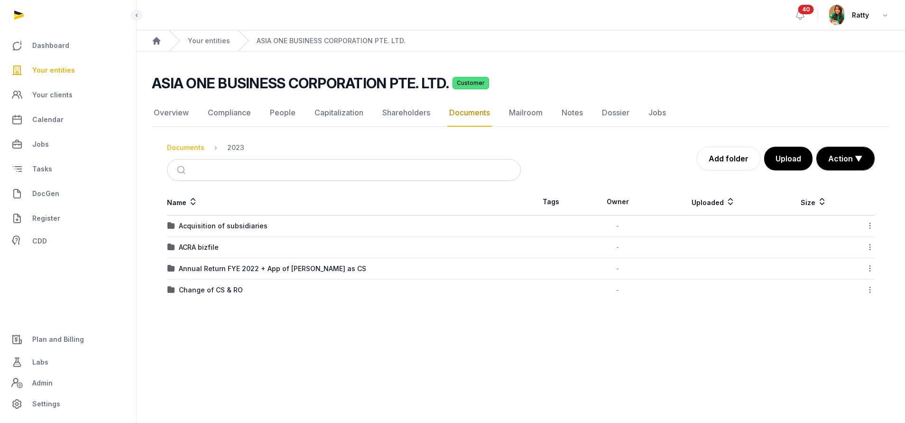
click at [193, 148] on div "Documents" at bounding box center [185, 147] width 37 height 9
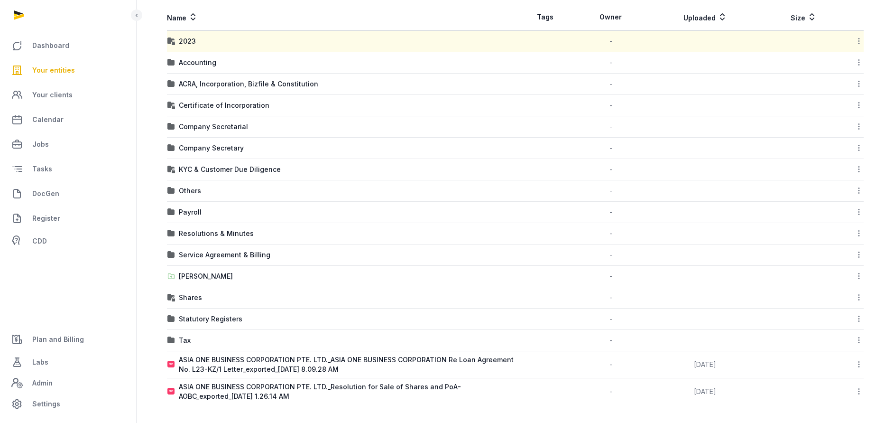
scroll to position [170, 0]
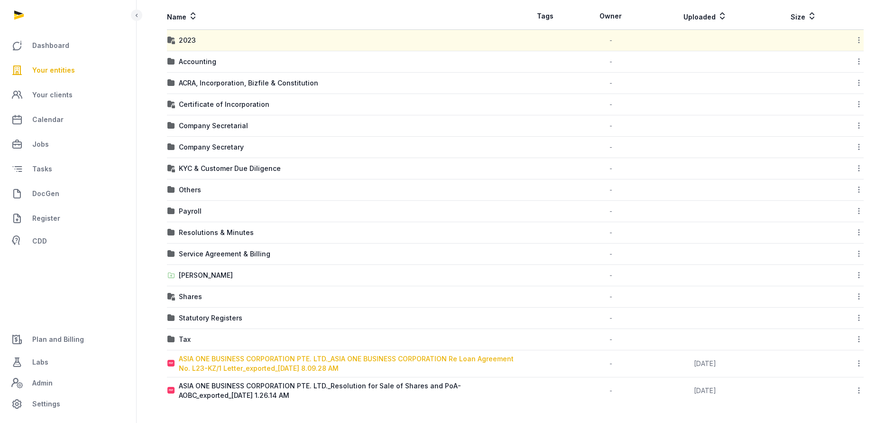
click at [281, 358] on div "ASIA ONE BUSINESS CORPORATION PTE. LTD._ASIA ONE BUSINESS CORPORATION Re Loan A…" at bounding box center [347, 363] width 336 height 19
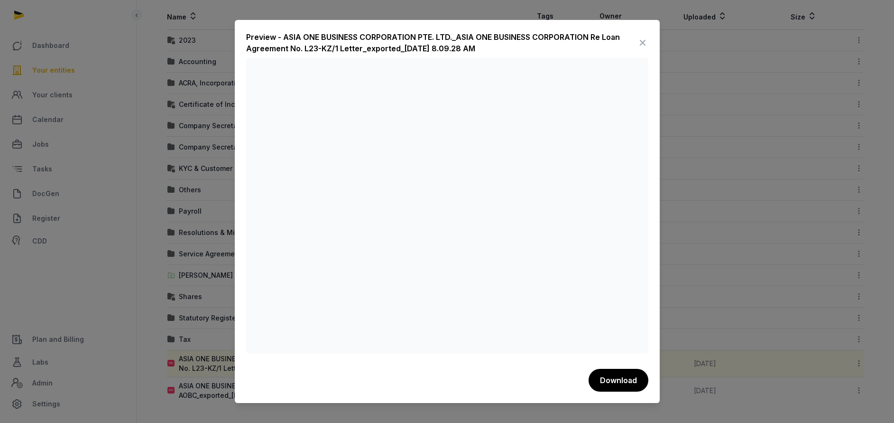
click at [638, 41] on icon at bounding box center [642, 42] width 11 height 15
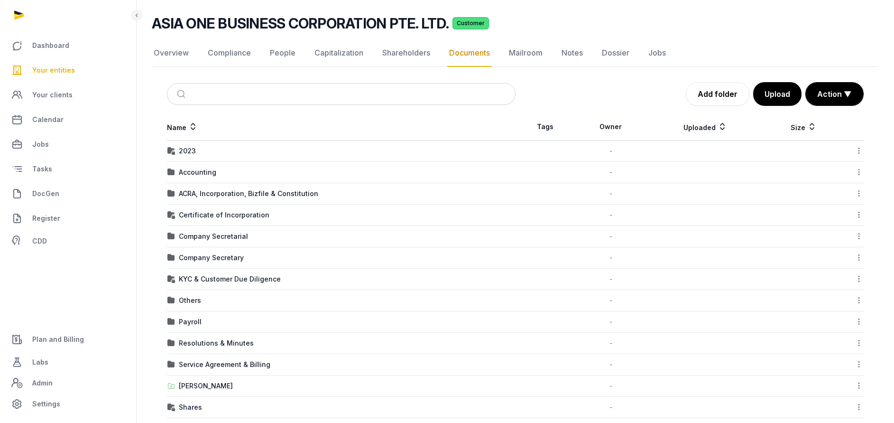
scroll to position [0, 0]
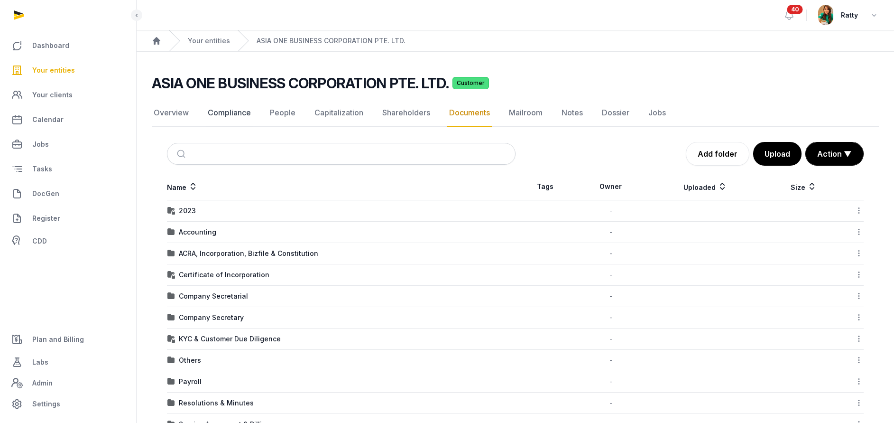
click at [239, 113] on link "Compliance" at bounding box center [229, 113] width 47 height 28
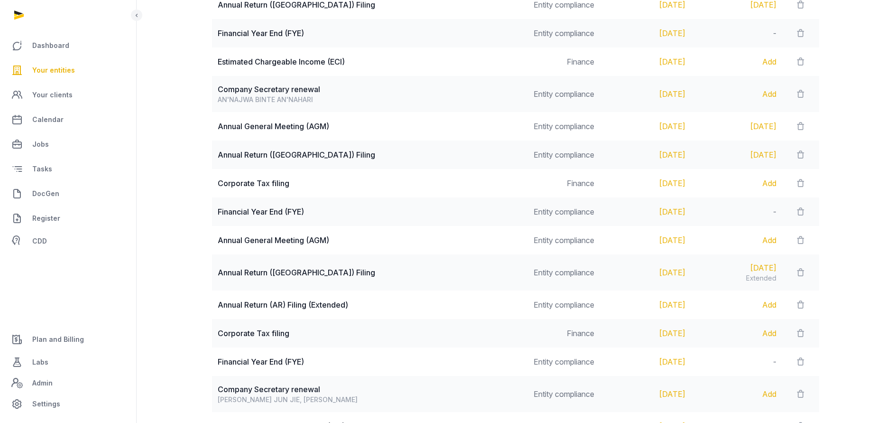
scroll to position [285, 0]
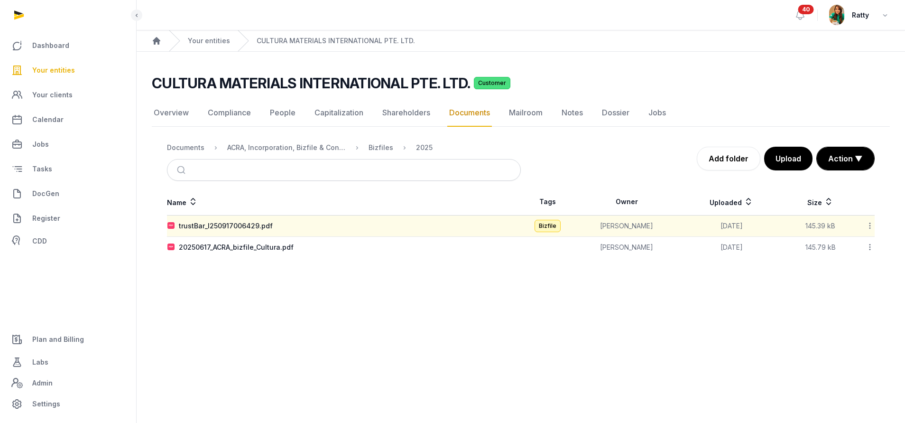
click at [51, 97] on span "Your clients" at bounding box center [52, 94] width 40 height 11
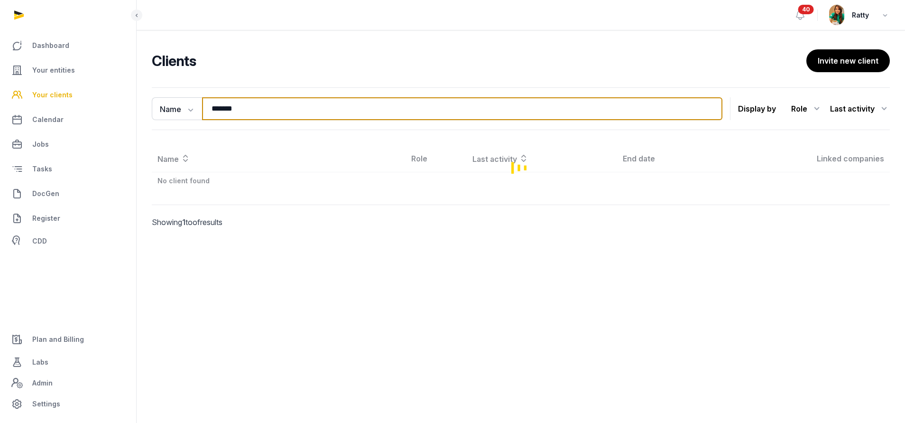
drag, startPoint x: 195, startPoint y: 103, endPoint x: 76, endPoint y: 92, distance: 120.0
click at [96, 102] on div "Dashboard Your entities Your clients Calendar Jobs Tasks DocGen Register CDD Pl…" at bounding box center [452, 211] width 905 height 423
paste input "**********"
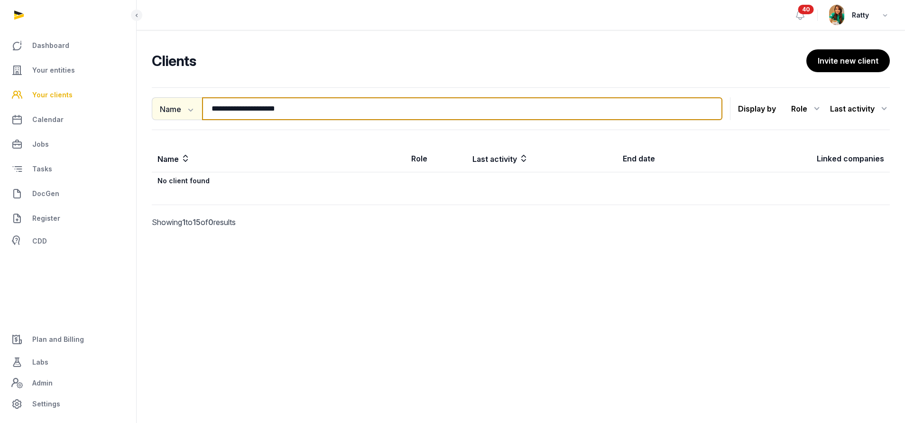
type input "**********"
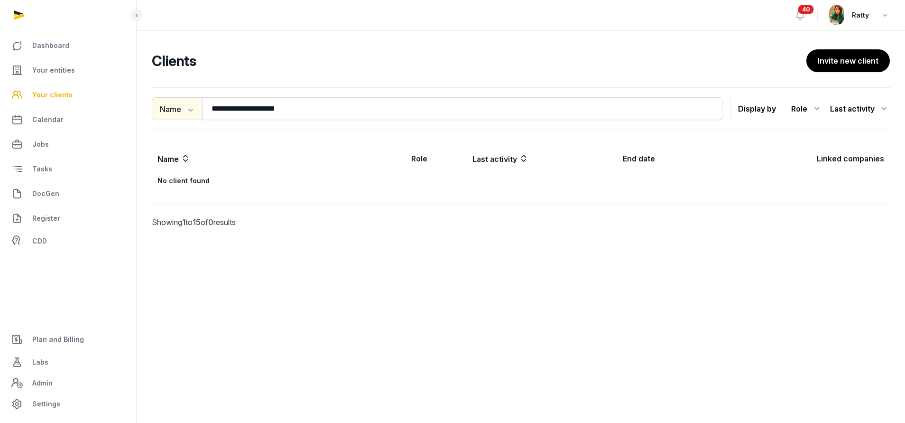
click at [191, 111] on icon "button" at bounding box center [190, 110] width 5 height 3
click at [171, 148] on div "Email" at bounding box center [190, 148] width 76 height 19
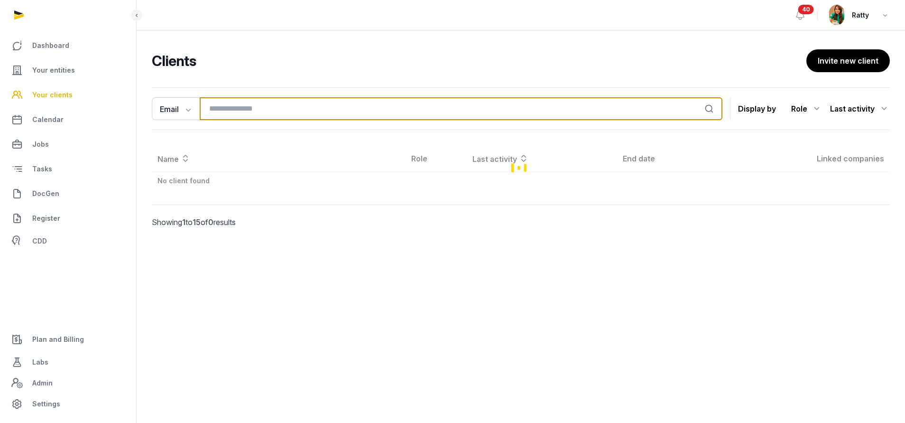
click at [250, 110] on input "search" at bounding box center [461, 108] width 523 height 23
paste input "**********"
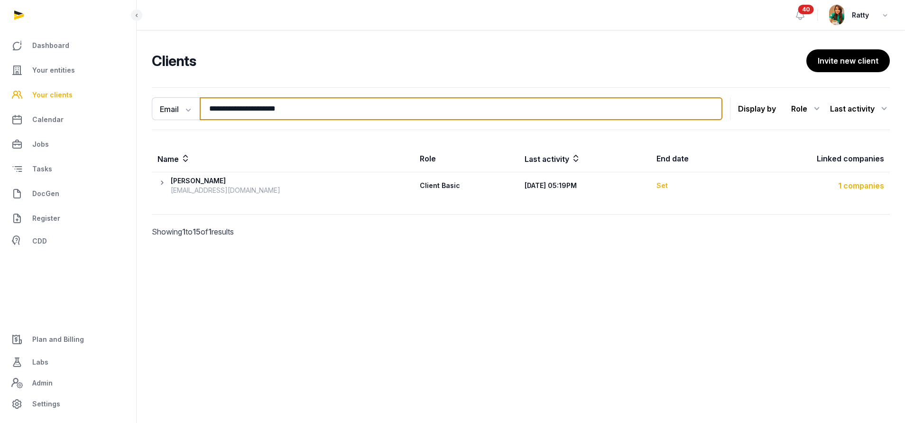
type input "**********"
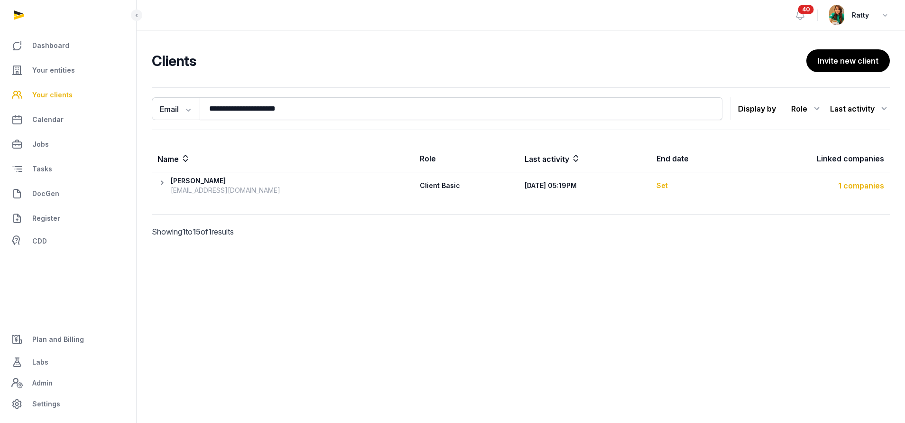
click at [864, 186] on div "1 companies" at bounding box center [812, 185] width 143 height 11
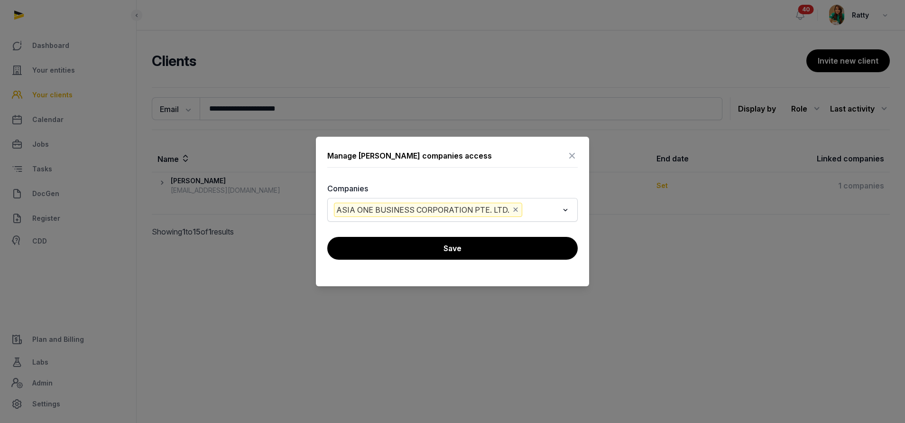
click at [565, 160] on div "Manage Irina Shumova companies access" at bounding box center [452, 157] width 250 height 19
click at [575, 153] on icon at bounding box center [571, 155] width 11 height 15
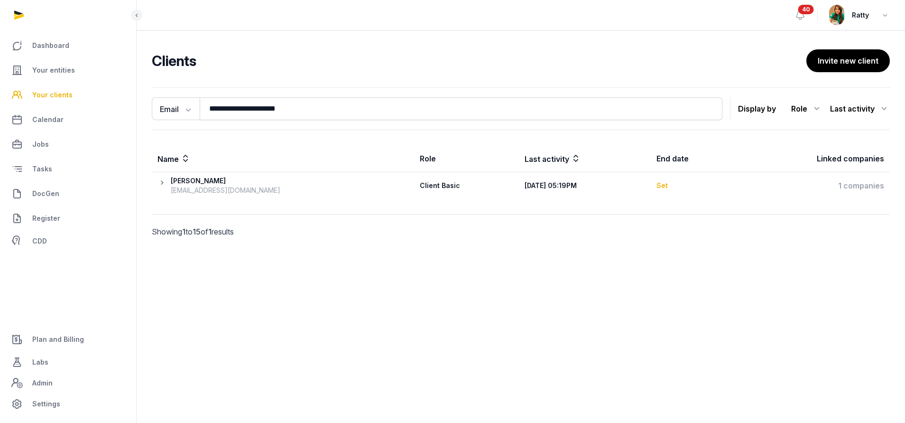
click at [165, 182] on icon at bounding box center [163, 185] width 13 height 19
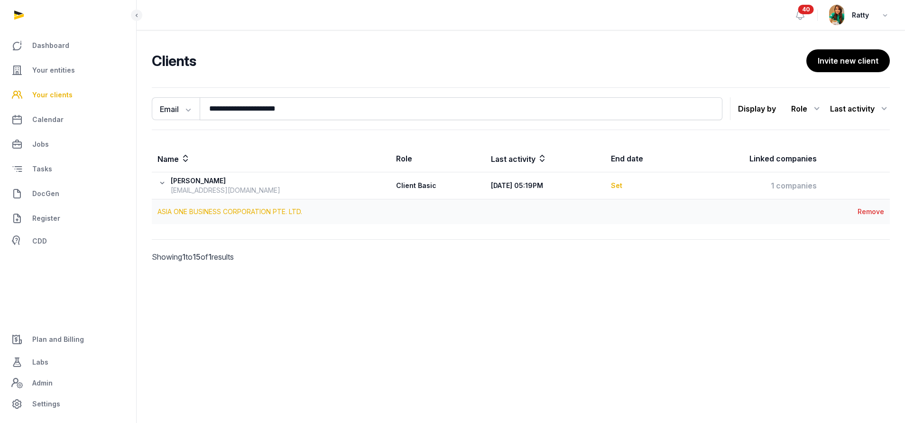
click at [184, 211] on link "ASIA ONE BUSINESS CORPORATION PTE. LTD." at bounding box center [229, 211] width 145 height 8
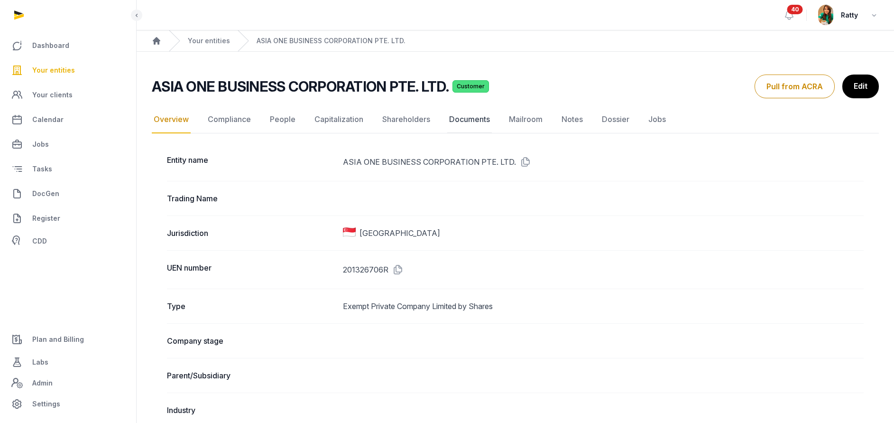
click at [465, 119] on link "Documents" at bounding box center [469, 120] width 45 height 28
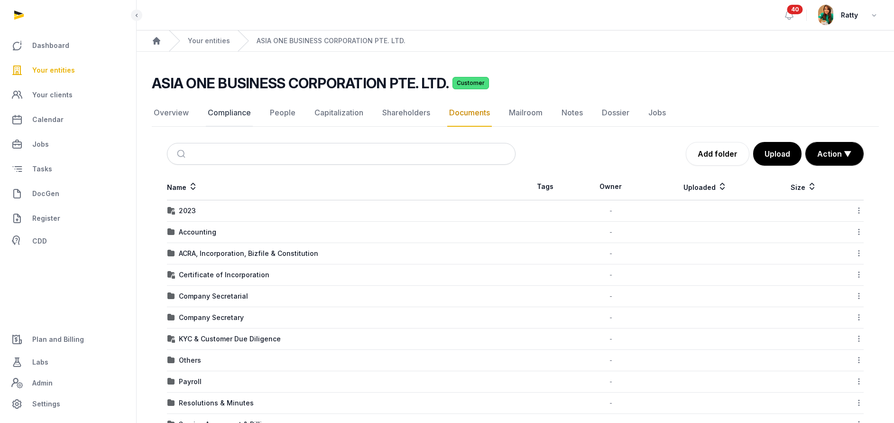
click at [233, 112] on link "Compliance" at bounding box center [229, 113] width 47 height 28
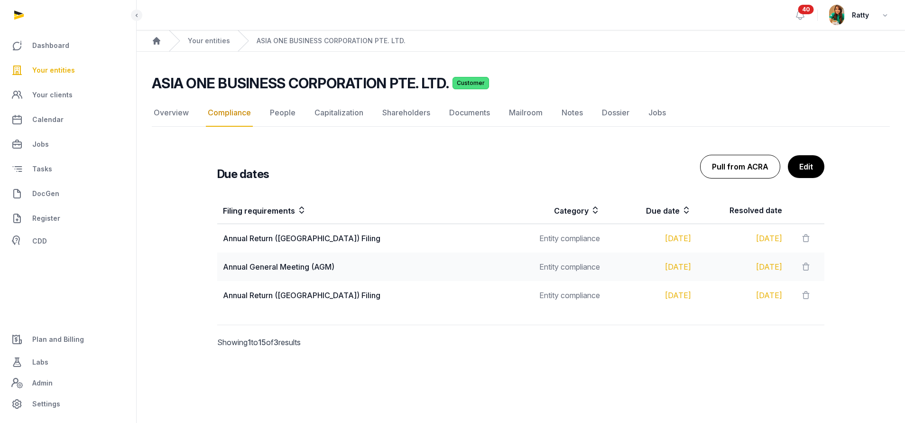
click at [731, 164] on button "Pull from ACRA" at bounding box center [740, 167] width 80 height 24
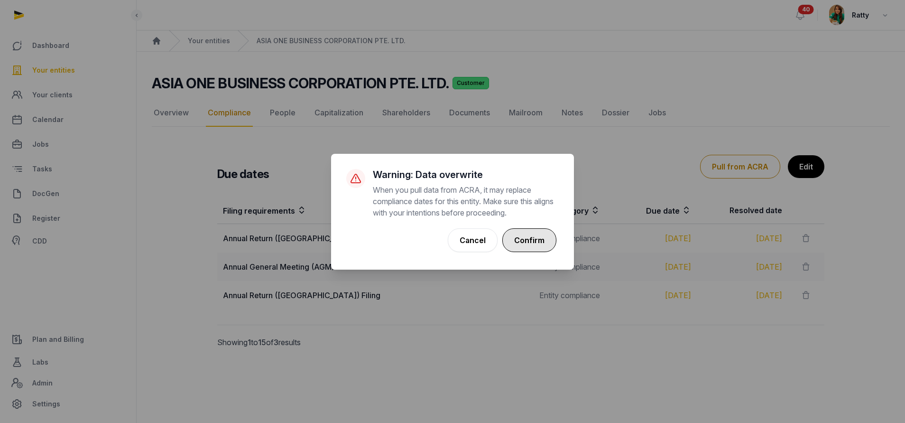
click at [547, 231] on button "Confirm" at bounding box center [529, 240] width 54 height 24
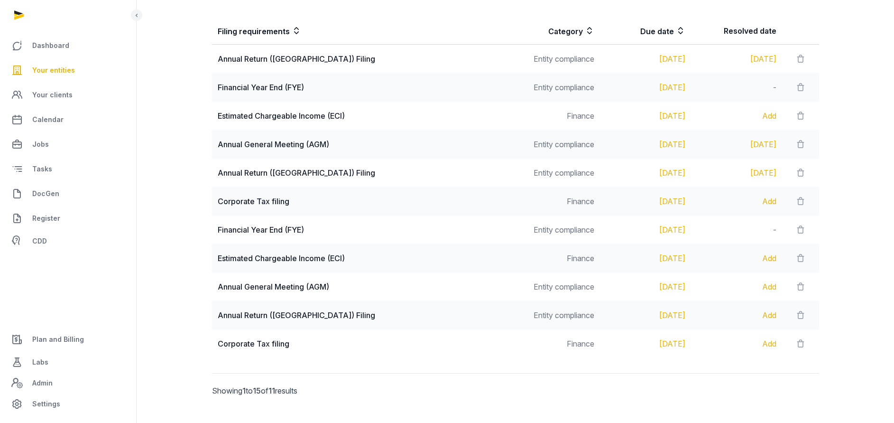
scroll to position [142, 0]
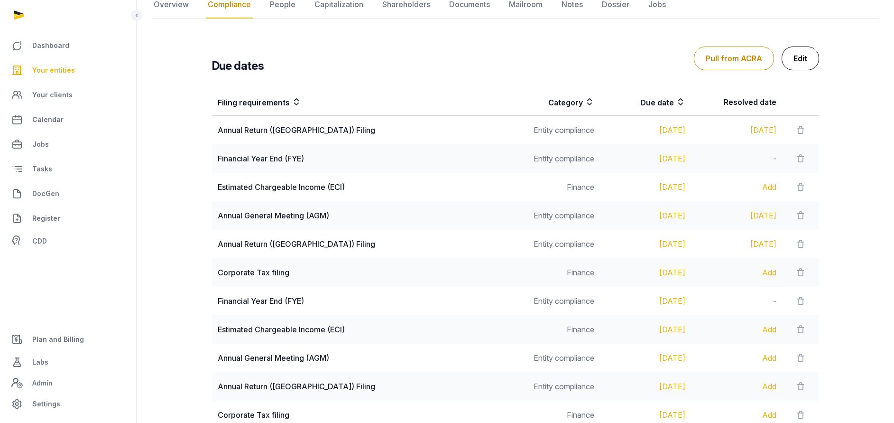
click at [793, 56] on link "Edit" at bounding box center [799, 58] width 37 height 24
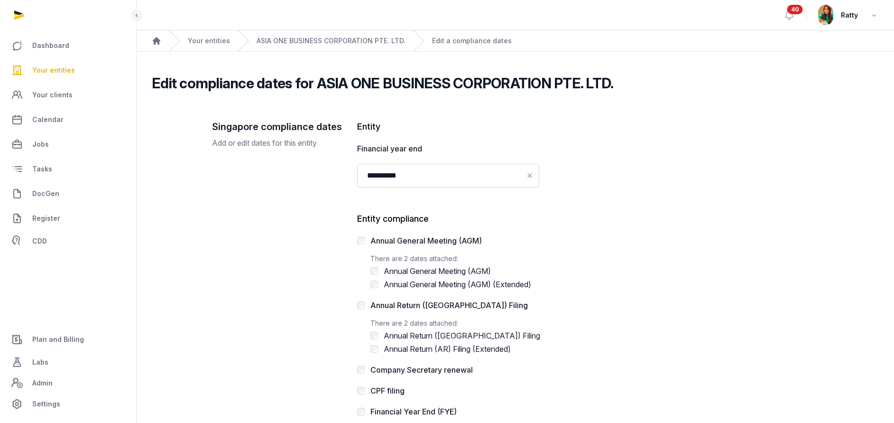
click at [50, 70] on span "Your entities" at bounding box center [53, 69] width 43 height 11
